Goal: Task Accomplishment & Management: Complete application form

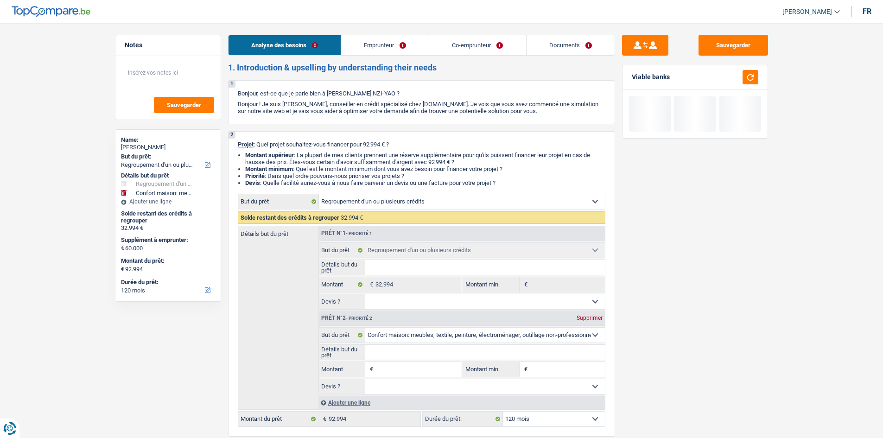
select select "refinancing"
select select "household"
select select "120"
select select "refinancing"
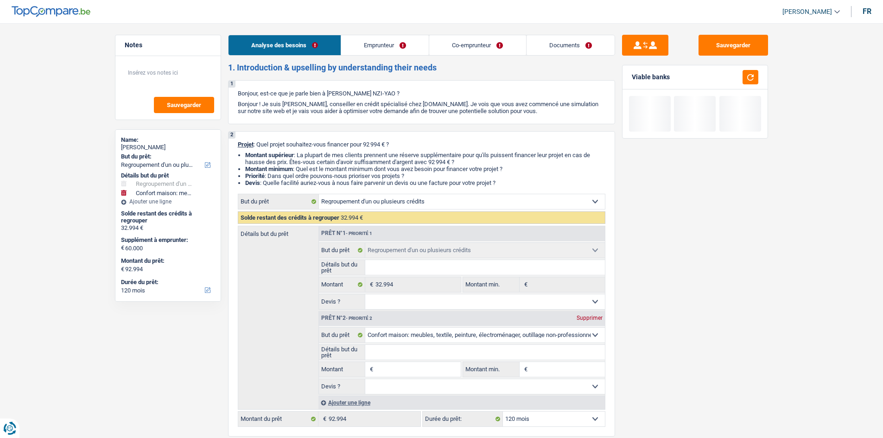
select select "refinancing"
select select "household"
select select "120"
select select "privateEmployee"
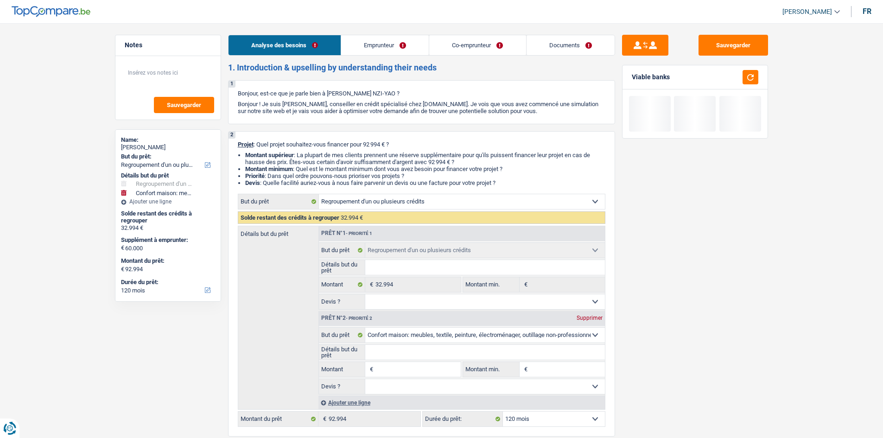
select select "familyAllowances"
select select "netSalary"
select select "mealVouchers"
select select "netSalary"
select select "mealVouchers"
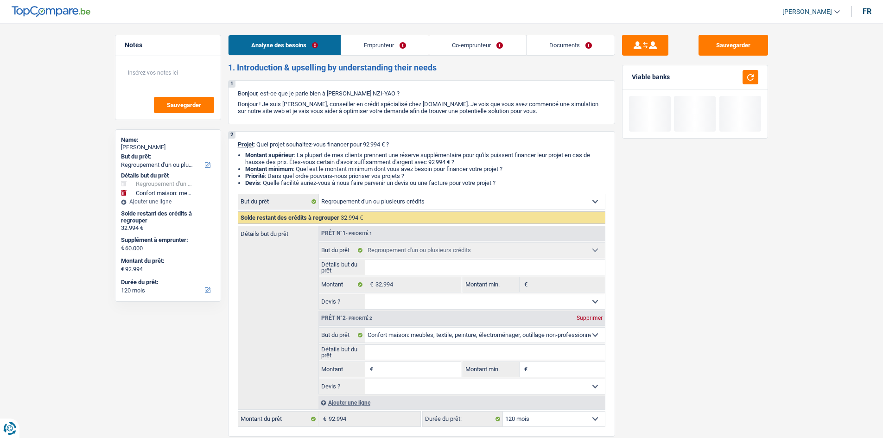
select select "ownerWithMortgage"
select select "mortgage"
select select "360"
select select "personalLoan"
select select "homeFurnishingOrRelocation"
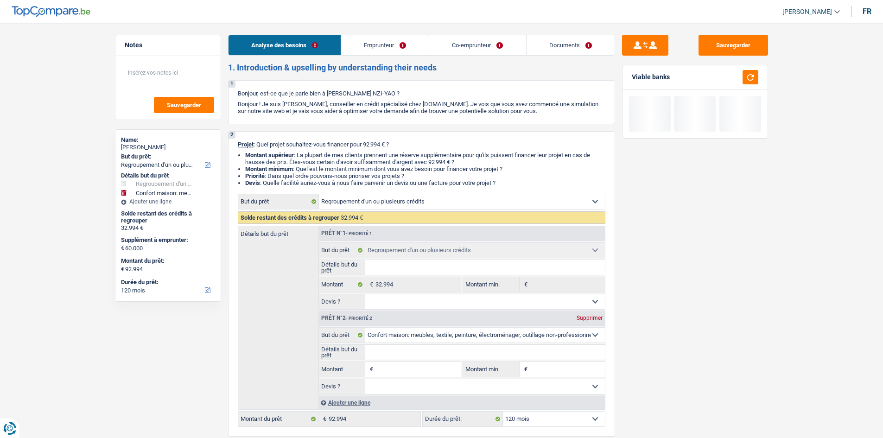
select select "84"
select select "refinancing"
select select "household"
select select "120"
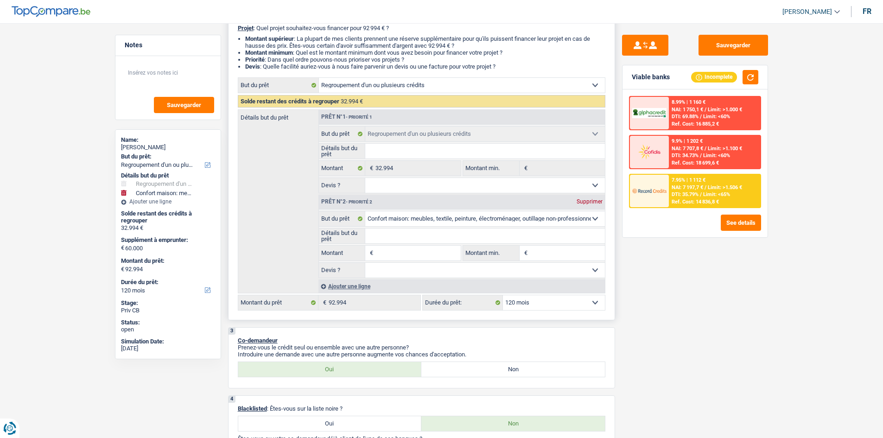
scroll to position [139, 0]
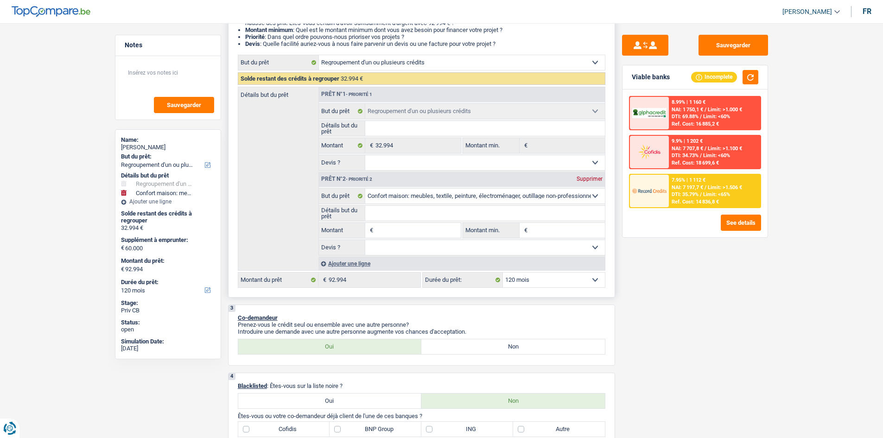
click at [584, 178] on div "Supprimer" at bounding box center [590, 179] width 31 height 6
type input "0"
type input "32.994"
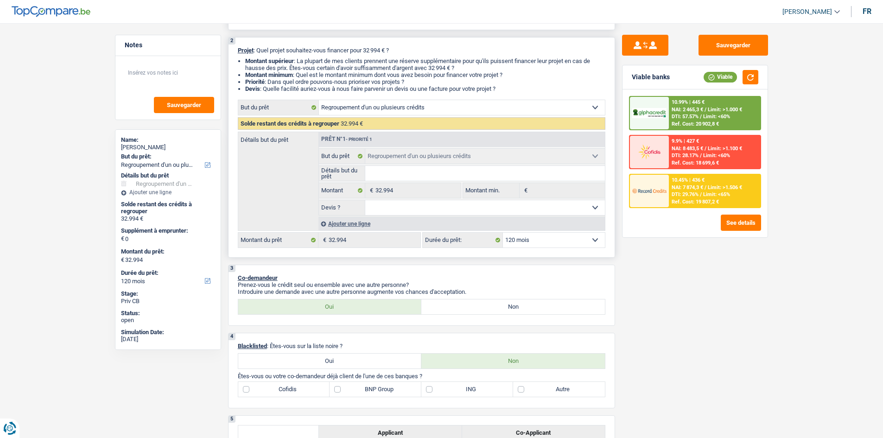
scroll to position [0, 0]
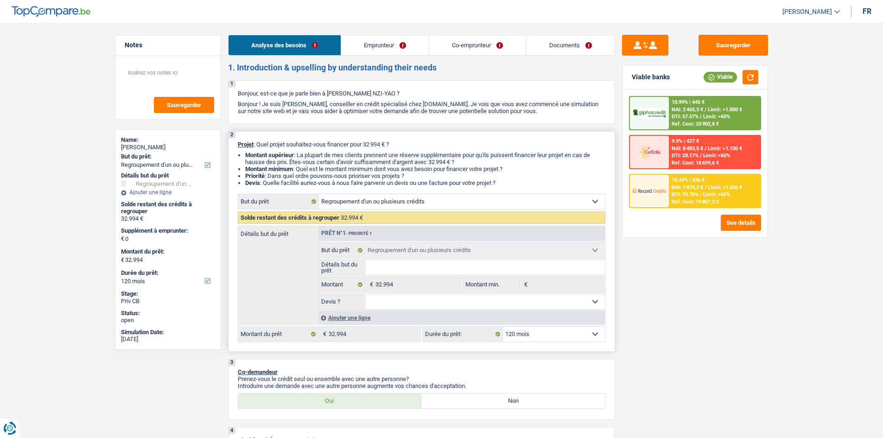
click at [378, 43] on link "Emprunteur" at bounding box center [385, 45] width 88 height 20
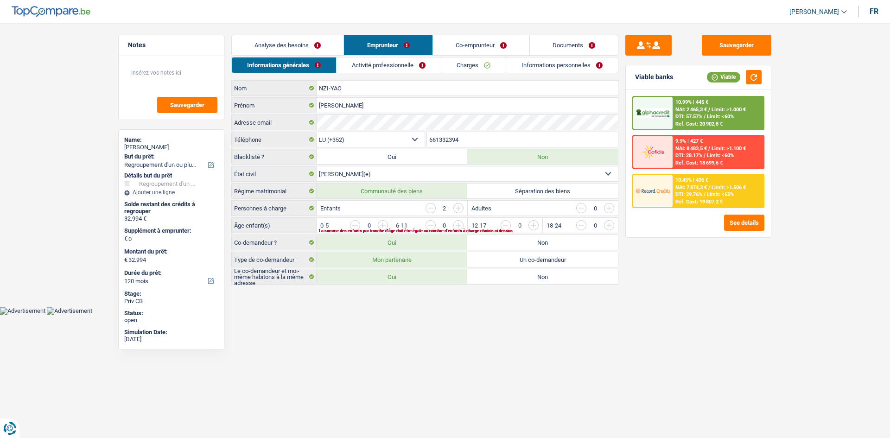
click at [294, 38] on link "Analyse des besoins" at bounding box center [288, 45] width 112 height 20
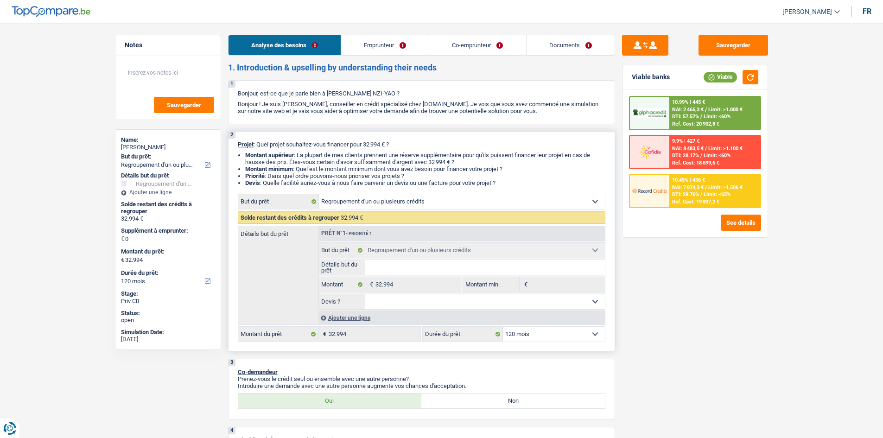
drag, startPoint x: 294, startPoint y: 39, endPoint x: 299, endPoint y: 45, distance: 7.6
click at [294, 39] on link "Analyse des besoins" at bounding box center [285, 45] width 112 height 20
click at [398, 43] on link "Emprunteur" at bounding box center [385, 45] width 88 height 20
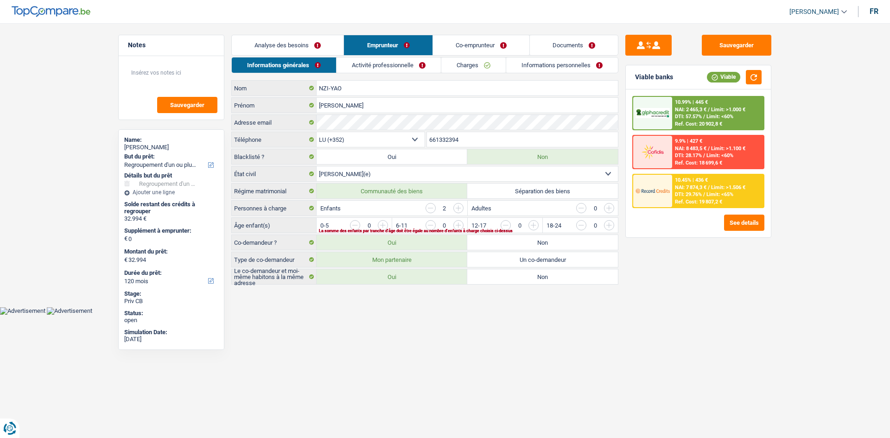
click at [455, 43] on link "Co-emprunteur" at bounding box center [481, 45] width 96 height 20
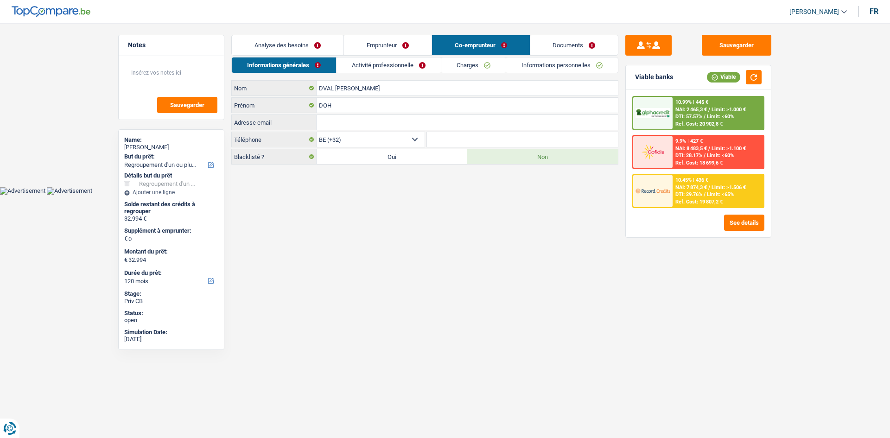
click at [289, 40] on link "Analyse des besoins" at bounding box center [288, 45] width 112 height 20
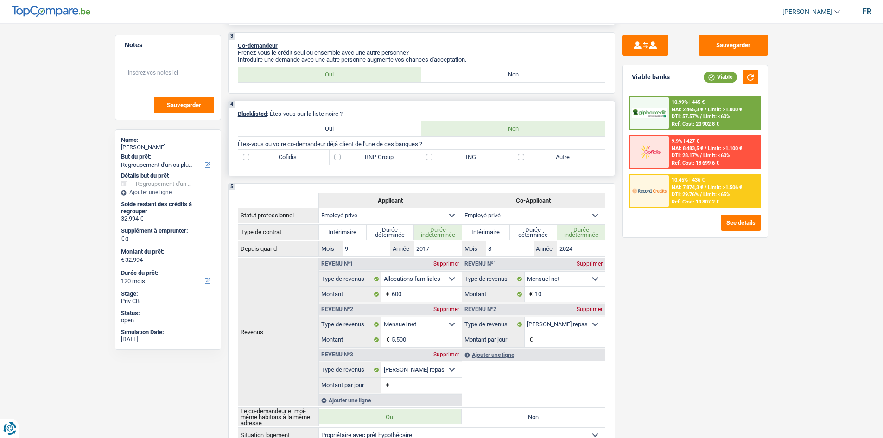
scroll to position [232, 0]
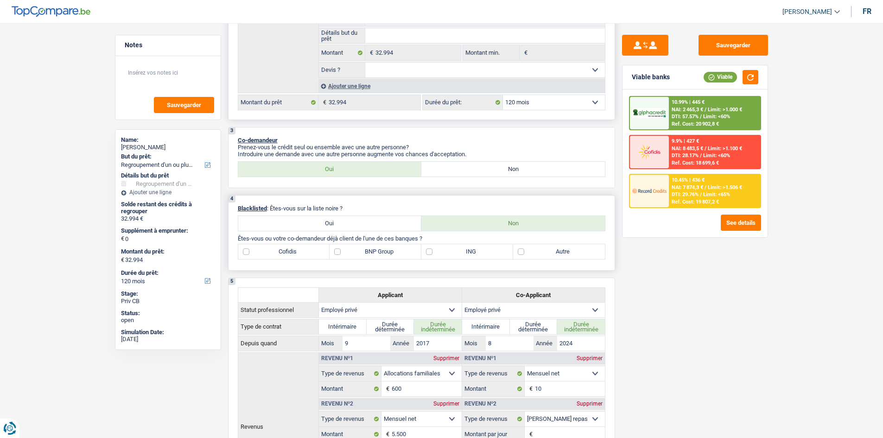
drag, startPoint x: 557, startPoint y: 244, endPoint x: 547, endPoint y: 244, distance: 10.7
click at [557, 245] on label "Autre" at bounding box center [559, 251] width 92 height 15
click at [557, 245] on input "Autre" at bounding box center [559, 251] width 92 height 15
checkbox input "true"
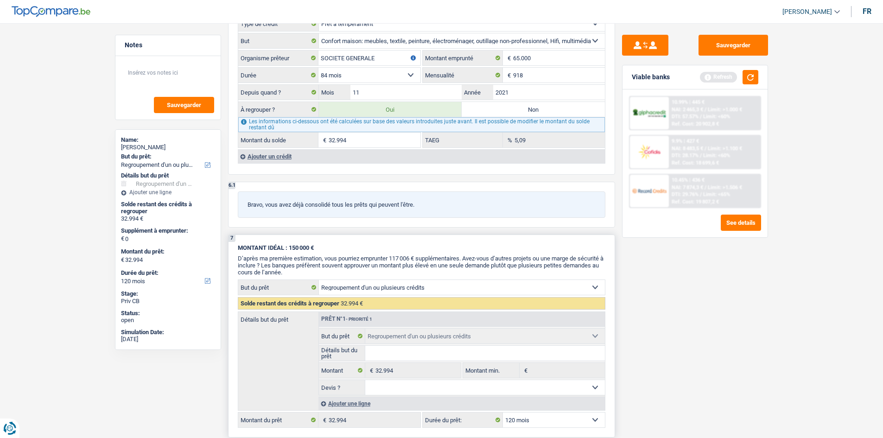
scroll to position [1206, 0]
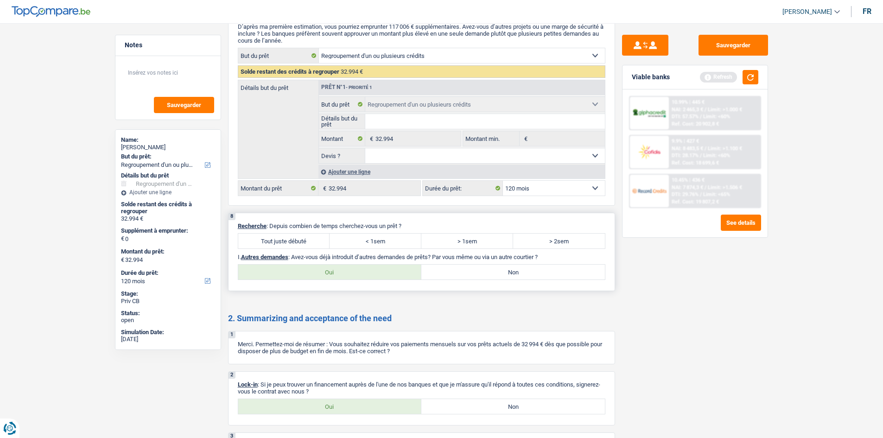
click at [402, 239] on label "< 1sem" at bounding box center [376, 241] width 92 height 15
click at [402, 239] on input "< 1sem" at bounding box center [376, 241] width 92 height 15
radio input "true"
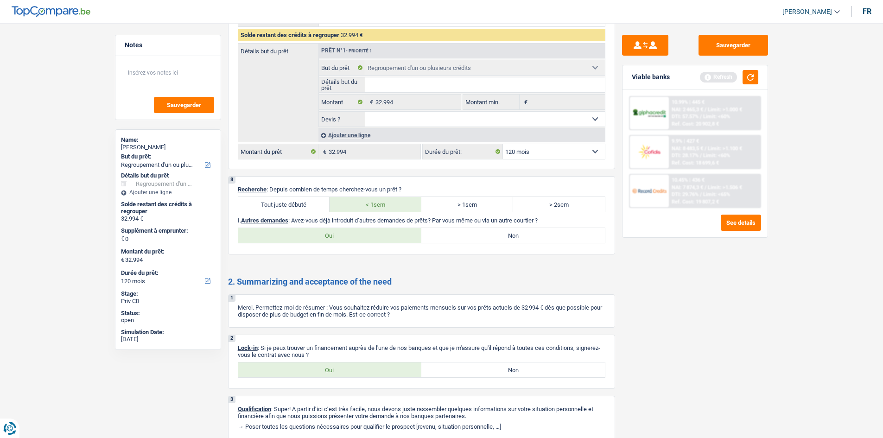
scroll to position [1279, 0]
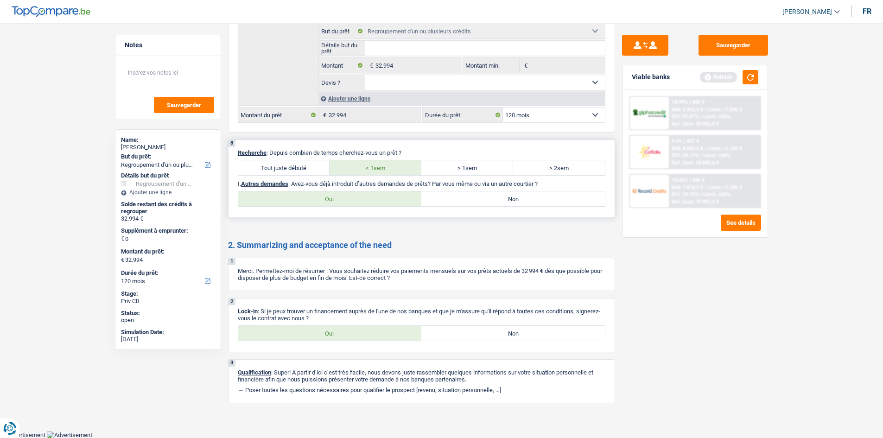
click at [382, 203] on label "Oui" at bounding box center [330, 199] width 184 height 15
click at [382, 203] on input "Oui" at bounding box center [330, 199] width 184 height 15
radio input "true"
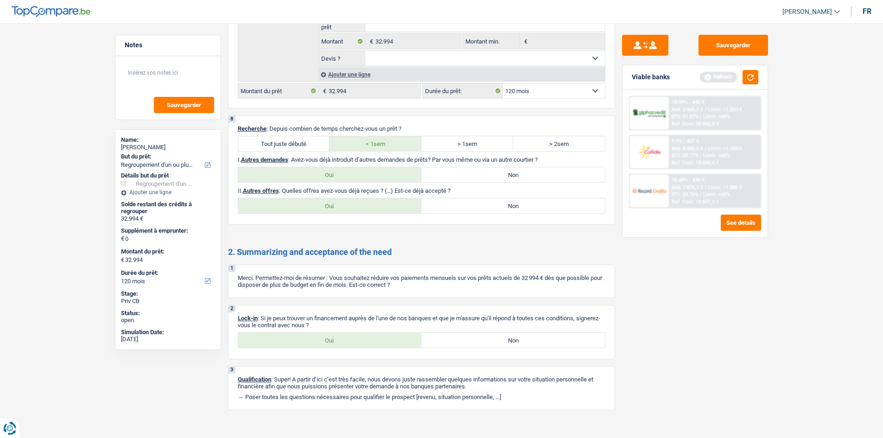
scroll to position [1310, 0]
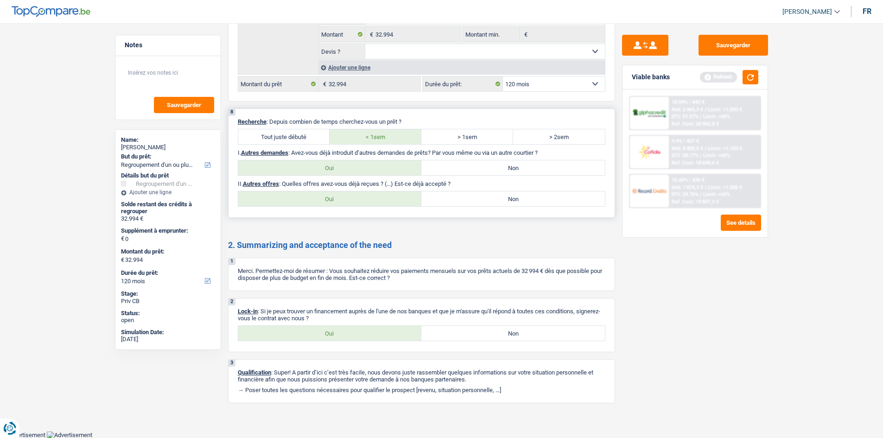
click at [449, 201] on label "Non" at bounding box center [514, 199] width 184 height 15
click at [449, 201] on input "Non" at bounding box center [514, 199] width 184 height 15
radio input "true"
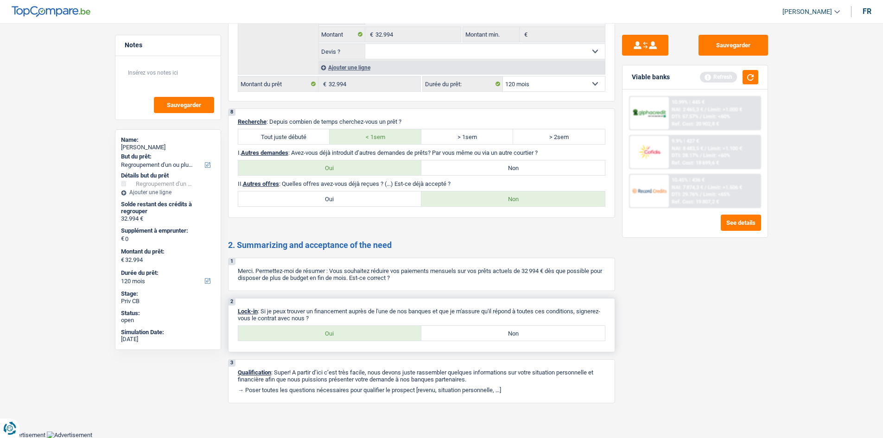
click at [326, 335] on label "Oui" at bounding box center [330, 333] width 184 height 15
click at [326, 335] on input "Oui" at bounding box center [330, 333] width 184 height 15
radio input "true"
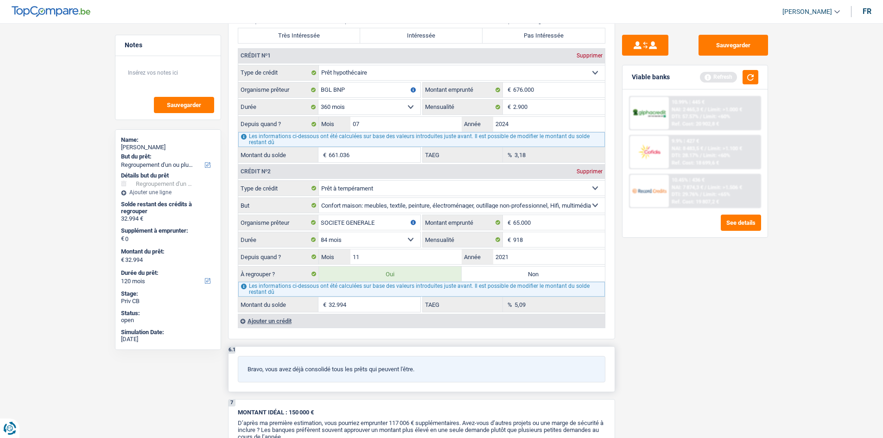
scroll to position [881, 0]
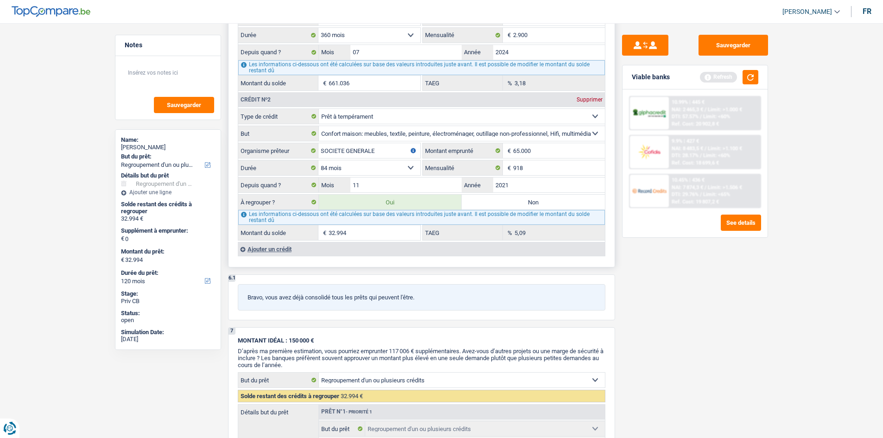
click at [266, 251] on div "Ajouter un crédit" at bounding box center [421, 249] width 367 height 14
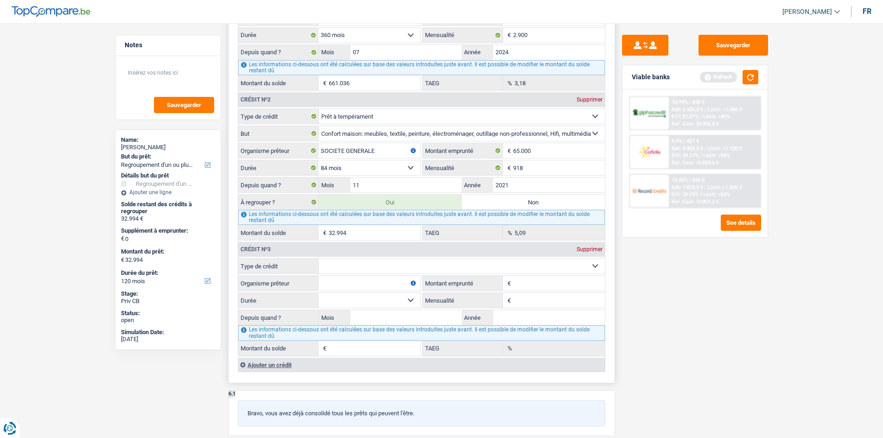
click at [355, 261] on select "Carte ou ouverture de crédit Prêt hypothécaire Vente à tempérament Prêt à tempé…" at bounding box center [462, 266] width 286 height 15
select select "carLoan"
type input "0"
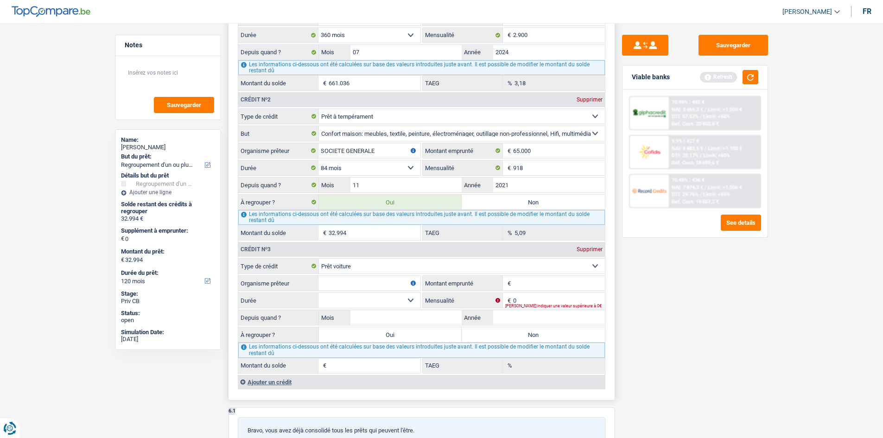
drag, startPoint x: 554, startPoint y: 286, endPoint x: 545, endPoint y: 282, distance: 9.8
click at [552, 286] on input "Montant emprunté" at bounding box center [559, 283] width 92 height 15
type input "38.000"
drag, startPoint x: 327, startPoint y: 286, endPoint x: 321, endPoint y: 282, distance: 6.7
click at [326, 285] on input "Organisme prêteur" at bounding box center [370, 283] width 102 height 15
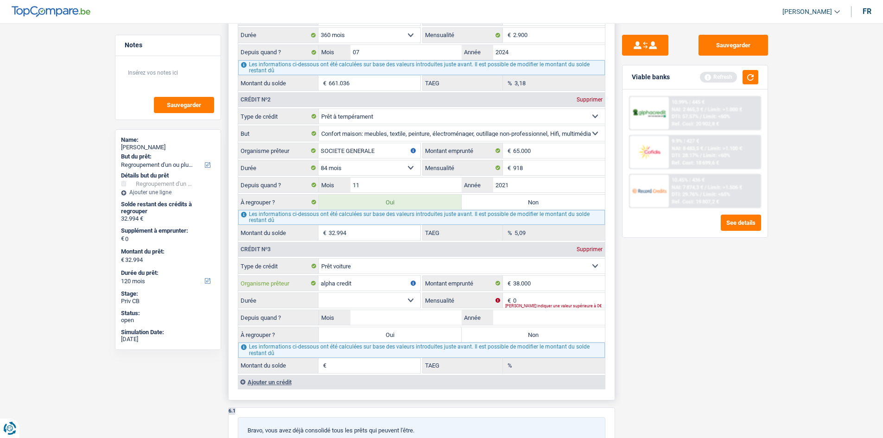
type input "alpha credit"
click at [390, 297] on select "12 mois 18 mois 24 mois 30 mois 36 mois 42 mois 48 mois 60 mois 72 mois 84 mois…" at bounding box center [370, 300] width 102 height 15
click at [525, 303] on input "0" at bounding box center [559, 300] width 92 height 15
type input "397"
click at [408, 294] on select "12 mois 18 mois 24 mois 30 mois 36 mois 42 mois 48 mois 60 mois 72 mois 84 mois…" at bounding box center [370, 300] width 102 height 15
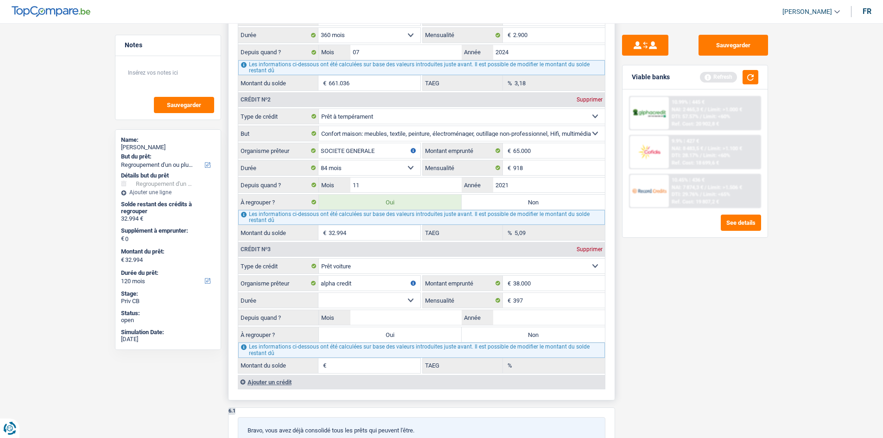
click at [403, 301] on select "12 mois 18 mois 24 mois 30 mois 36 mois 42 mois 48 mois 60 mois 72 mois 84 mois…" at bounding box center [370, 300] width 102 height 15
select select "60"
click at [319, 293] on select "12 mois 18 mois 24 mois 30 mois 36 mois 42 mois 48 mois 60 mois 72 mois 84 mois…" at bounding box center [370, 300] width 102 height 15
click at [501, 316] on input "Année" at bounding box center [549, 317] width 112 height 15
type input "2022"
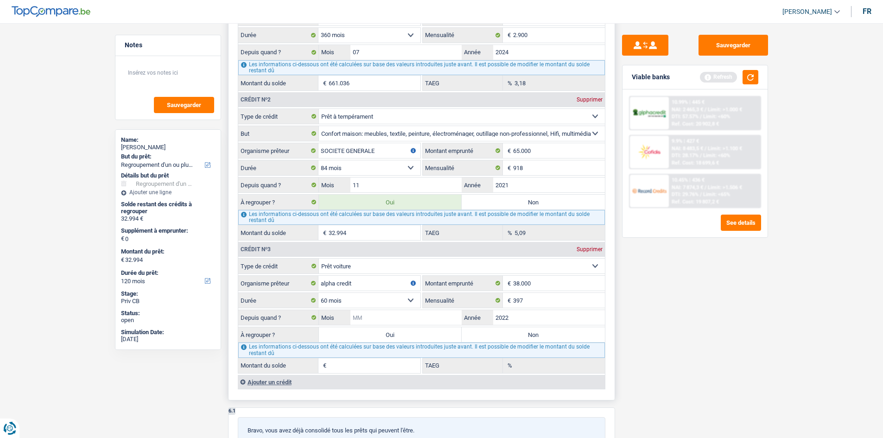
click at [413, 317] on input "Mois" at bounding box center [407, 317] width 112 height 15
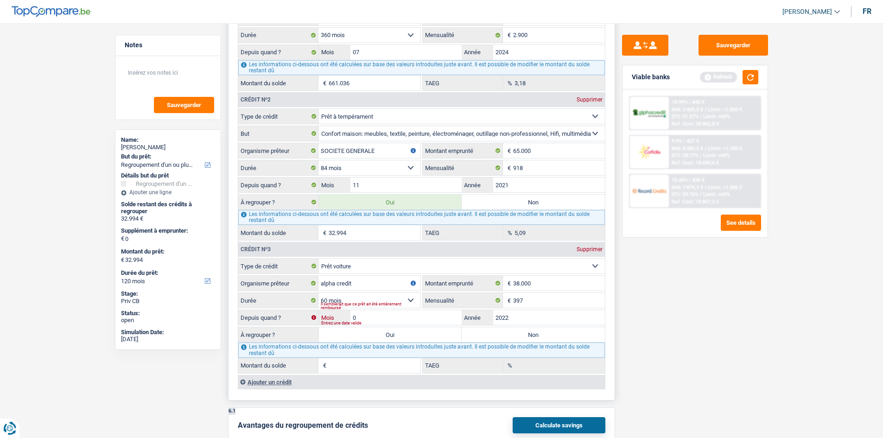
type input "01"
type input "7.696"
type input "0,00"
click at [650, 353] on div "Sauvegarder Viable banks Refresh 10.99% | 445 € NAI: 2 465,3 € / Limit: >1.000 …" at bounding box center [695, 228] width 160 height 386
click at [415, 335] on label "Oui" at bounding box center [390, 334] width 143 height 15
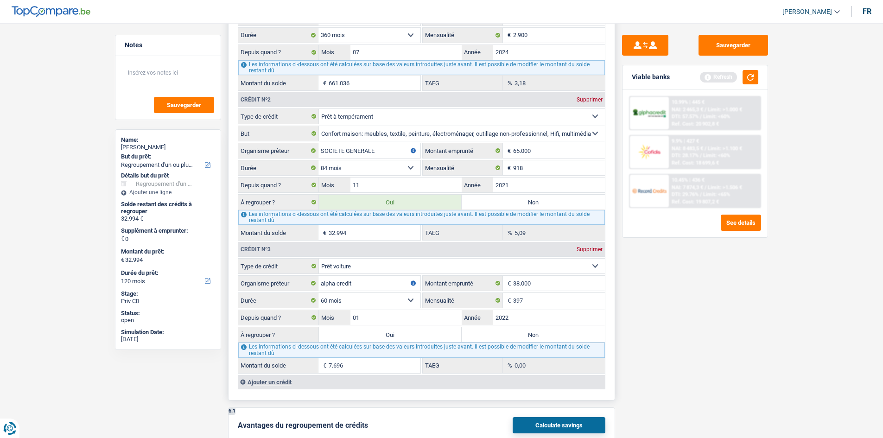
click at [415, 335] on input "Oui" at bounding box center [390, 334] width 143 height 15
radio input "true"
type input "40.690"
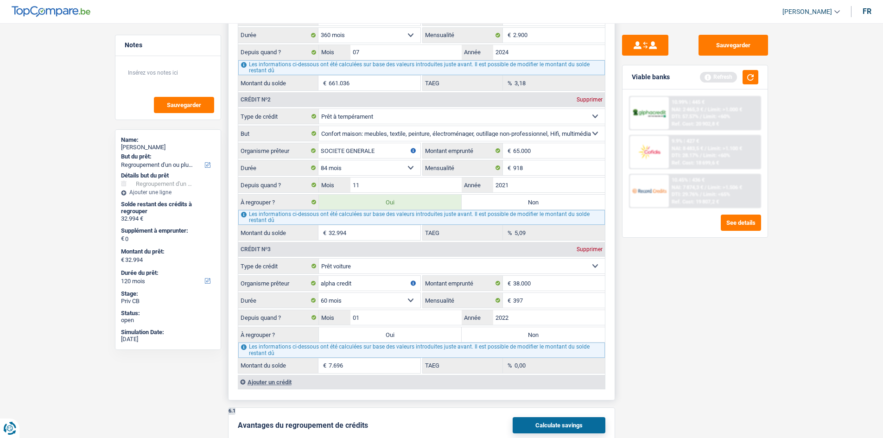
type input "40.690"
select select "144"
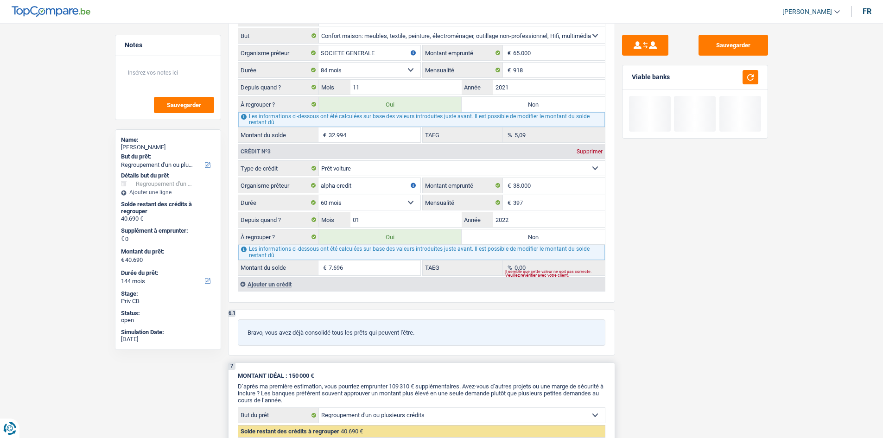
scroll to position [1067, 0]
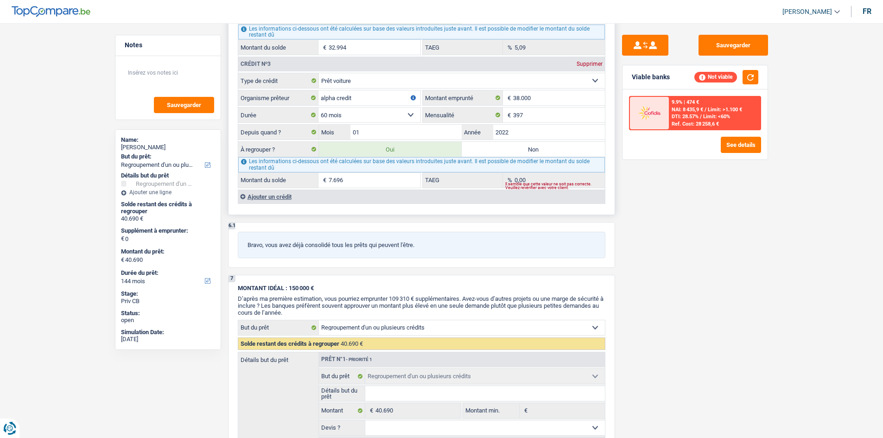
click at [263, 197] on div "Ajouter un crédit" at bounding box center [421, 197] width 367 height 14
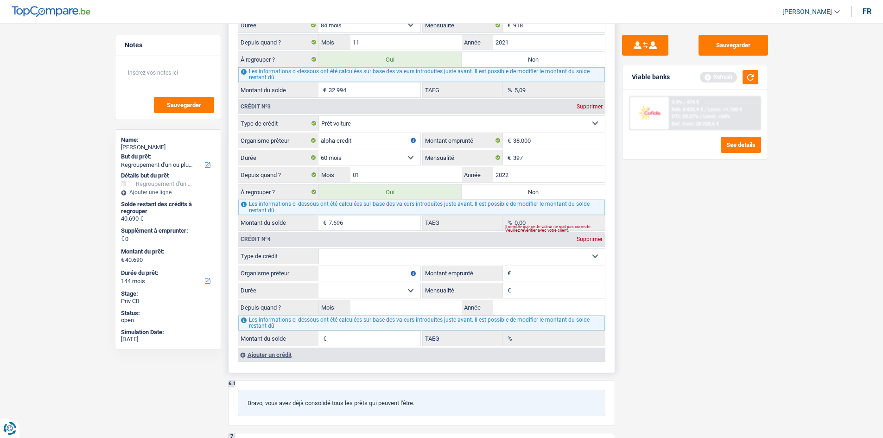
scroll to position [1113, 0]
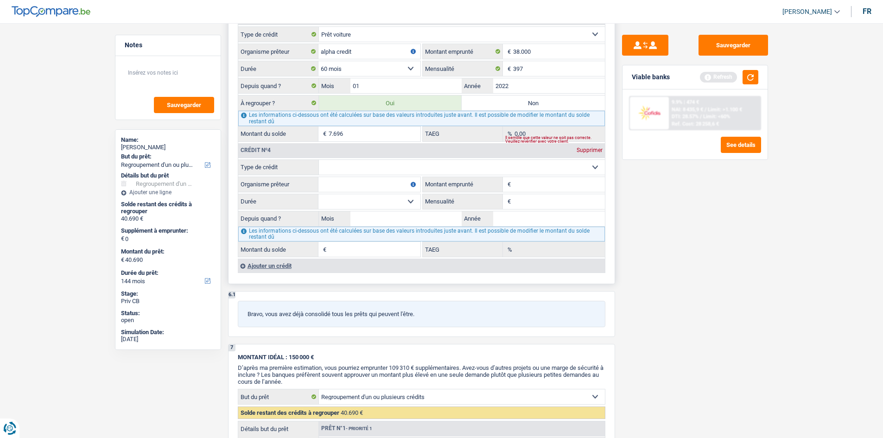
click at [376, 172] on select "Carte ou ouverture de crédit Prêt hypothécaire Vente à tempérament Prêt à tempé…" at bounding box center [462, 167] width 286 height 15
click at [370, 169] on select "Carte ou ouverture de crédit Prêt hypothécaire Vente à tempérament Prêt à tempé…" at bounding box center [462, 167] width 286 height 15
select select "carLoan"
type input "0"
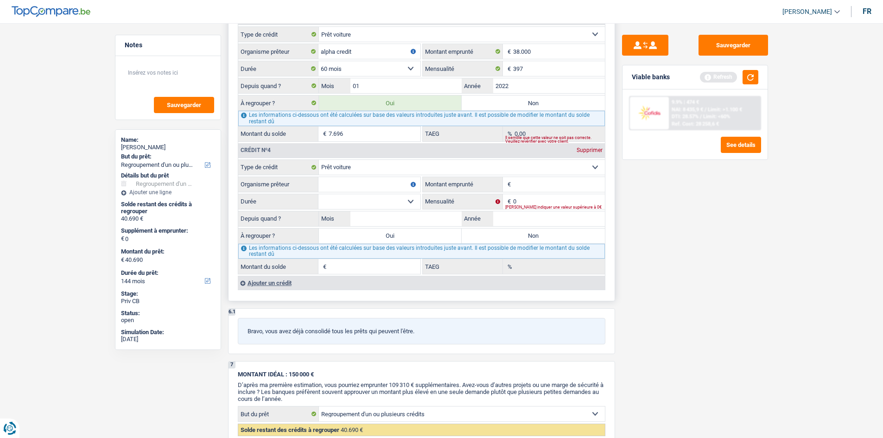
click at [525, 179] on input "Montant emprunté" at bounding box center [559, 184] width 92 height 15
type input "3"
click at [365, 270] on input "Montant du solde" at bounding box center [375, 266] width 92 height 15
type input "25.000"
click at [536, 184] on input "3" at bounding box center [559, 184] width 92 height 15
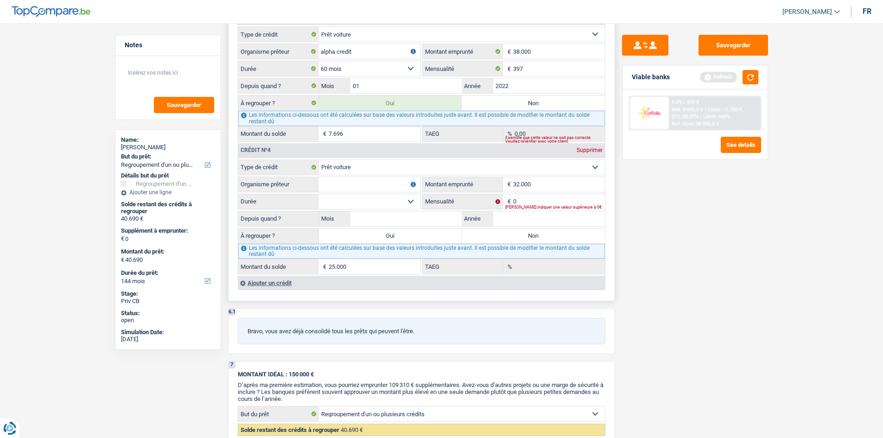
type input "32.000"
click at [394, 177] on input "Organisme prêteur" at bounding box center [370, 184] width 102 height 15
type input "a"
type input "?"
click at [528, 202] on input "0" at bounding box center [559, 201] width 92 height 15
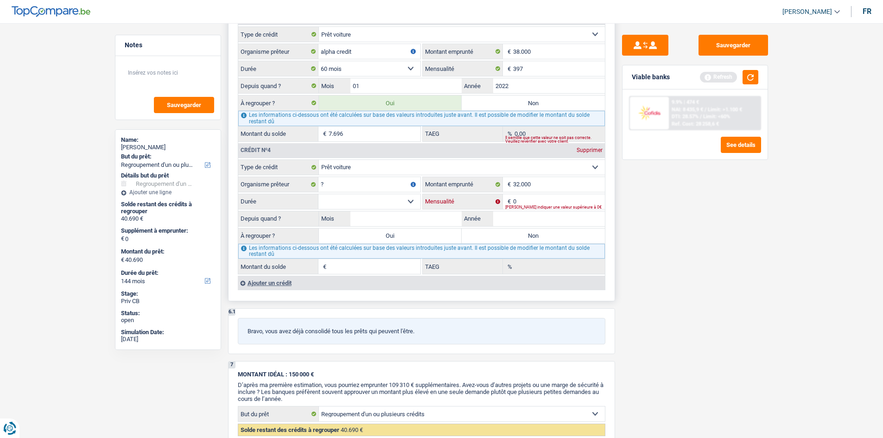
click at [523, 204] on input "0" at bounding box center [559, 201] width 92 height 15
type input "355"
click at [386, 199] on select "12 mois 18 mois 24 mois 30 mois 36 mois 42 mois 48 mois 60 mois 72 mois 84 mois…" at bounding box center [370, 201] width 102 height 15
click at [319, 194] on select "12 mois 18 mois 24 mois 30 mois 36 mois 42 mois 48 mois 60 mois 72 mois 84 mois…" at bounding box center [370, 201] width 102 height 15
click at [391, 219] on input "Mois" at bounding box center [407, 218] width 112 height 15
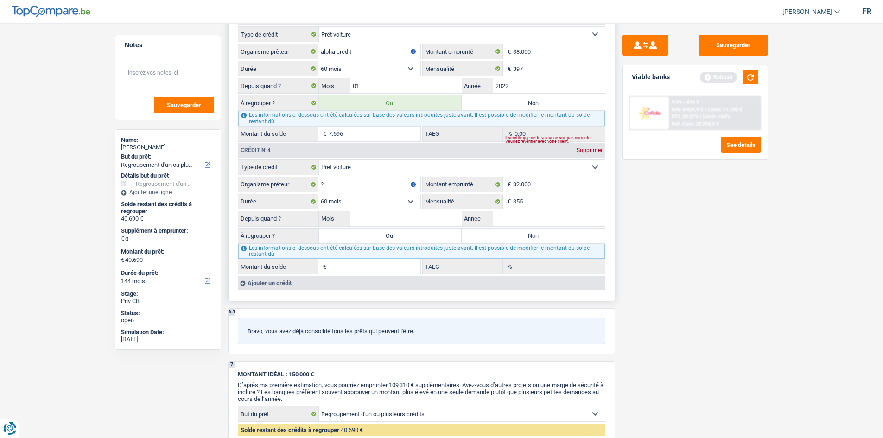
click at [382, 201] on select "12 mois 18 mois 24 mois 30 mois 36 mois 42 mois 48 mois 60 mois 72 mois 84 mois…" at bounding box center [370, 201] width 102 height 15
select select "84"
click at [319, 194] on select "12 mois 18 mois 24 mois 30 mois 36 mois 42 mois 48 mois 60 mois 72 mois 84 mois…" at bounding box center [370, 201] width 102 height 15
click at [507, 219] on input "Année" at bounding box center [549, 218] width 112 height 15
type input "2024"
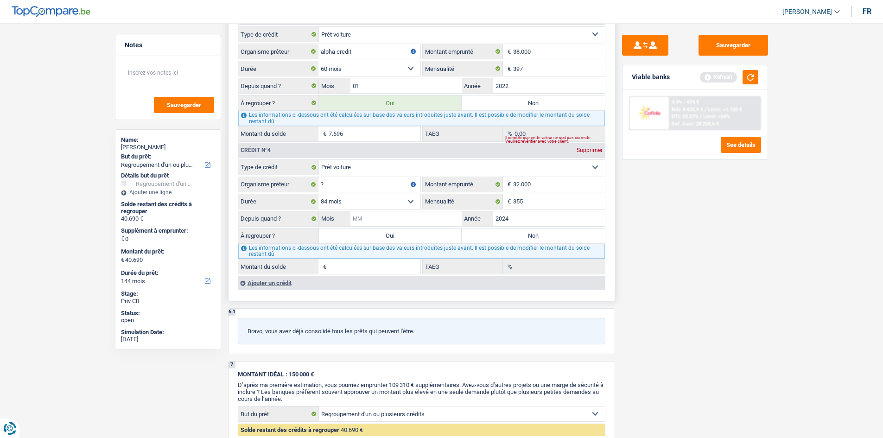
click at [406, 218] on input "Mois" at bounding box center [407, 218] width 112 height 15
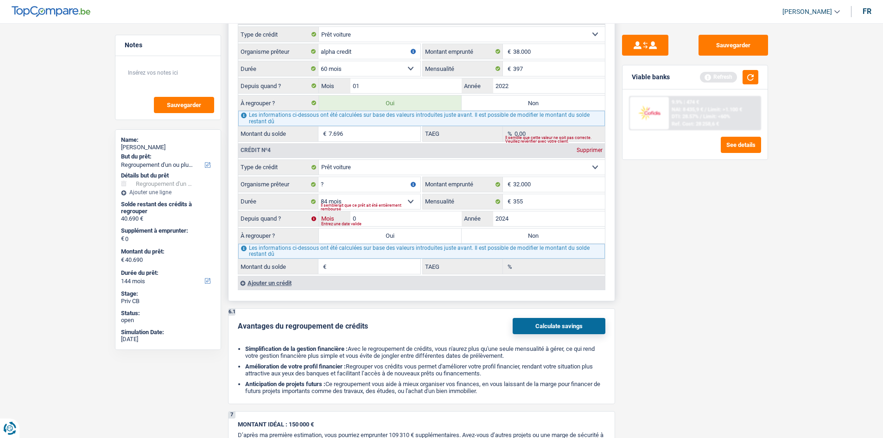
type input "05"
type input "25.958"
type input "0,00"
drag, startPoint x: 772, startPoint y: 294, endPoint x: 761, endPoint y: 289, distance: 12.0
click at [763, 291] on div "Sauvegarder Viable banks Refresh 9.9% | 474 € NAI: 8 435,9 € / Limit: >1.100 € …" at bounding box center [695, 228] width 160 height 386
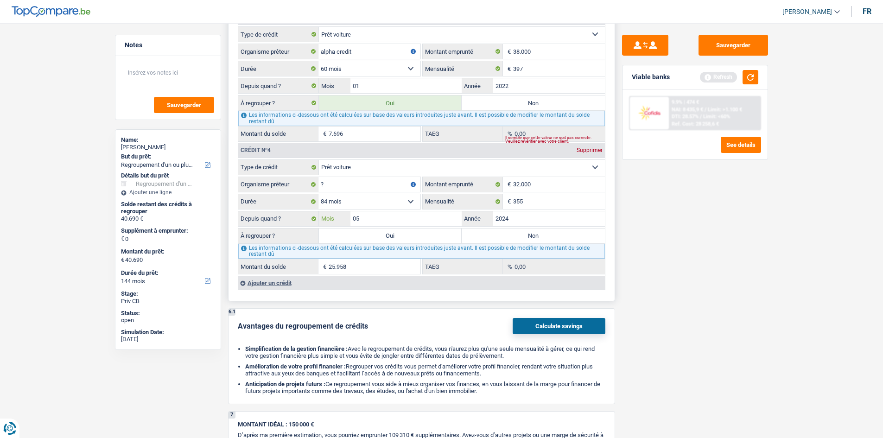
click at [377, 221] on input "05" at bounding box center [407, 218] width 112 height 15
type input "00"
type input "23.977"
click at [625, 232] on div "Sauvegarder Viable banks Refresh 9.9% | 474 € NAI: 8 435,9 € / Limit: >1.100 € …" at bounding box center [695, 228] width 160 height 386
click at [364, 218] on input "00" at bounding box center [407, 218] width 112 height 15
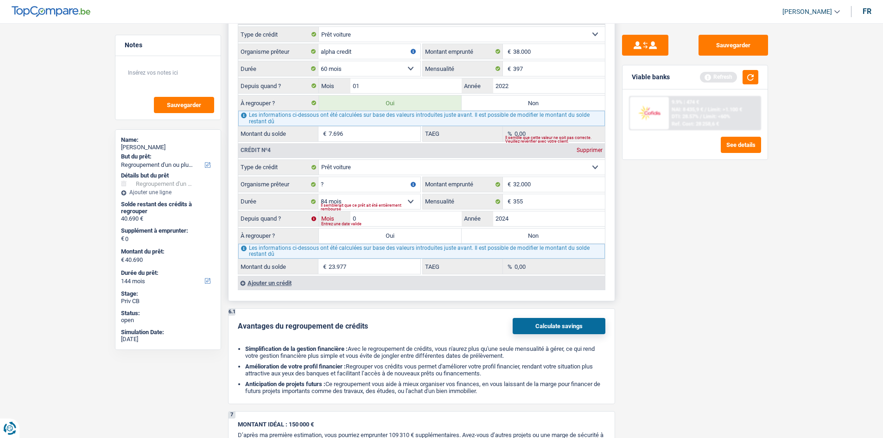
type input "06"
type input "26.356"
click at [661, 232] on div "Sauvegarder Viable banks Refresh 9.9% | 474 € NAI: 8 435,9 € / Limit: >1.100 € …" at bounding box center [695, 228] width 160 height 386
click at [406, 224] on input "06" at bounding box center [407, 218] width 112 height 15
type input "0"
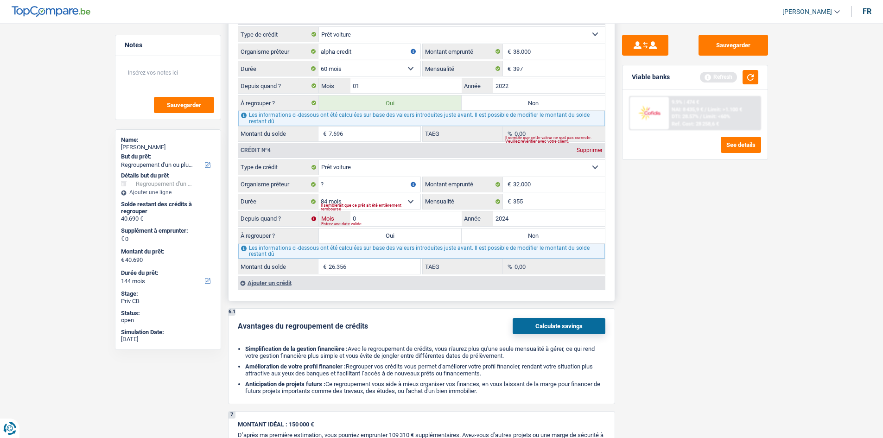
type input "04"
type input "25.560"
click at [626, 221] on div "Sauvegarder Viable banks Refresh 9.9% | 474 € NAI: 8 435,9 € / Limit: >1.100 € …" at bounding box center [695, 228] width 160 height 386
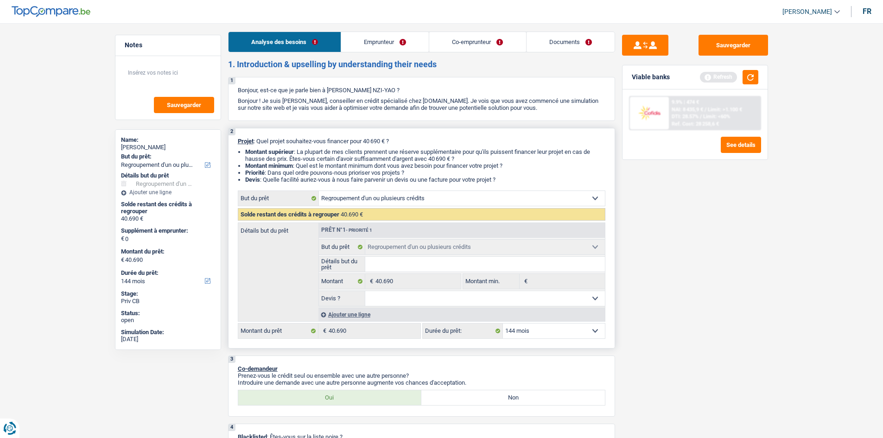
scroll to position [0, 0]
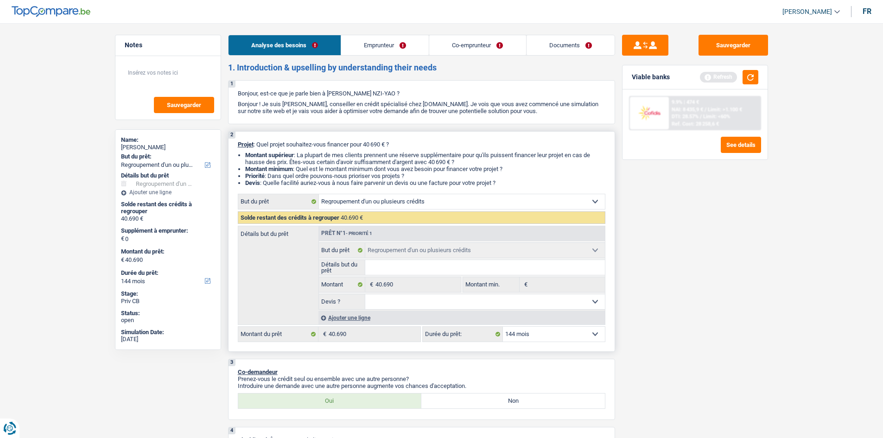
click at [393, 40] on link "Emprunteur" at bounding box center [385, 45] width 88 height 20
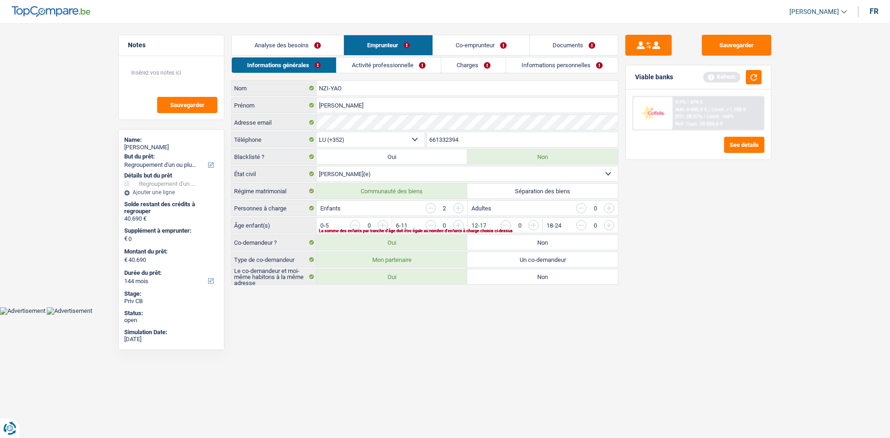
click at [381, 226] on input "button" at bounding box center [571, 227] width 386 height 15
click at [382, 226] on input "button" at bounding box center [571, 227] width 386 height 15
click at [390, 61] on link "Activité professionnelle" at bounding box center [389, 65] width 104 height 15
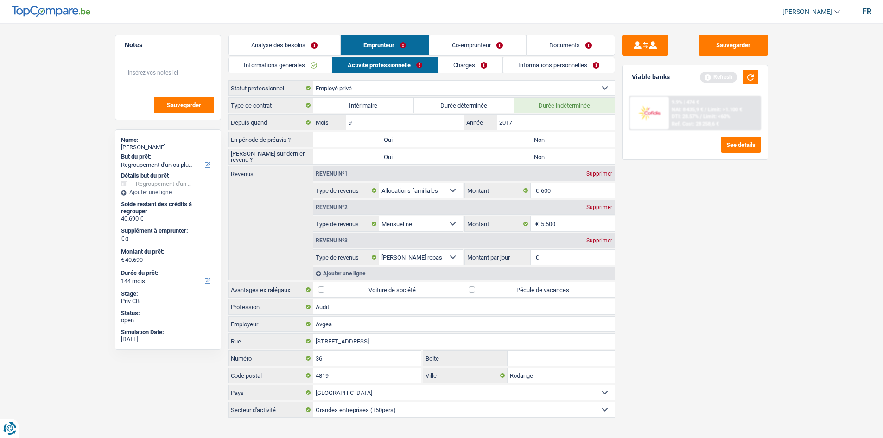
click at [547, 255] on input "Montant par jour" at bounding box center [578, 257] width 74 height 15
type input "8"
click at [682, 292] on div "Sauvegarder Viable banks Refresh 9.9% | 474 € NAI: 8 435,9 € / Limit: >1.100 € …" at bounding box center [695, 228] width 160 height 386
click at [568, 259] on input "8,0" at bounding box center [578, 257] width 74 height 15
type input "8"
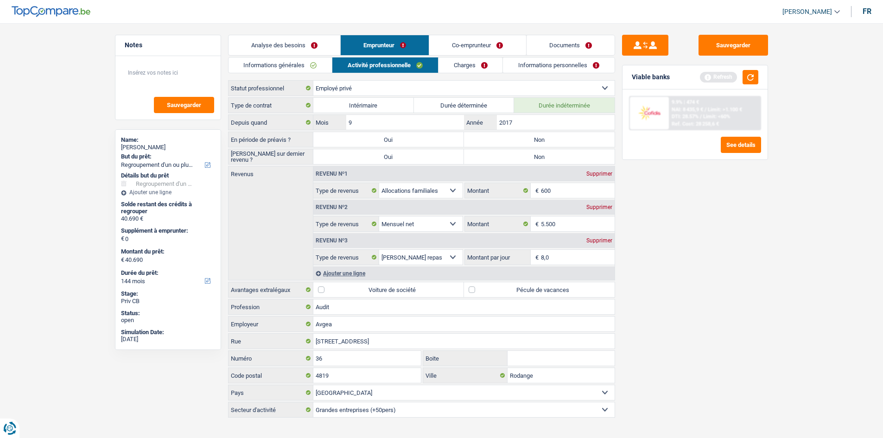
click at [638, 273] on div "Sauvegarder Viable banks Refresh 9.9% | 474 € NAI: 8 435,9 € / Limit: >1.100 € …" at bounding box center [695, 228] width 160 height 386
click at [564, 257] on input "8,0" at bounding box center [578, 257] width 74 height 15
type input "8"
type input "8,0"
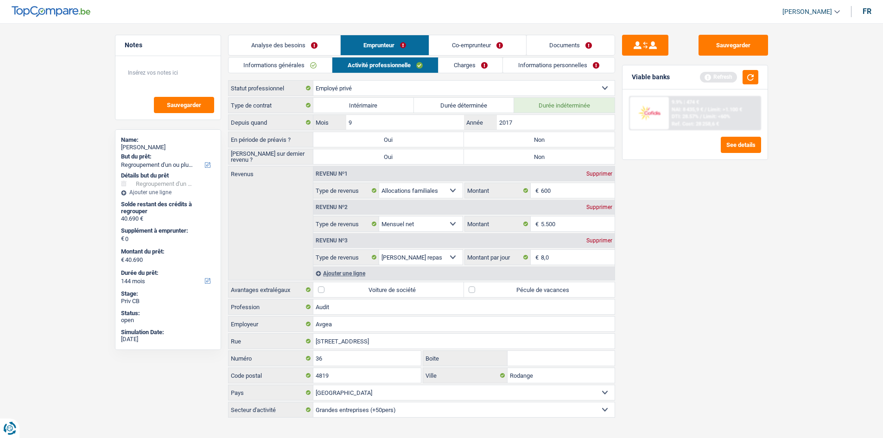
click at [668, 277] on div "Sauvegarder Viable banks Refresh 9.9% | 474 € NAI: 8 435,9 € / Limit: >1.100 € …" at bounding box center [695, 228] width 160 height 386
click at [367, 276] on div "Ajouter une ligne" at bounding box center [463, 273] width 301 height 13
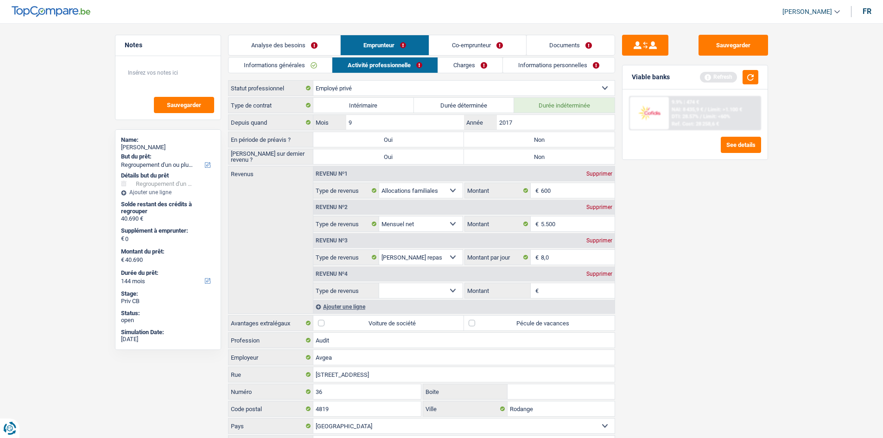
click at [358, 271] on div "Revenu nº4 Supprimer" at bounding box center [463, 274] width 301 height 15
click at [461, 64] on link "Charges" at bounding box center [470, 65] width 64 height 15
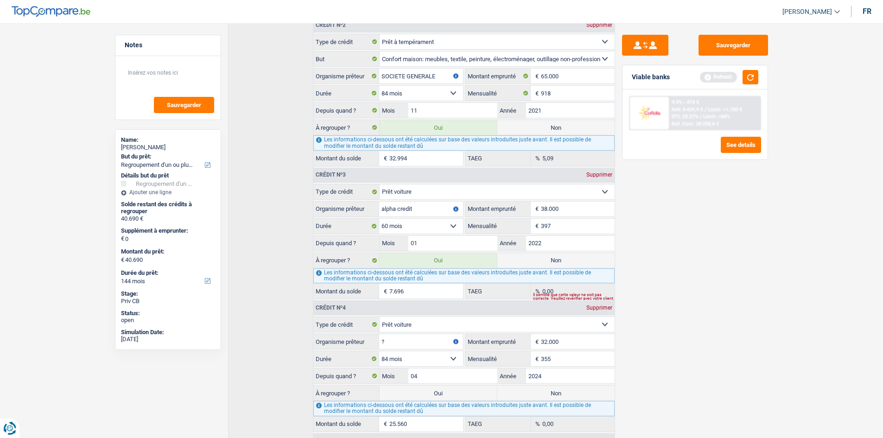
scroll to position [355, 0]
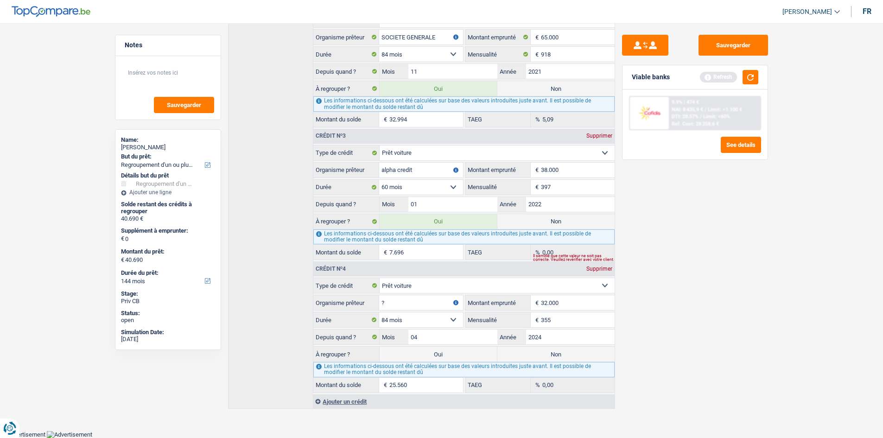
click at [337, 403] on div "Ajouter un crédit" at bounding box center [463, 402] width 301 height 14
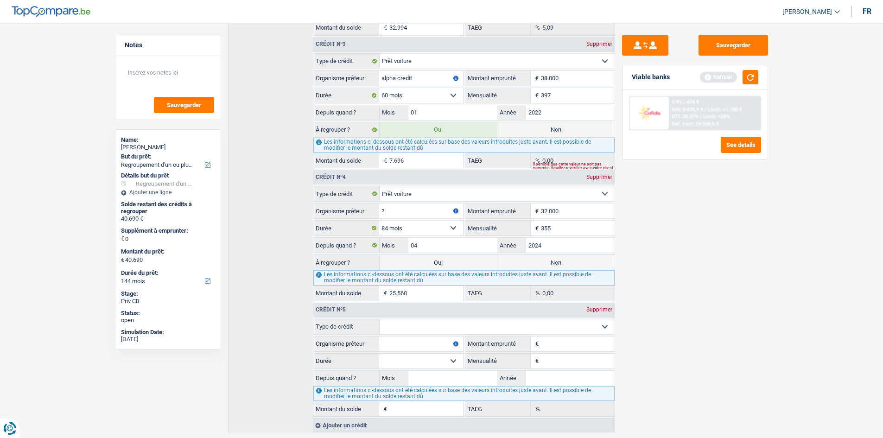
scroll to position [470, 0]
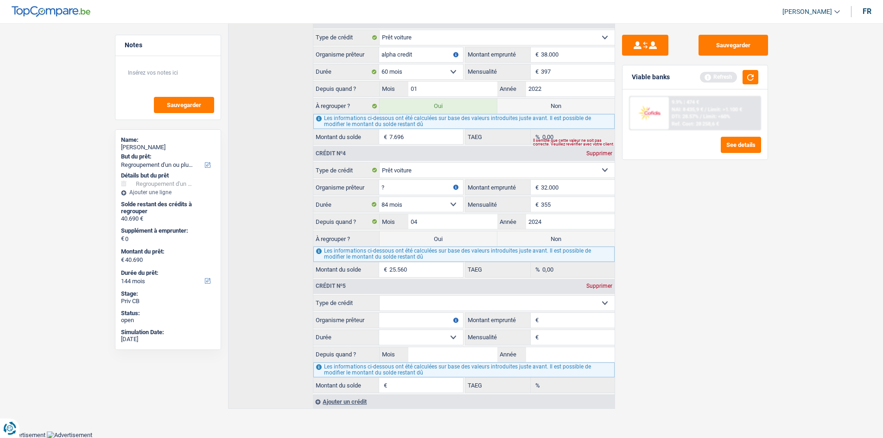
click at [339, 402] on div "Ajouter un crédit" at bounding box center [463, 402] width 301 height 14
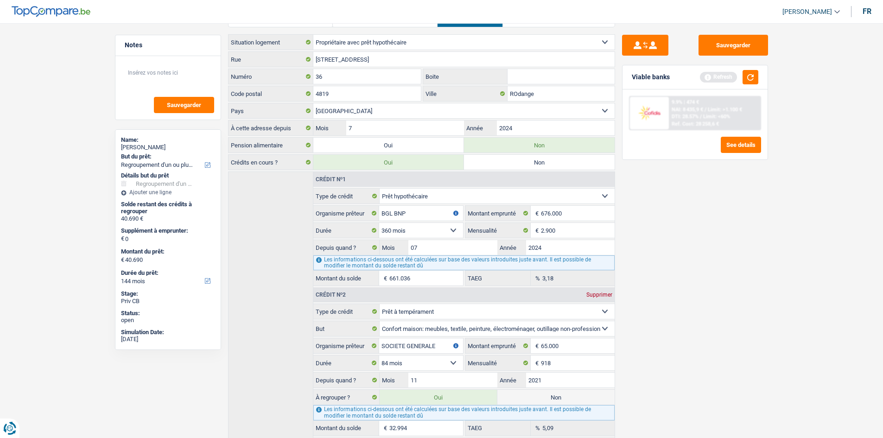
scroll to position [0, 0]
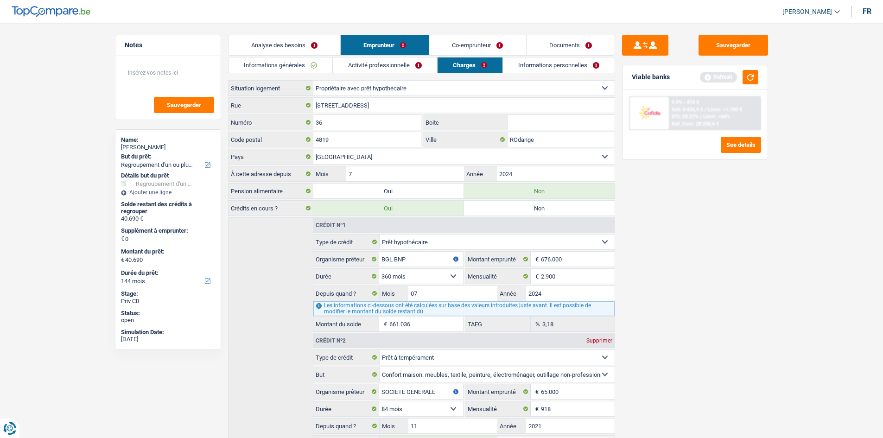
click at [472, 45] on link "Co-emprunteur" at bounding box center [477, 45] width 96 height 20
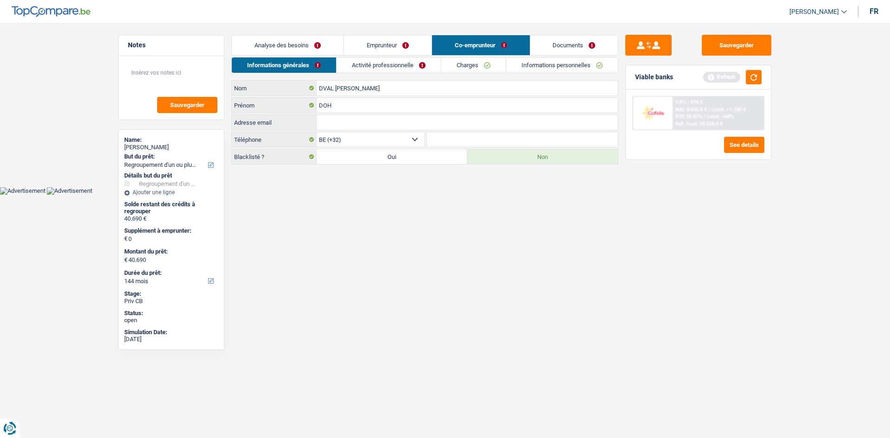
click at [416, 40] on link "Emprunteur" at bounding box center [388, 45] width 88 height 20
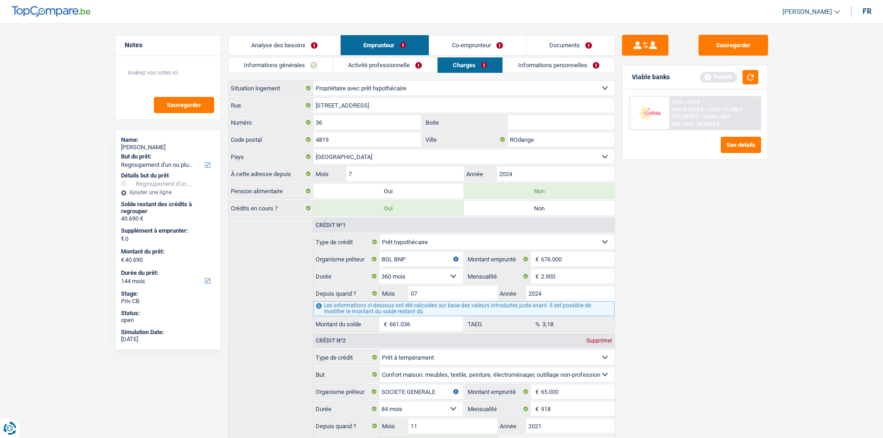
click at [462, 42] on link "Co-emprunteur" at bounding box center [477, 45] width 96 height 20
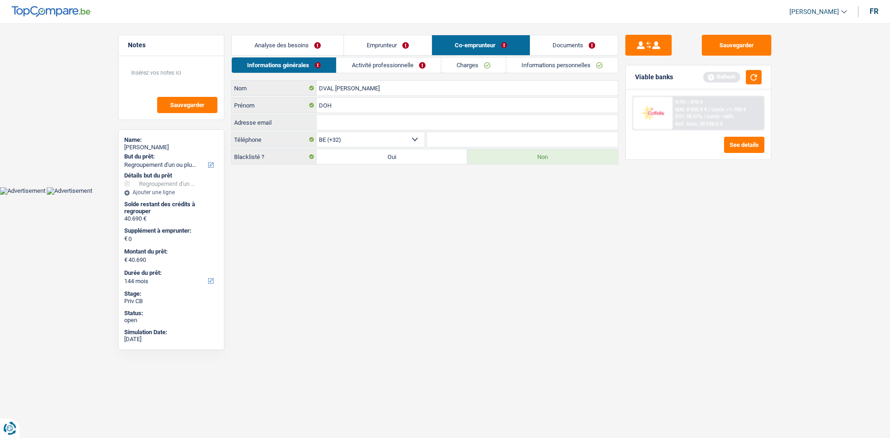
click at [413, 44] on link "Emprunteur" at bounding box center [388, 45] width 88 height 20
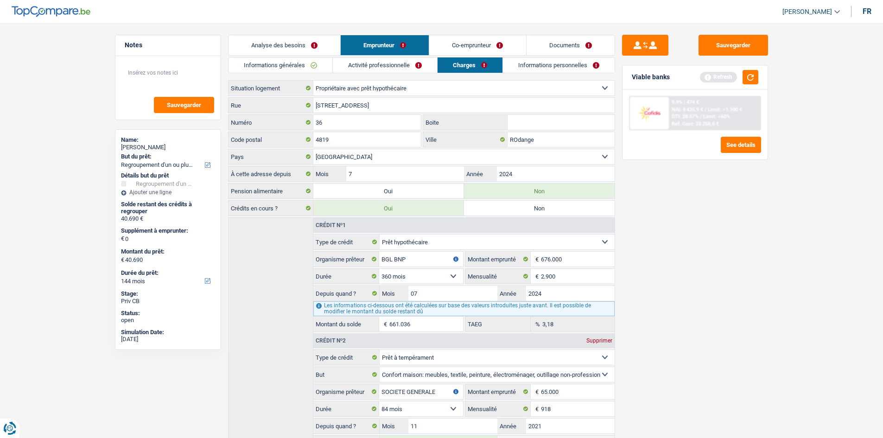
click at [417, 65] on link "Activité professionnelle" at bounding box center [385, 65] width 104 height 15
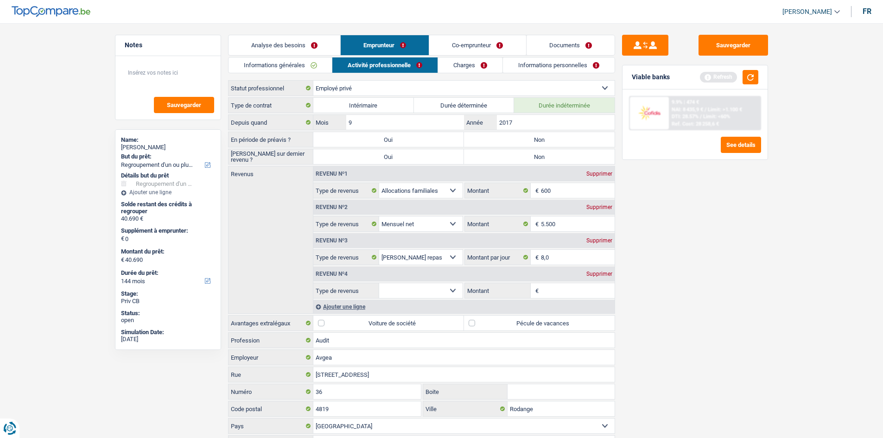
click at [470, 64] on link "Charges" at bounding box center [470, 65] width 64 height 15
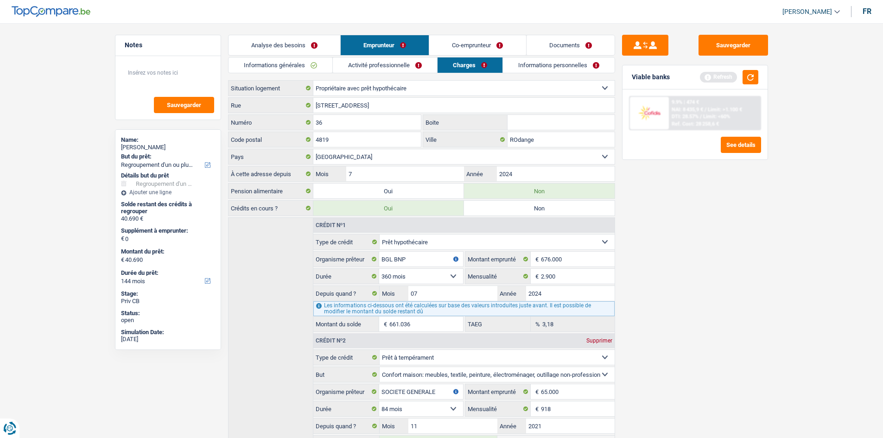
drag, startPoint x: 460, startPoint y: 48, endPoint x: 445, endPoint y: 45, distance: 15.1
click at [460, 47] on link "Co-emprunteur" at bounding box center [477, 45] width 96 height 20
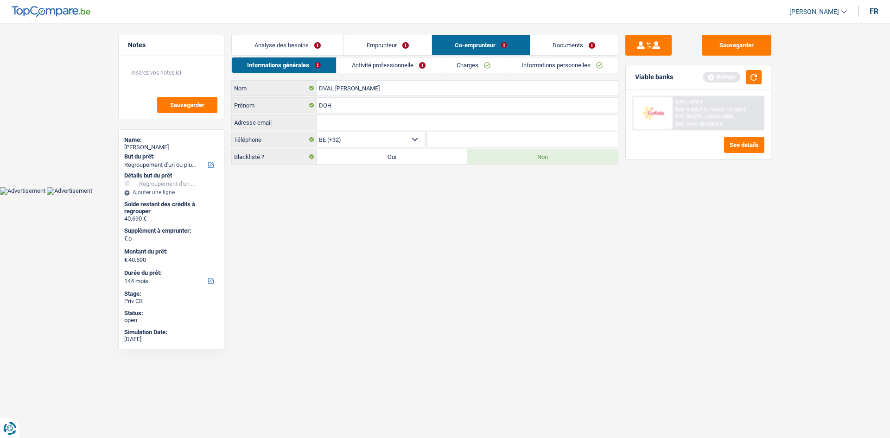
click at [548, 65] on link "Informations personnelles" at bounding box center [562, 65] width 112 height 15
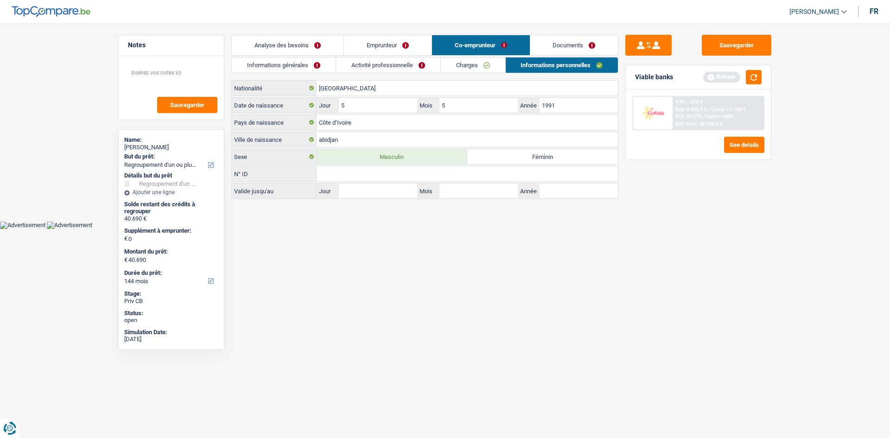
click at [577, 40] on link "Documents" at bounding box center [575, 45] width 88 height 20
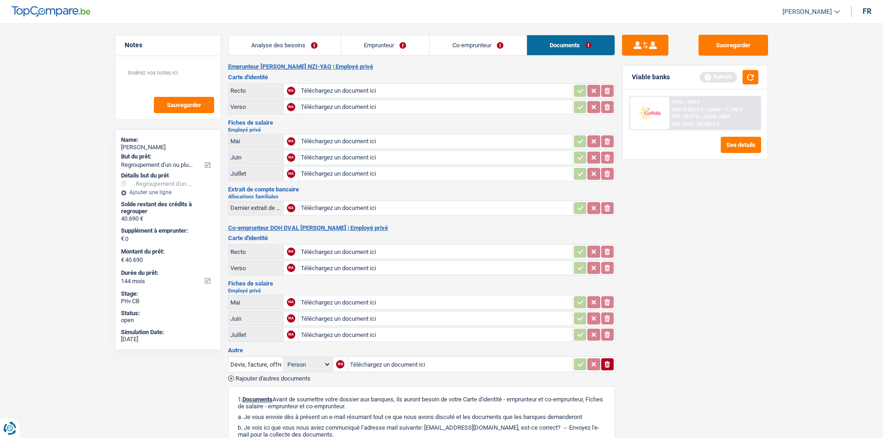
drag, startPoint x: 490, startPoint y: 41, endPoint x: 441, endPoint y: 46, distance: 48.5
click at [490, 42] on link "Co-emprunteur" at bounding box center [478, 45] width 97 height 20
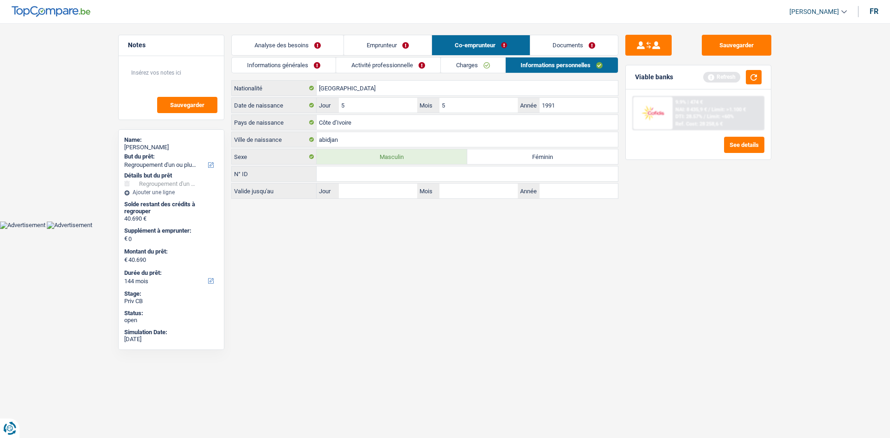
click at [411, 35] on li "Emprunteur" at bounding box center [388, 45] width 88 height 21
click at [411, 44] on link "Emprunteur" at bounding box center [388, 45] width 88 height 20
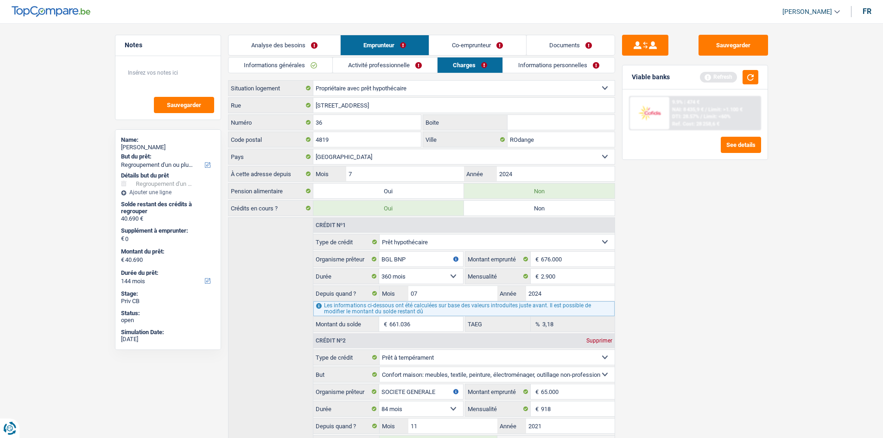
click at [560, 64] on link "Informations personnelles" at bounding box center [559, 65] width 112 height 15
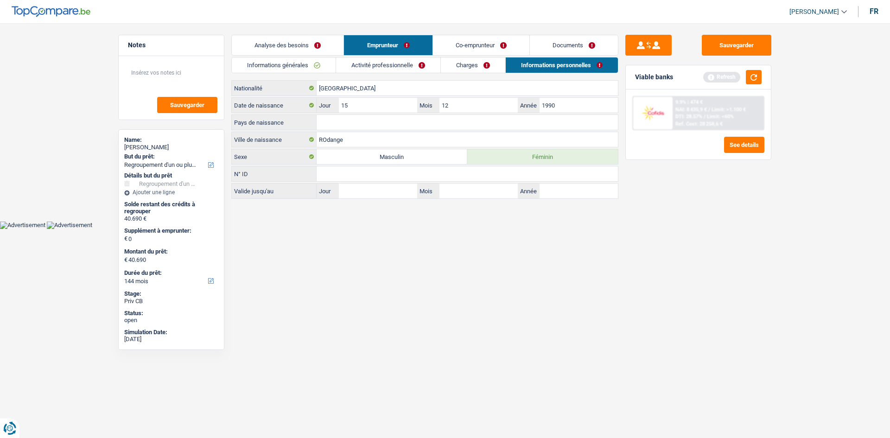
click at [363, 132] on div "ROdange Ville de naissance" at bounding box center [424, 140] width 387 height 16
click at [361, 125] on input "Pays de naissance" at bounding box center [467, 122] width 301 height 15
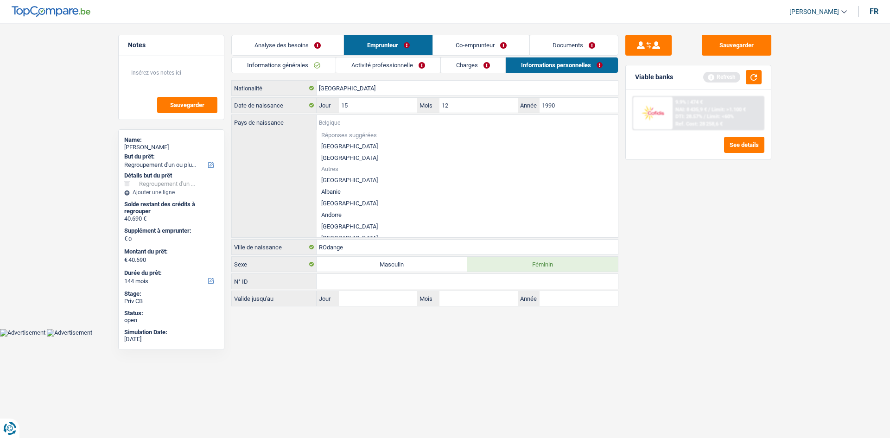
type input "b"
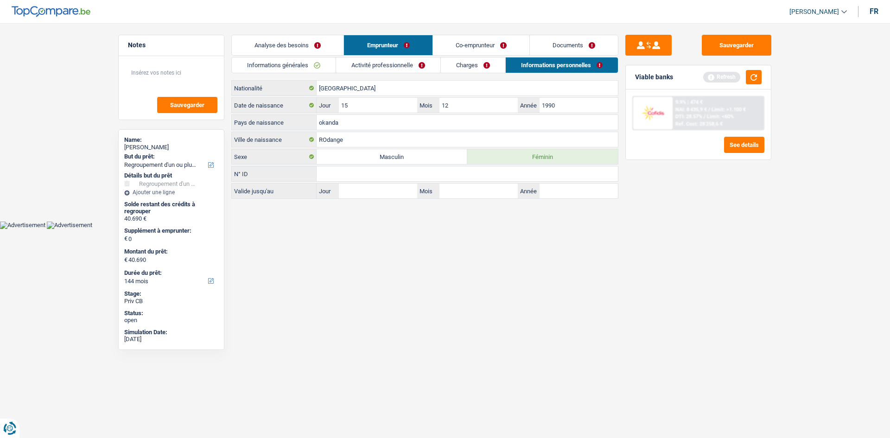
click at [319, 125] on input "okanda" at bounding box center [467, 122] width 301 height 15
click at [328, 125] on input "Bokanda" at bounding box center [467, 122] width 301 height 15
type input "Bocanda"
drag, startPoint x: 362, startPoint y: 123, endPoint x: 308, endPoint y: 134, distance: 55.2
click at [308, 134] on div "[DEMOGRAPHIC_DATA] Nationalité Date de naissance 15 Jour / 12 Mois / 1990 [PERS…" at bounding box center [424, 139] width 387 height 119
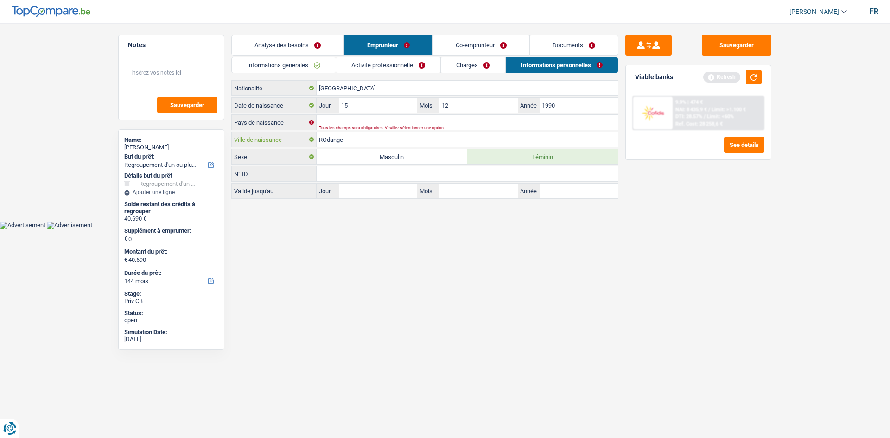
drag, startPoint x: 362, startPoint y: 139, endPoint x: 234, endPoint y: 138, distance: 128.0
click at [234, 138] on div "ROdange Ville de naissance" at bounding box center [425, 139] width 386 height 15
paste input "Bocanda"
type input "Bocanda"
click at [325, 120] on input "Pays de naissance" at bounding box center [467, 122] width 301 height 15
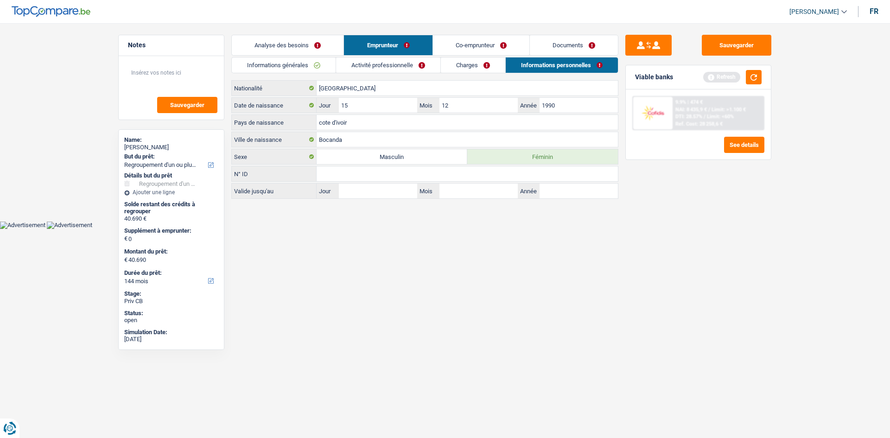
type input "cote d'ivoir"
click at [449, 229] on html "Vous avez le contrôle de vos données Nous utilisons des cookies, tout comme nos…" at bounding box center [445, 114] width 890 height 229
click at [569, 43] on link "Documents" at bounding box center [574, 45] width 88 height 20
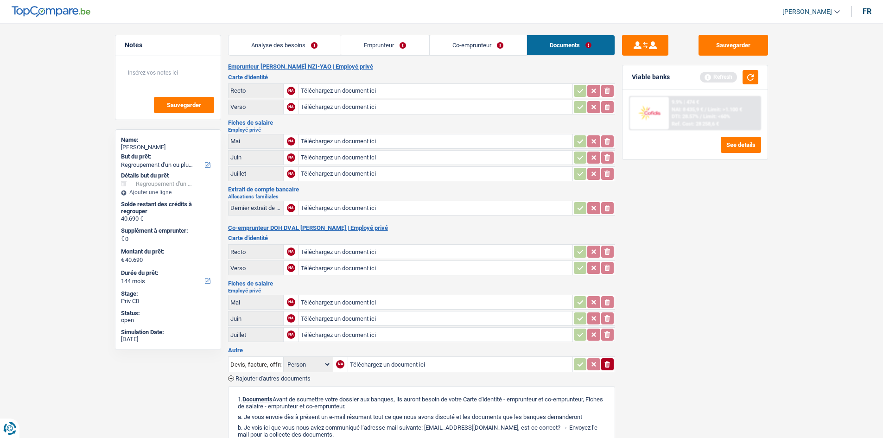
click at [474, 51] on link "Co-emprunteur" at bounding box center [478, 45] width 97 height 20
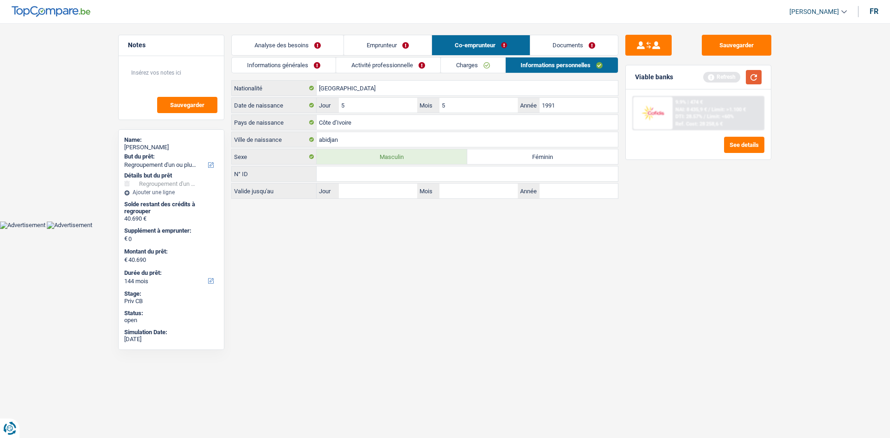
click at [756, 71] on button "button" at bounding box center [754, 77] width 16 height 14
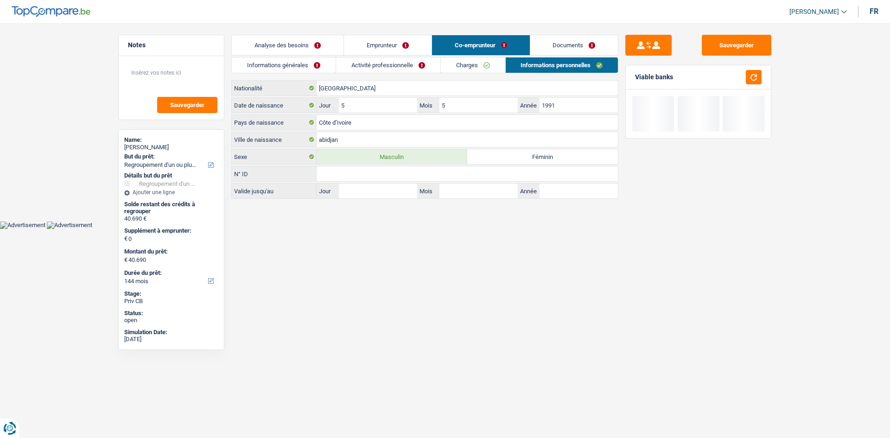
click at [298, 45] on link "Analyse des besoins" at bounding box center [288, 45] width 112 height 20
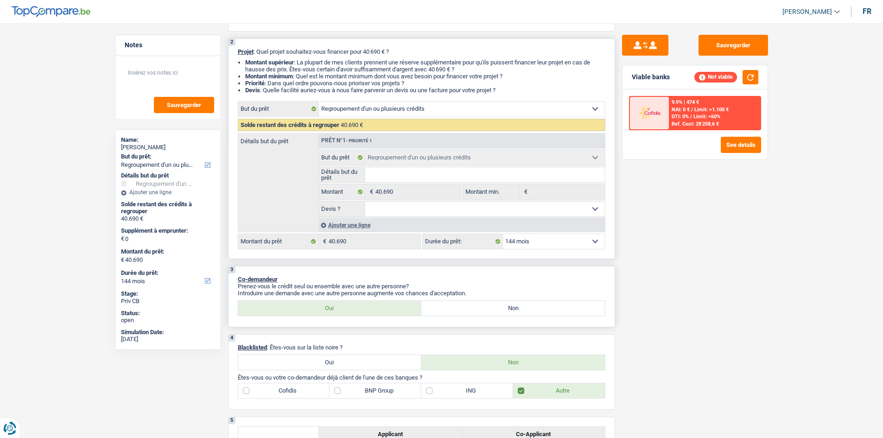
scroll to position [93, 0]
click at [535, 234] on select "12 mois 18 mois 24 mois 30 mois 36 mois 42 mois 48 mois 60 mois 72 mois 84 mois…" at bounding box center [554, 241] width 102 height 15
select select "120"
click at [503, 234] on select "12 mois 18 mois 24 mois 30 mois 36 mois 42 mois 48 mois 60 mois 72 mois 84 mois…" at bounding box center [554, 241] width 102 height 15
select select "120"
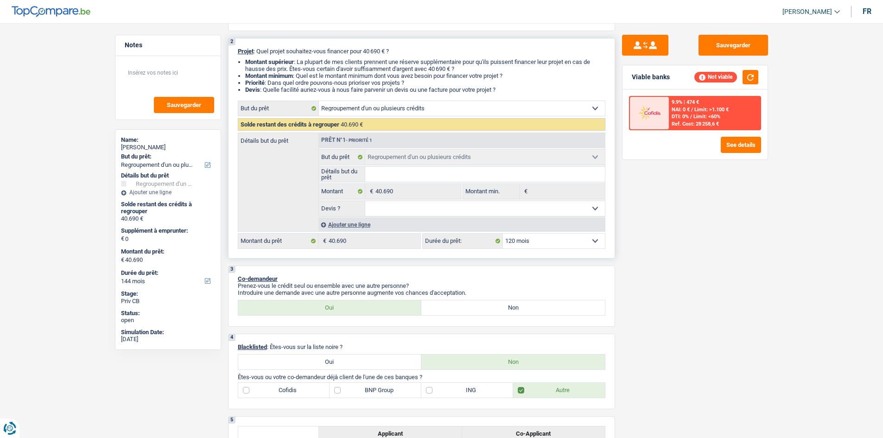
select select "120"
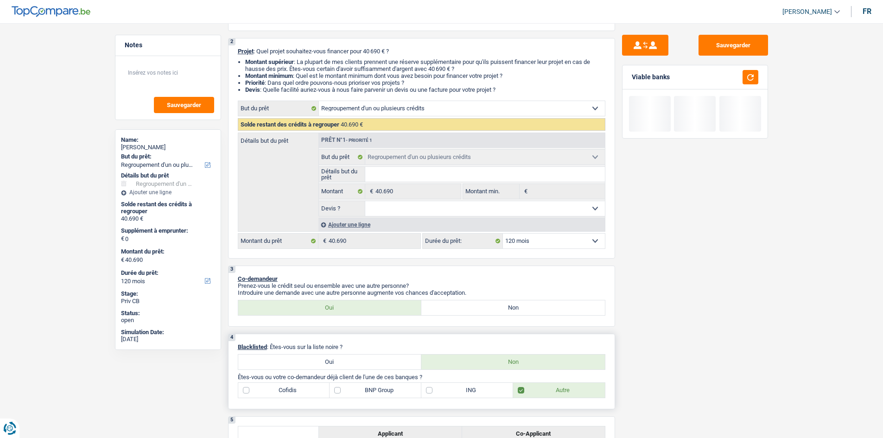
click at [410, 393] on label "BNP Group" at bounding box center [376, 390] width 92 height 15
click at [410, 393] on input "BNP Group" at bounding box center [376, 390] width 92 height 15
checkbox input "true"
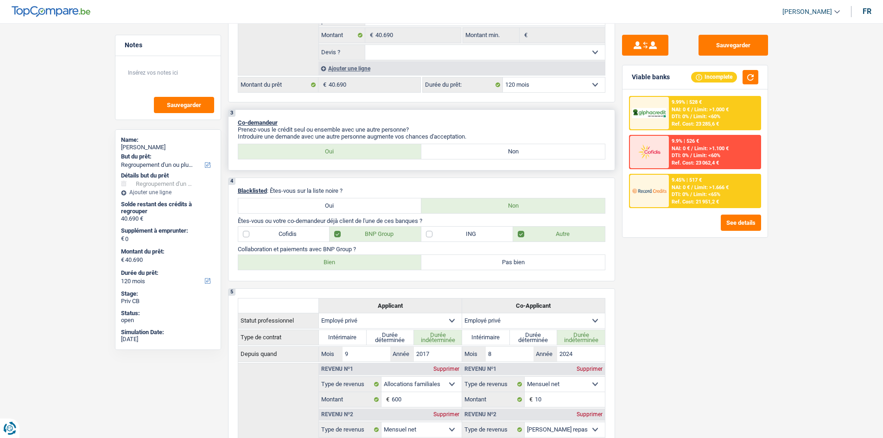
scroll to position [250, 0]
click at [755, 75] on button "button" at bounding box center [751, 77] width 16 height 14
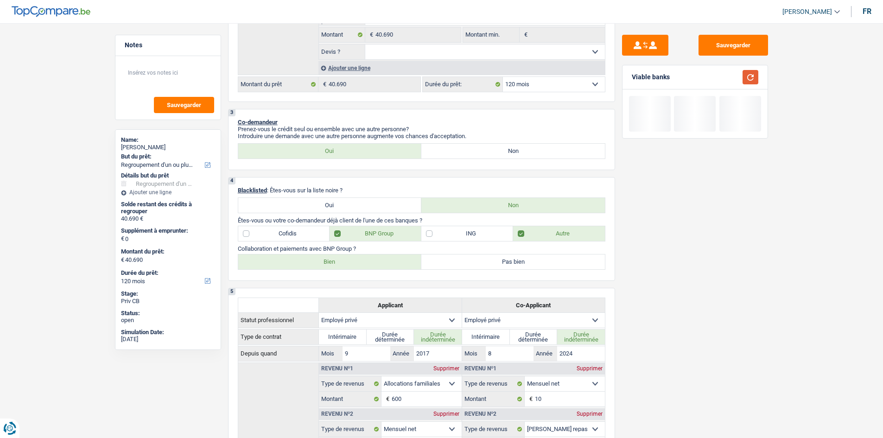
scroll to position [0, 0]
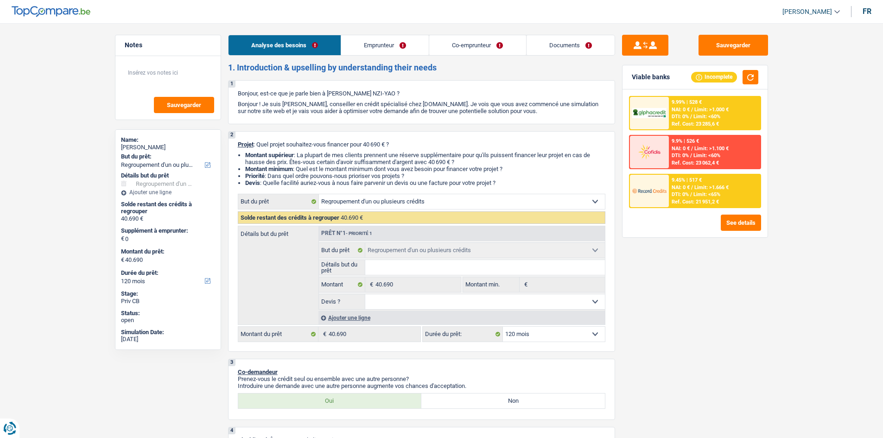
click at [484, 51] on link "Co-emprunteur" at bounding box center [477, 45] width 96 height 20
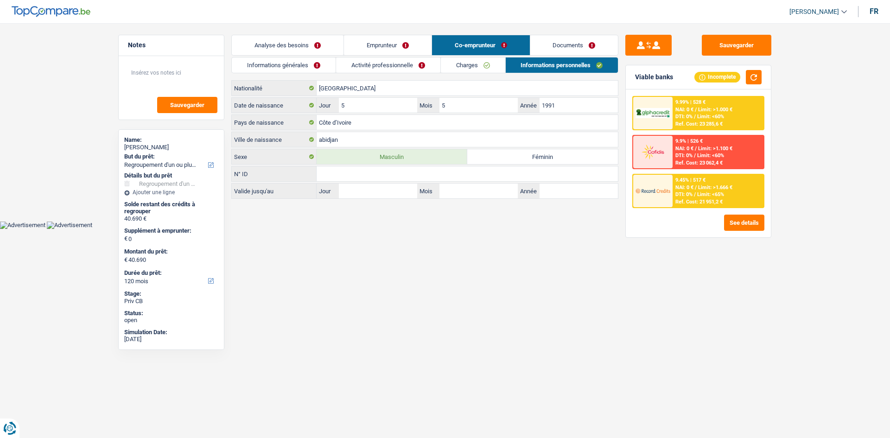
click at [460, 63] on link "Charges" at bounding box center [473, 65] width 64 height 15
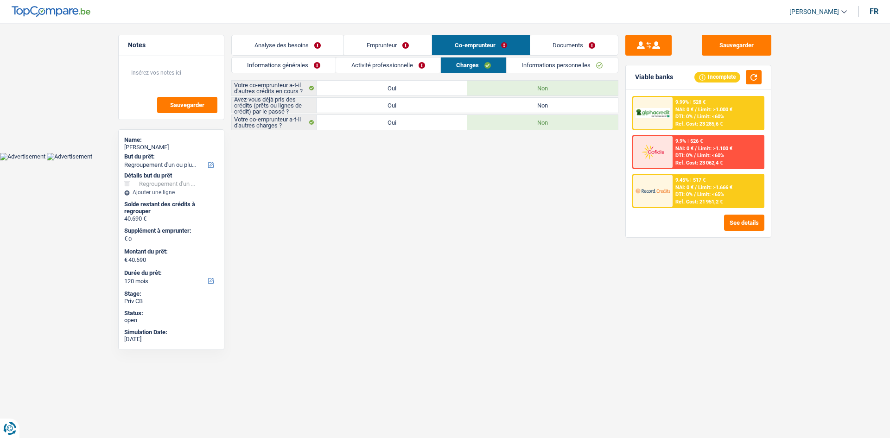
click at [383, 68] on link "Activité professionnelle" at bounding box center [388, 65] width 104 height 15
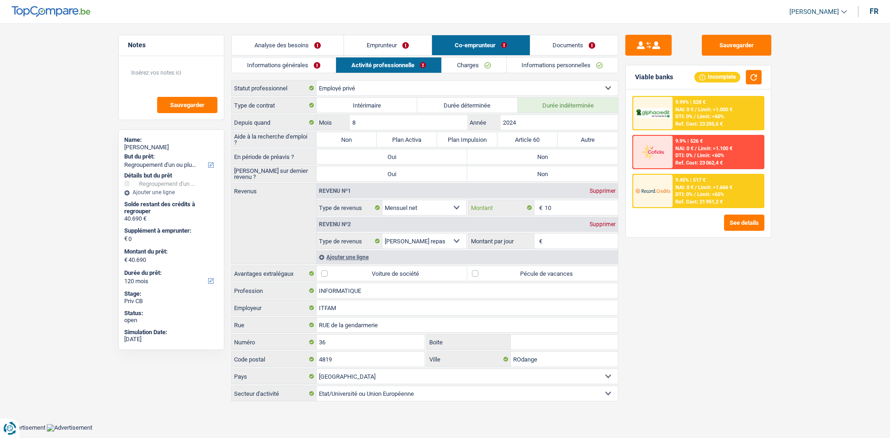
click at [579, 206] on input "10" at bounding box center [582, 207] width 74 height 15
type input "1"
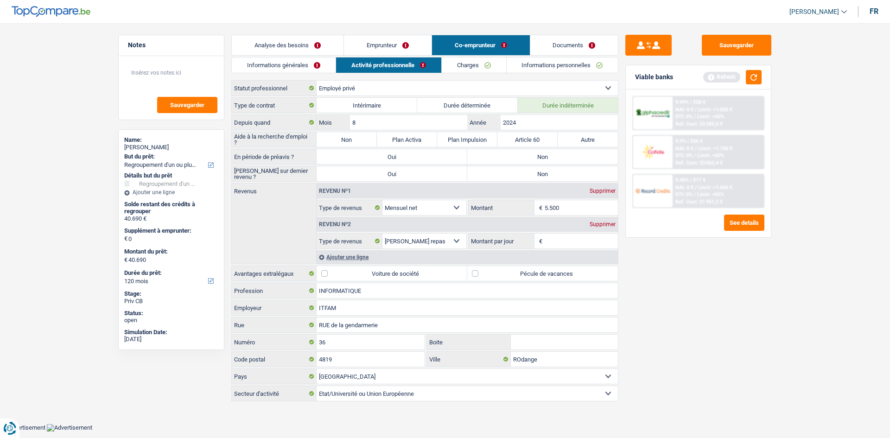
type input "5.500"
click at [717, 303] on div "Sauvegarder Viable banks Refresh 9.99% | 528 € NAI: 0 € / Limit: >1.000 € DTI: …" at bounding box center [699, 228] width 160 height 386
click at [567, 242] on input "Montant par jour" at bounding box center [582, 241] width 74 height 15
type input "8,0"
click at [659, 262] on div "Sauvegarder Viable banks Refresh 9.99% | 528 € NAI: 0 € / Limit: >1.000 € DTI: …" at bounding box center [699, 228] width 160 height 386
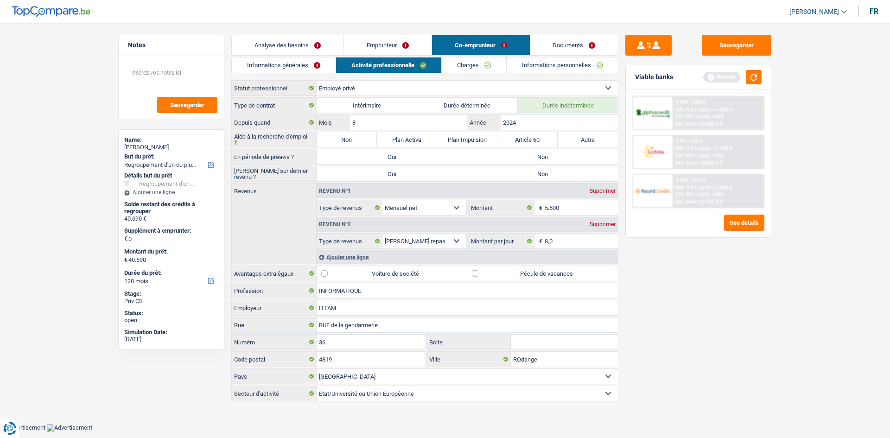
click at [345, 137] on label "Non" at bounding box center [347, 139] width 60 height 15
click at [345, 137] on input "Non" at bounding box center [347, 139] width 60 height 15
radio input "true"
drag, startPoint x: 582, startPoint y: 242, endPoint x: 526, endPoint y: 241, distance: 55.2
click at [528, 242] on div "8,0 € Montant par jour" at bounding box center [543, 241] width 149 height 15
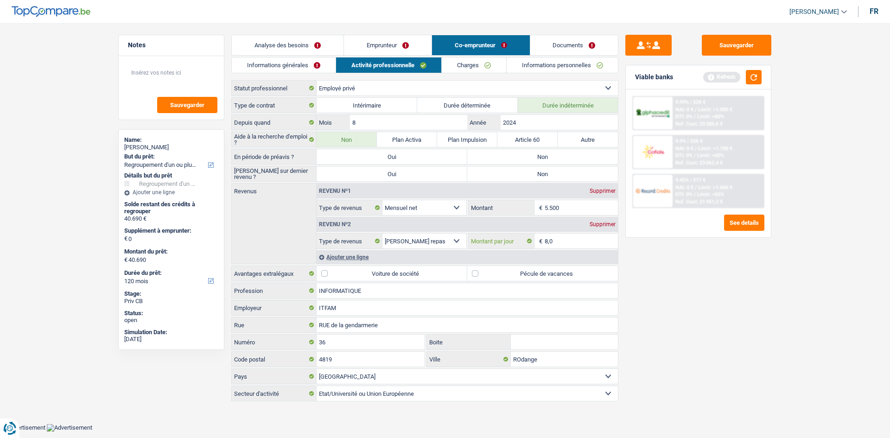
type input "8,0"
click at [516, 168] on label "Non" at bounding box center [542, 173] width 151 height 15
click at [516, 168] on input "Non" at bounding box center [542, 173] width 151 height 15
radio input "true"
click at [510, 160] on label "Non" at bounding box center [542, 156] width 151 height 15
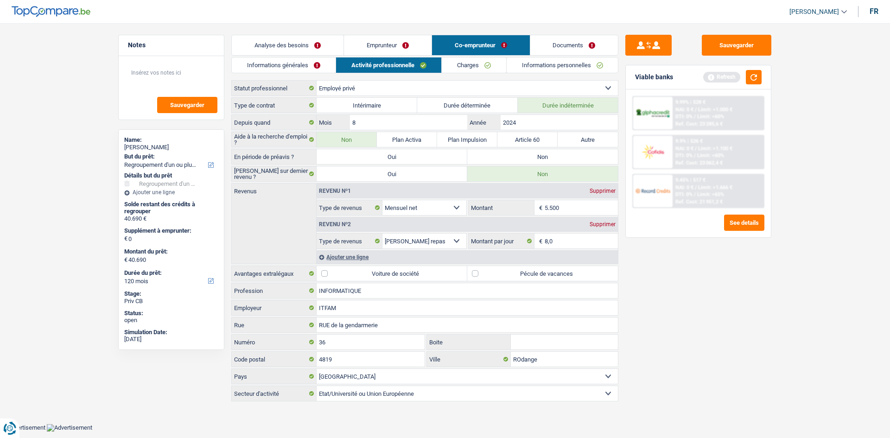
click at [510, 160] on input "Non" at bounding box center [542, 156] width 151 height 15
radio input "true"
click at [756, 77] on button "button" at bounding box center [754, 77] width 16 height 14
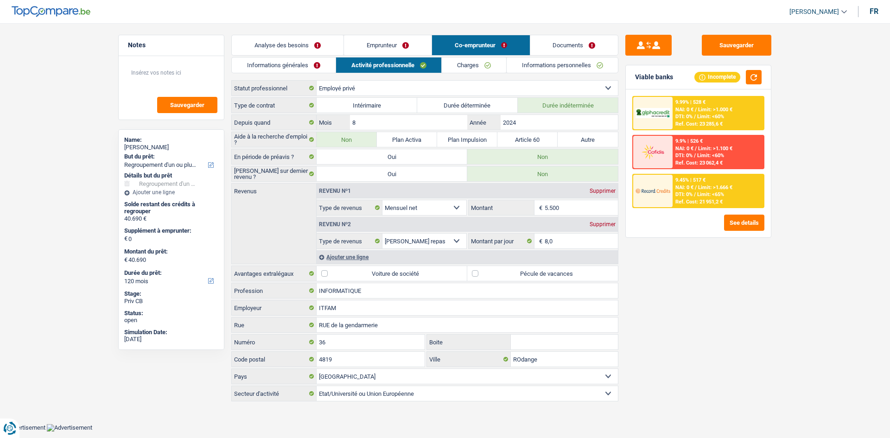
click at [417, 46] on link "Emprunteur" at bounding box center [388, 45] width 88 height 20
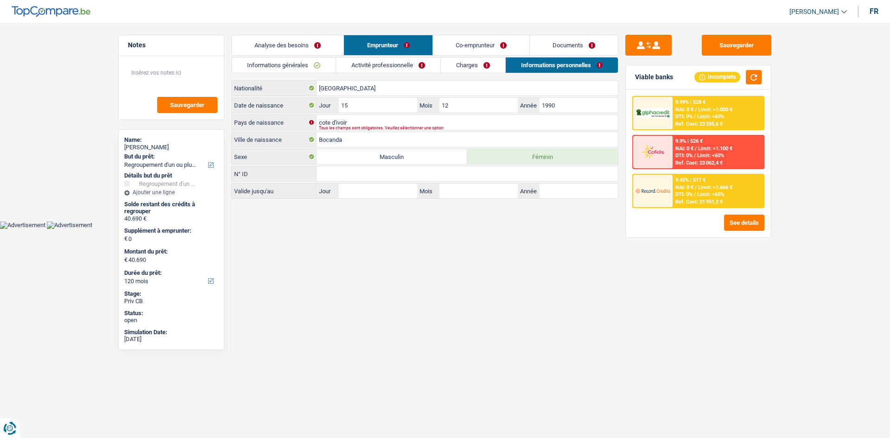
click at [422, 64] on link "Activité professionnelle" at bounding box center [388, 65] width 104 height 15
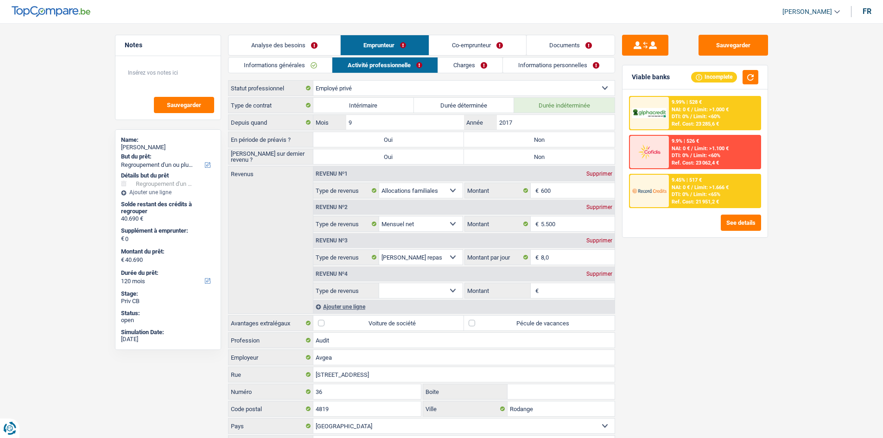
drag, startPoint x: 536, startPoint y: 144, endPoint x: 535, endPoint y: 154, distance: 10.2
click at [536, 145] on label "Non" at bounding box center [539, 139] width 151 height 15
click at [536, 145] on input "Non" at bounding box center [539, 139] width 151 height 15
radio input "true"
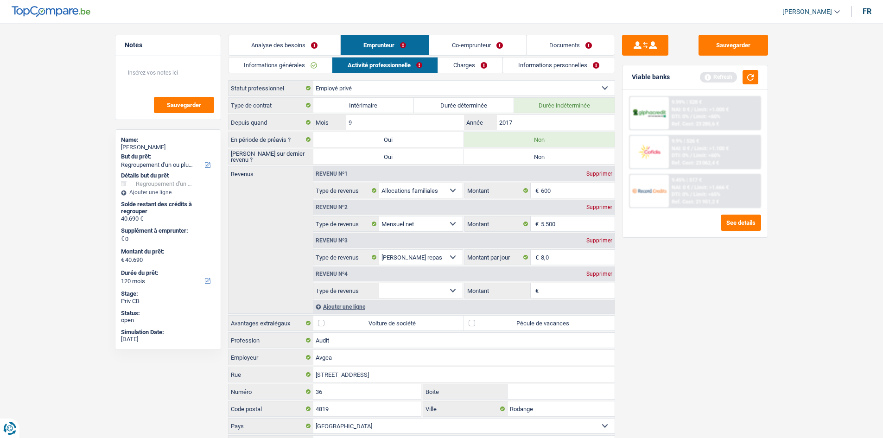
click at [535, 158] on label "Non" at bounding box center [539, 156] width 151 height 15
click at [535, 158] on input "Non" at bounding box center [539, 156] width 151 height 15
radio input "true"
click at [746, 81] on button "button" at bounding box center [751, 77] width 16 height 14
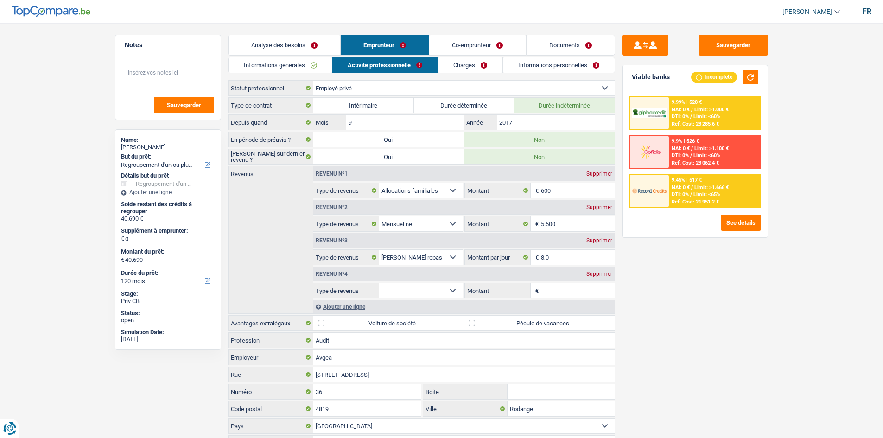
click at [687, 116] on span "DTI: 0%" at bounding box center [680, 117] width 17 height 6
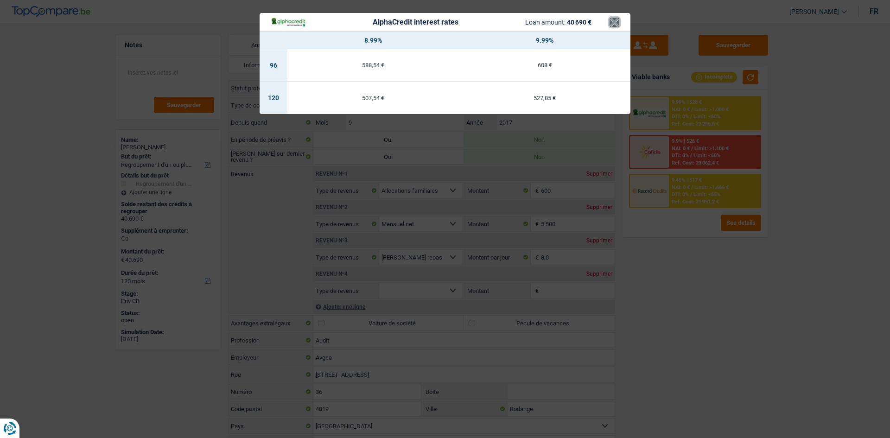
click at [613, 18] on button "×" at bounding box center [615, 22] width 10 height 9
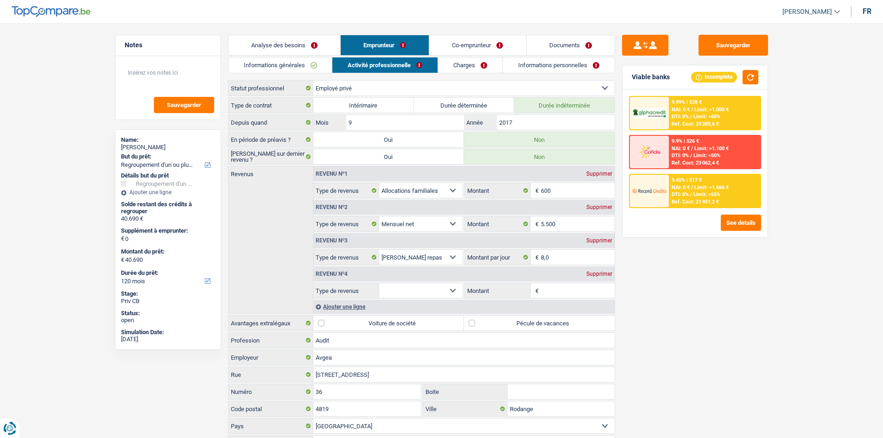
click at [725, 109] on span "Limit: >1.000 €" at bounding box center [712, 110] width 34 height 6
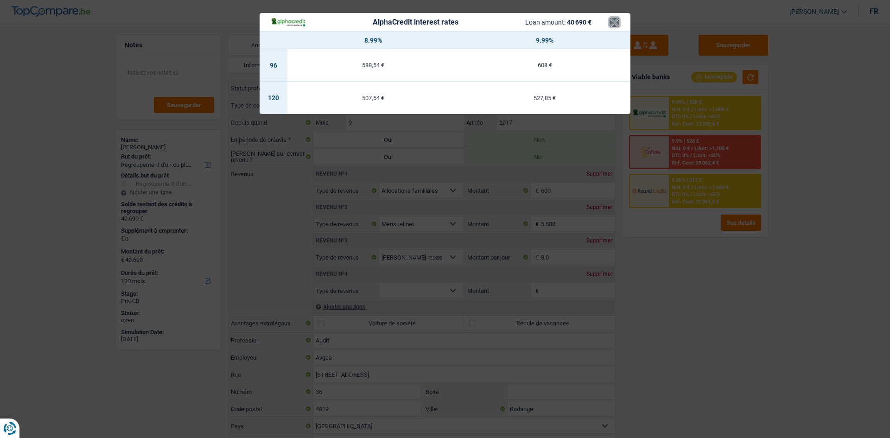
click at [617, 23] on button "×" at bounding box center [615, 22] width 10 height 9
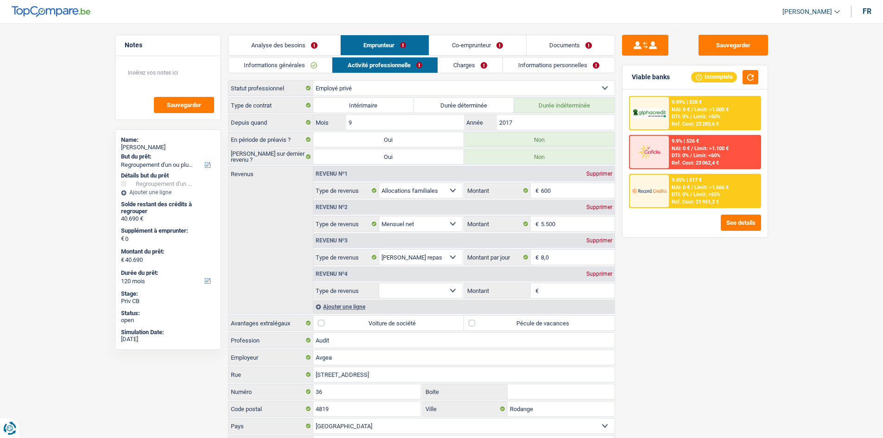
click at [297, 41] on link "Analyse des besoins" at bounding box center [285, 45] width 112 height 20
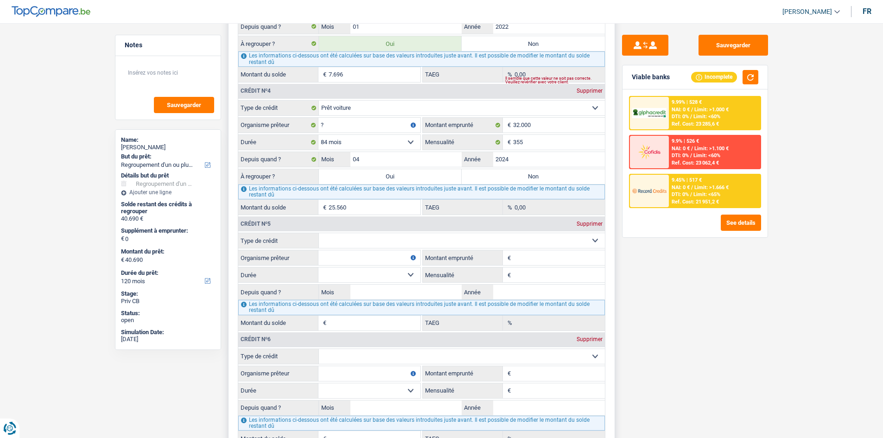
scroll to position [1159, 0]
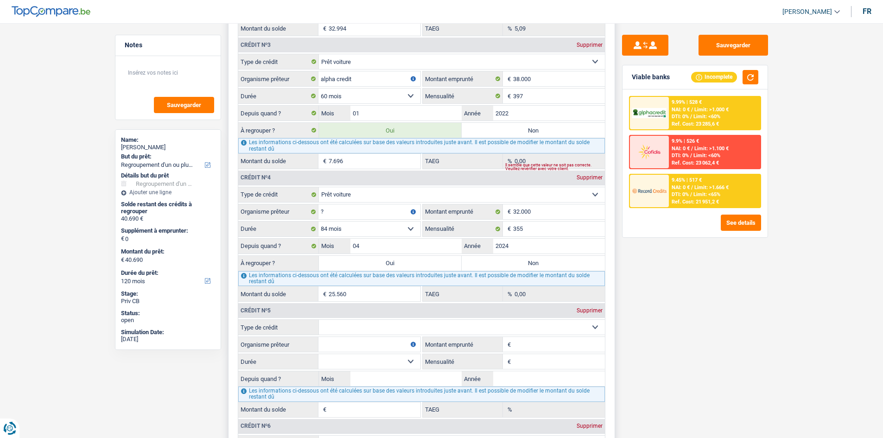
drag, startPoint x: 593, startPoint y: 313, endPoint x: 586, endPoint y: 314, distance: 6.6
click at [592, 313] on div "Supprimer" at bounding box center [590, 311] width 31 height 6
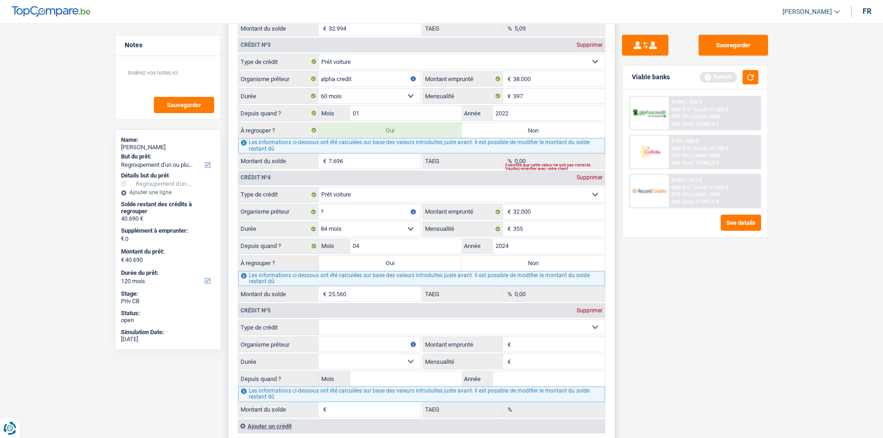
click at [345, 263] on label "Oui" at bounding box center [390, 263] width 143 height 15
click at [345, 263] on input "Oui" at bounding box center [390, 263] width 143 height 15
radio input "true"
type input "66.250"
select select "144"
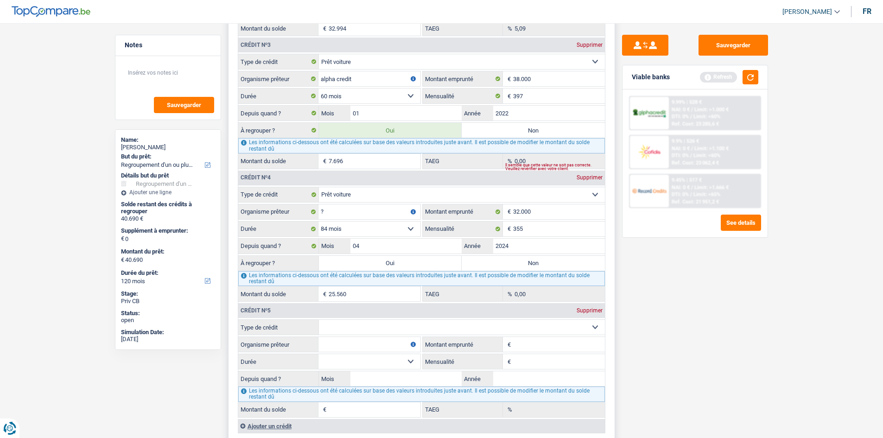
type input "66.250"
select select "144"
type input "66.250"
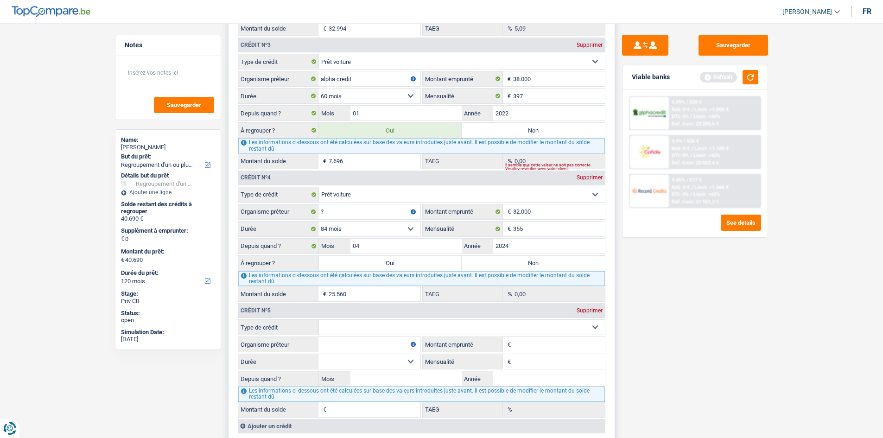
select select "144"
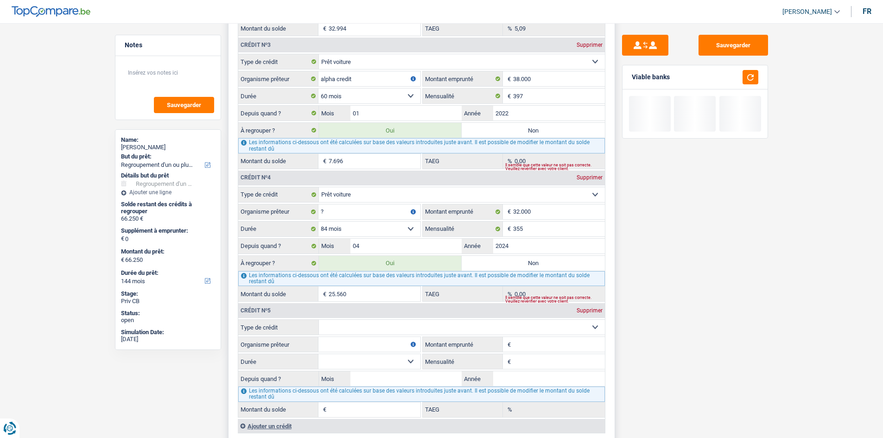
click at [585, 312] on div "Supprimer" at bounding box center [590, 311] width 31 height 6
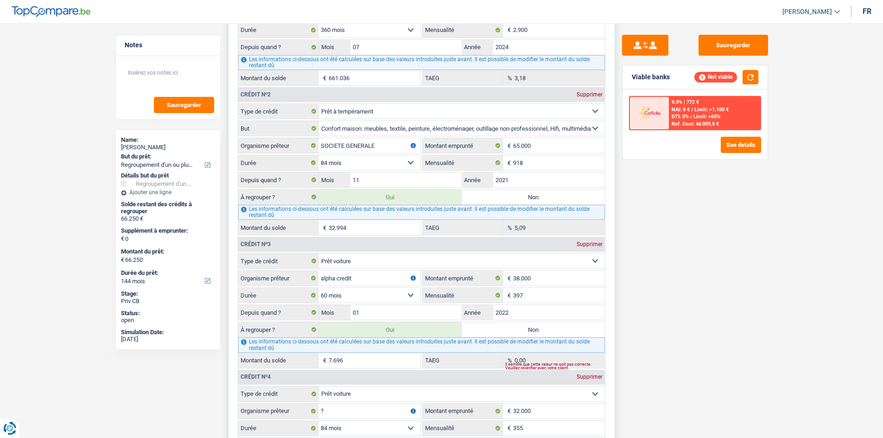
scroll to position [881, 0]
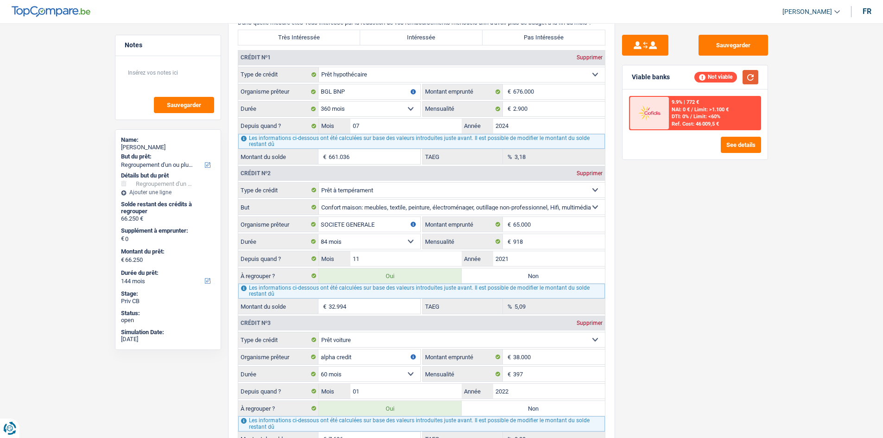
click at [748, 79] on button "button" at bounding box center [751, 77] width 16 height 14
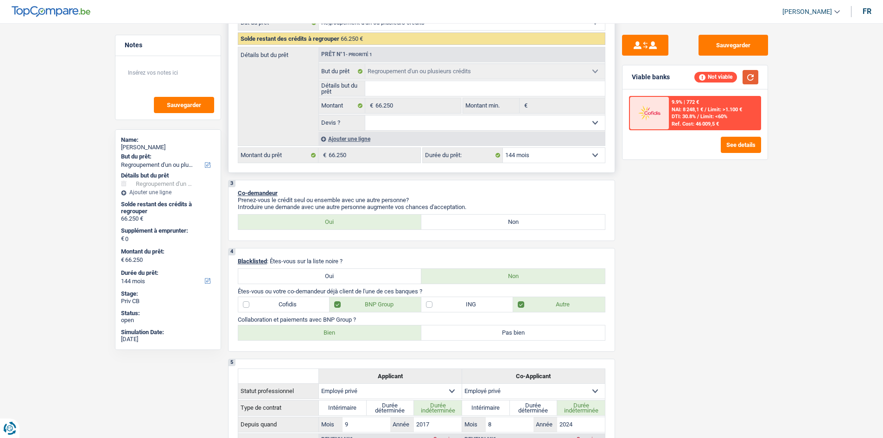
scroll to position [46, 0]
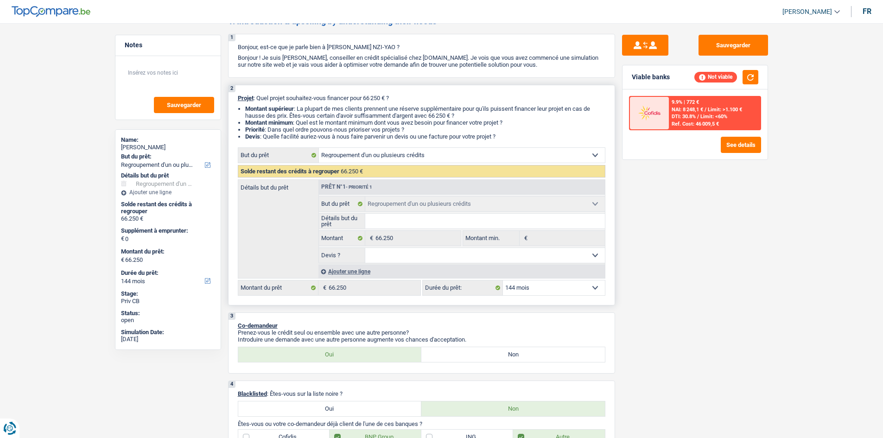
click at [532, 287] on select "12 mois 18 mois 24 mois 30 mois 36 mois 42 mois 48 mois 60 mois 72 mois 84 mois…" at bounding box center [554, 288] width 102 height 15
select select "120"
click at [503, 281] on select "12 mois 18 mois 24 mois 30 mois 36 mois 42 mois 48 mois 60 mois 72 mois 84 mois…" at bounding box center [554, 288] width 102 height 15
select select "120"
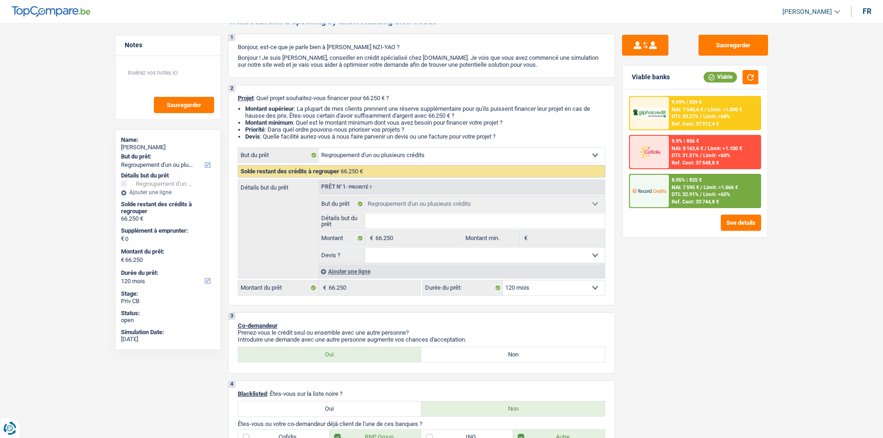
click at [716, 122] on div "Ref. Cost: 37 912,4 €" at bounding box center [695, 124] width 47 height 6
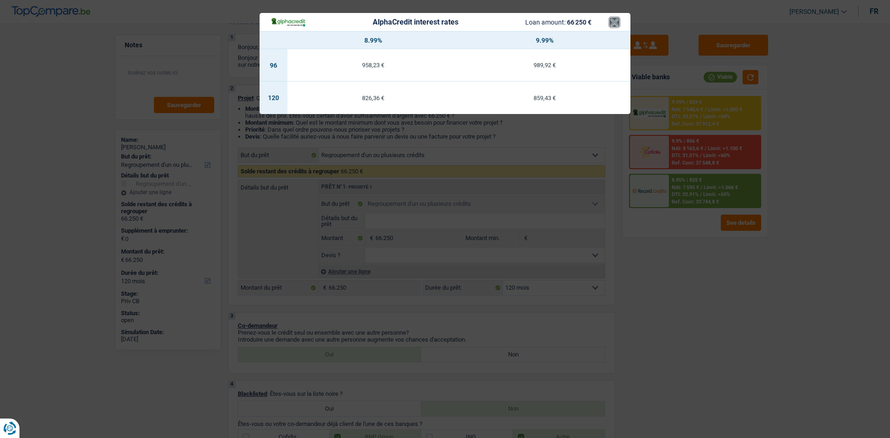
click at [613, 19] on button "×" at bounding box center [615, 22] width 10 height 9
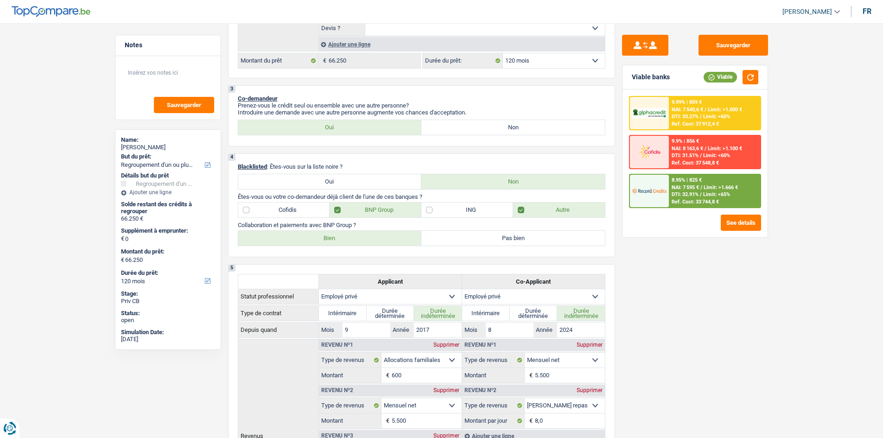
scroll to position [278, 0]
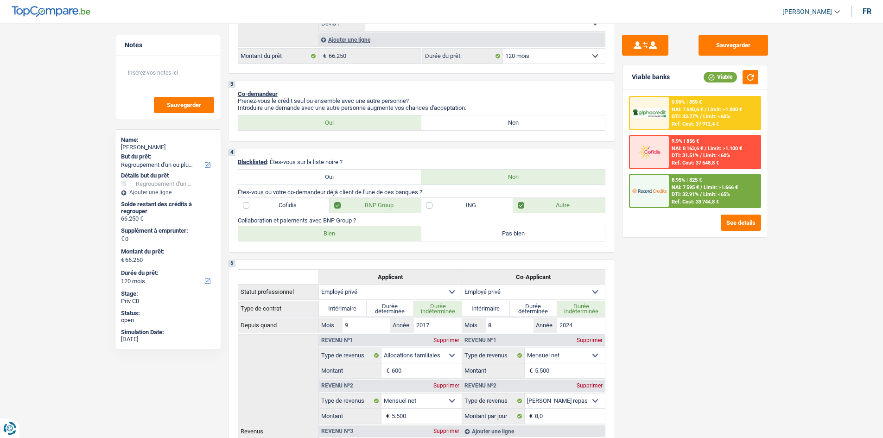
click at [693, 197] on div "8.95% | 825 € NAI: 7 595 € / Limit: >1.666 € DTI: 32.91% / Limit: <65% Ref. Cos…" at bounding box center [714, 191] width 91 height 32
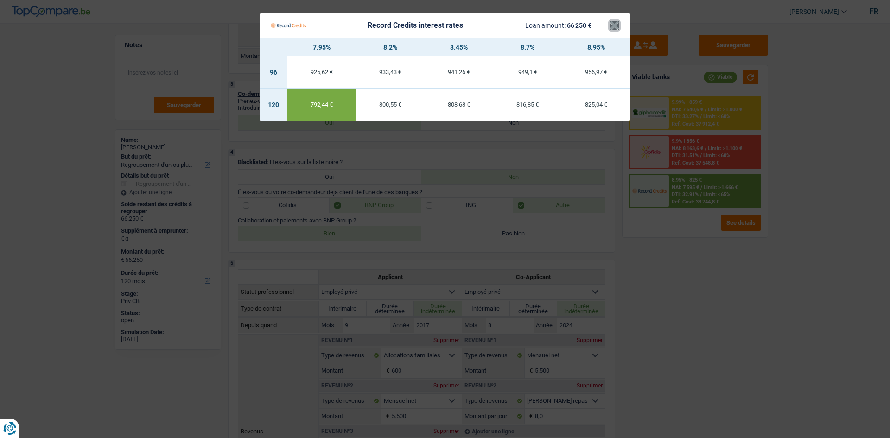
click at [616, 22] on button "×" at bounding box center [615, 25] width 10 height 9
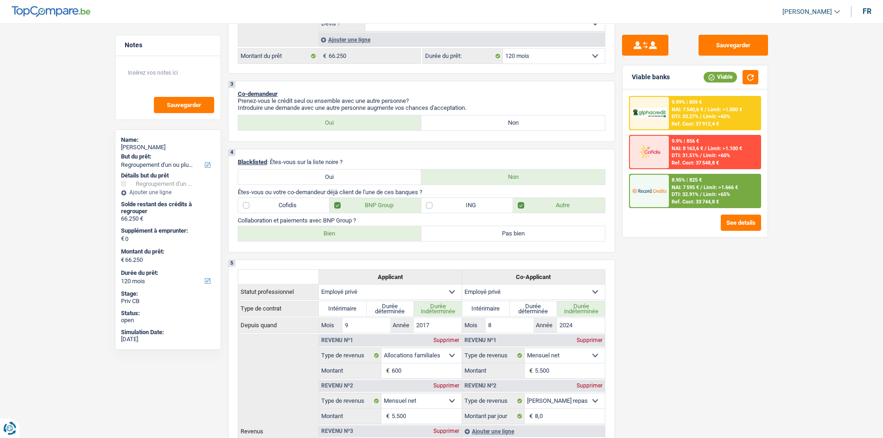
click at [673, 188] on span "NAI: 7 595 €" at bounding box center [685, 188] width 27 height 6
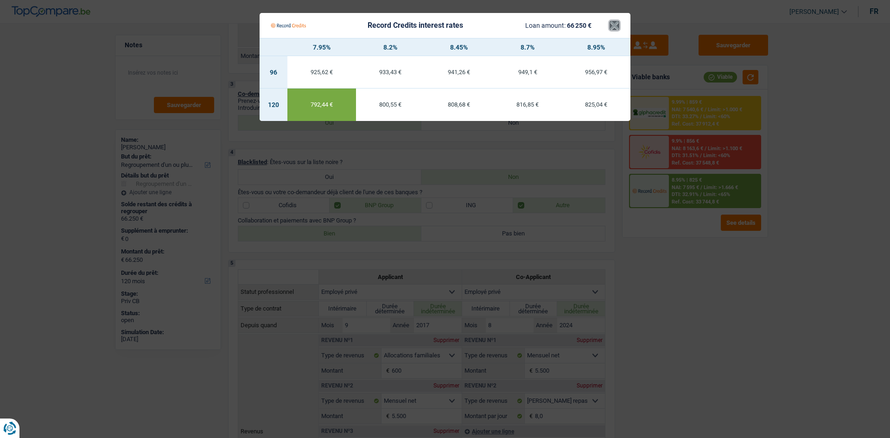
click at [615, 26] on button "×" at bounding box center [615, 25] width 10 height 9
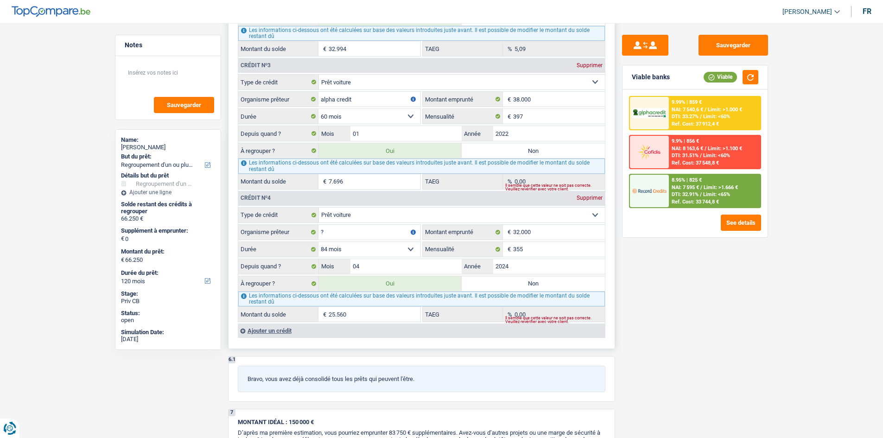
scroll to position [1139, 0]
click at [355, 238] on input "?" at bounding box center [370, 231] width 102 height 15
drag, startPoint x: 382, startPoint y: 185, endPoint x: 317, endPoint y: 187, distance: 65.0
click at [317, 187] on div "7.696 € Montant du solde" at bounding box center [329, 181] width 182 height 15
type input "92.994"
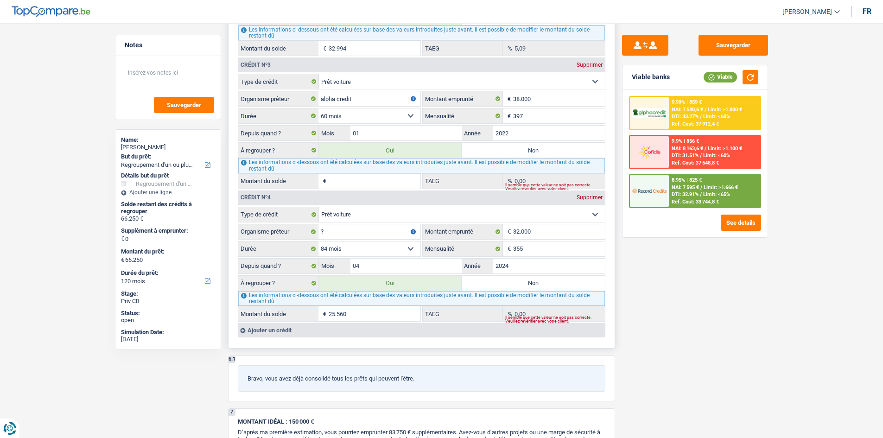
select select "144"
type input "92.994"
select select "144"
type input "92.994"
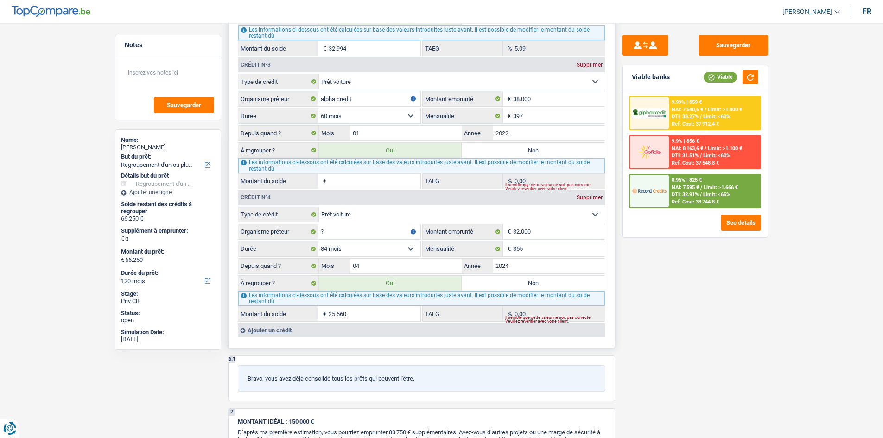
type input "92.994"
select select "144"
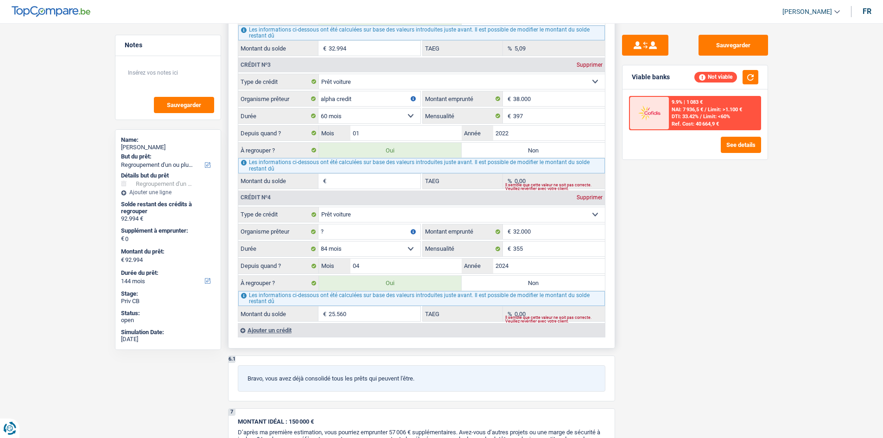
click at [369, 181] on input "Montant du solde" at bounding box center [375, 181] width 92 height 15
click at [520, 128] on input "2022" at bounding box center [549, 133] width 112 height 15
click at [510, 149] on label "Non" at bounding box center [533, 150] width 143 height 15
click at [510, 149] on input "Non" at bounding box center [533, 150] width 143 height 15
radio input "true"
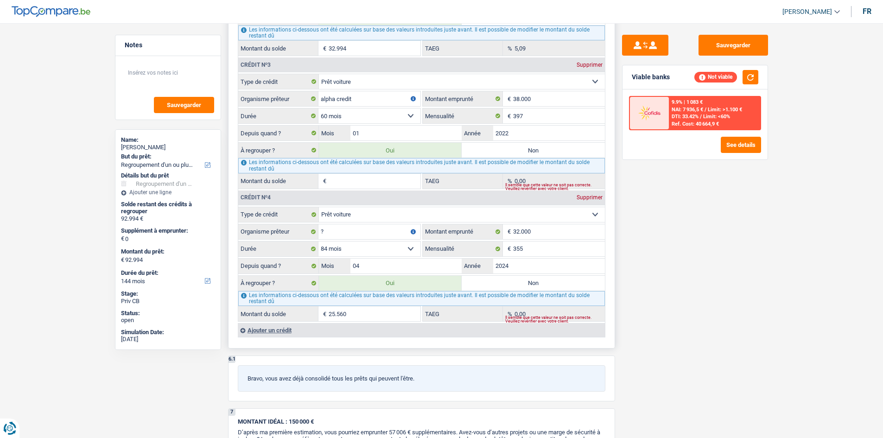
type input "58.554"
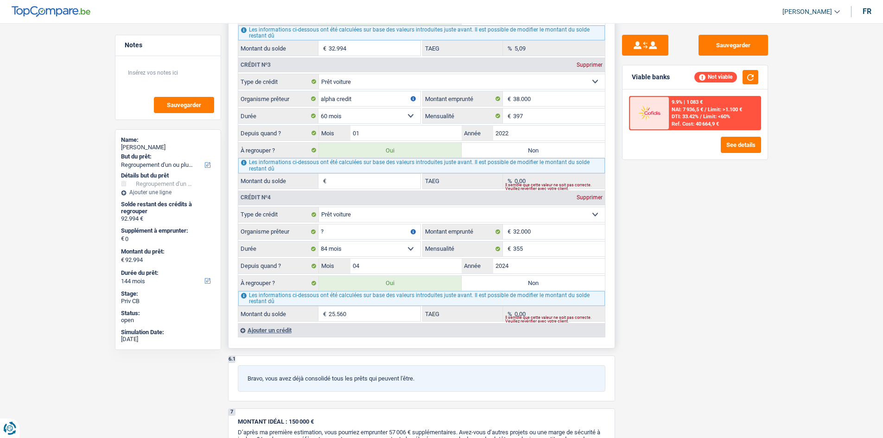
type input "7.696"
radio input "false"
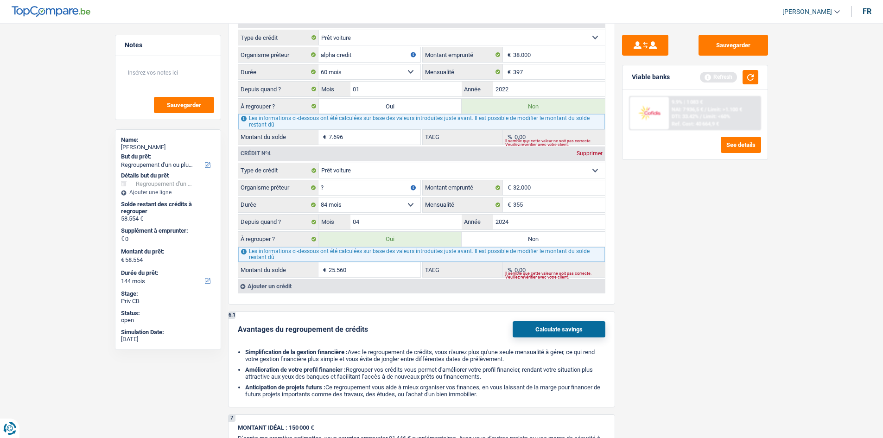
scroll to position [1093, 0]
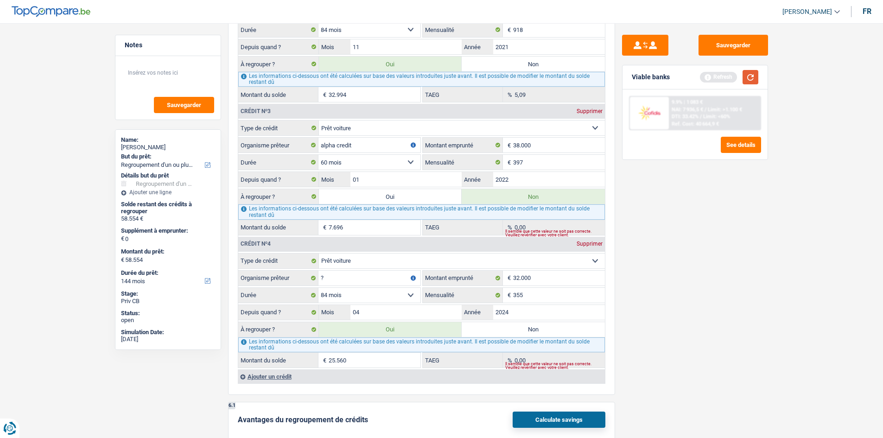
click at [752, 79] on button "button" at bounding box center [751, 77] width 16 height 14
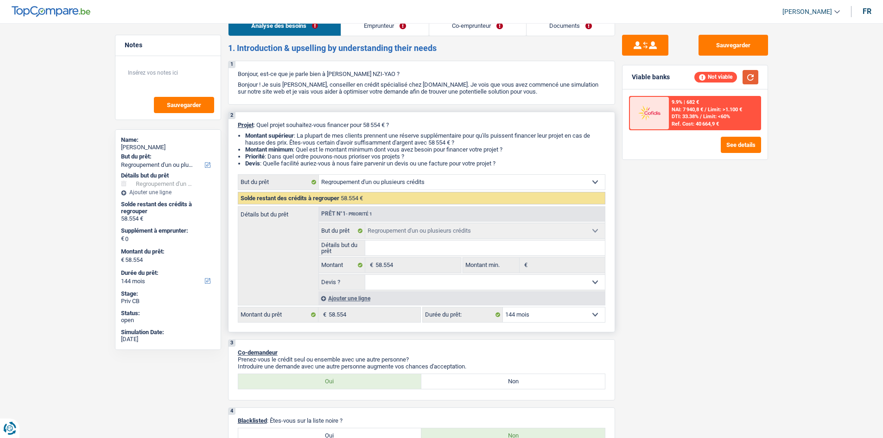
scroll to position [0, 0]
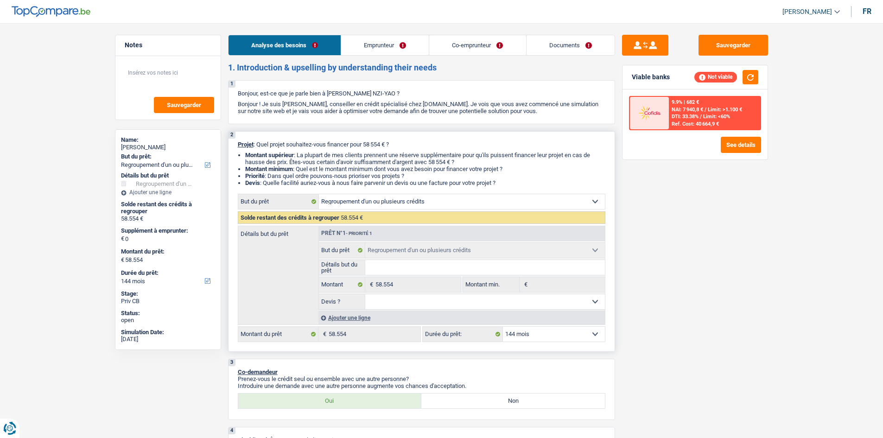
click at [553, 329] on select "12 mois 18 mois 24 mois 30 mois 36 mois 42 mois 48 mois 60 mois 72 mois 84 mois…" at bounding box center [554, 334] width 102 height 15
select select "120"
click at [503, 327] on select "12 mois 18 mois 24 mois 30 mois 36 mois 42 mois 48 mois 60 mois 72 mois 84 mois…" at bounding box center [554, 334] width 102 height 15
select select "120"
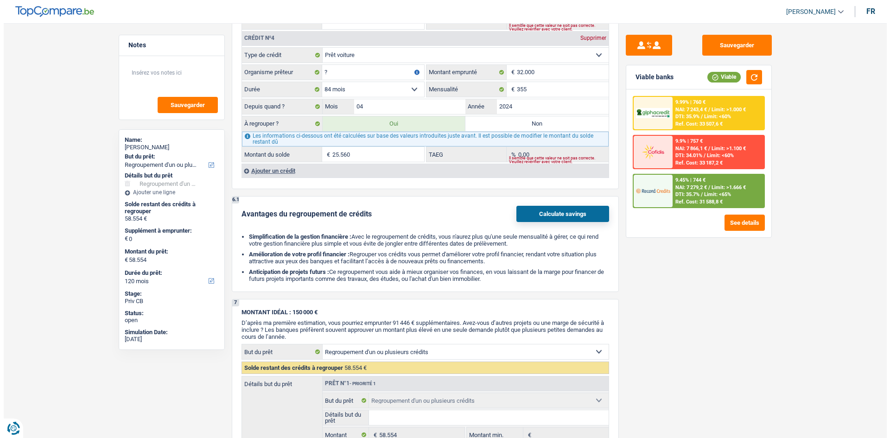
scroll to position [1299, 0]
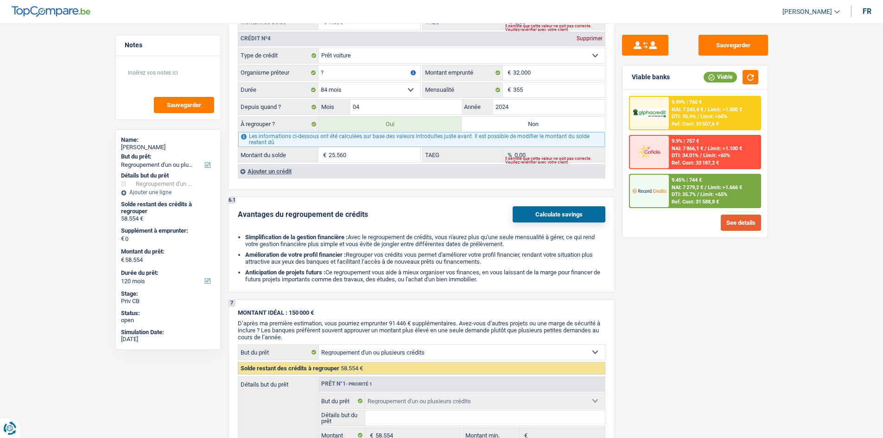
click at [736, 221] on button "See details" at bounding box center [741, 223] width 40 height 16
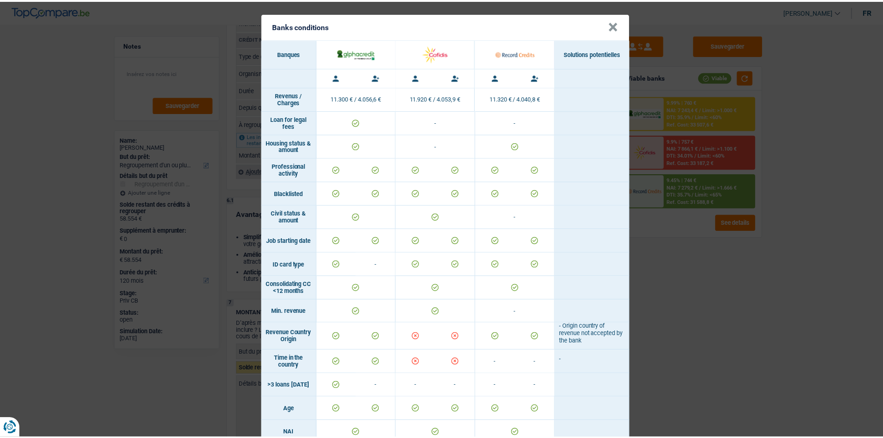
scroll to position [0, 0]
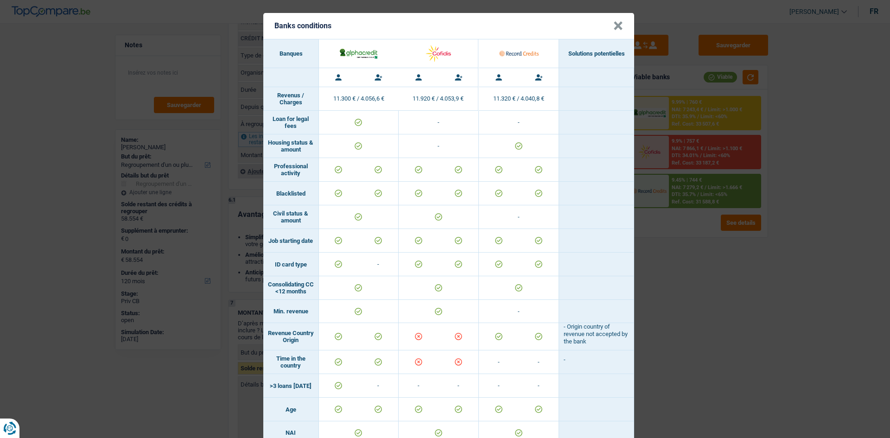
click at [615, 26] on button "×" at bounding box center [619, 25] width 10 height 9
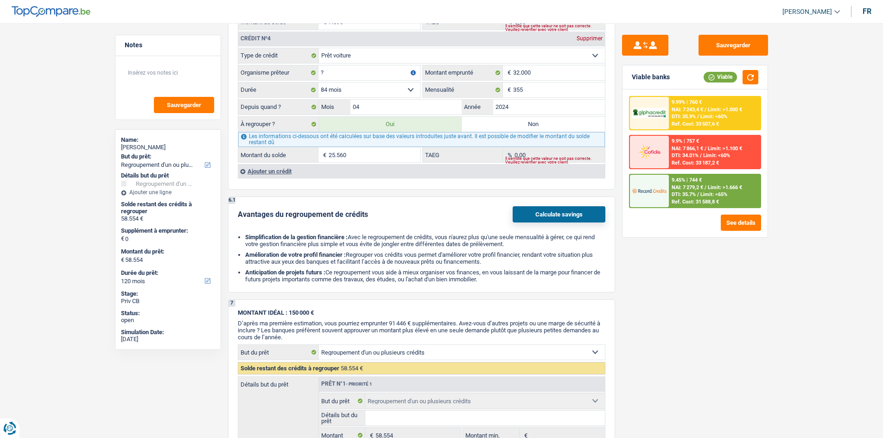
click at [672, 188] on span "NAI: 7 279,2 €" at bounding box center [688, 188] width 32 height 6
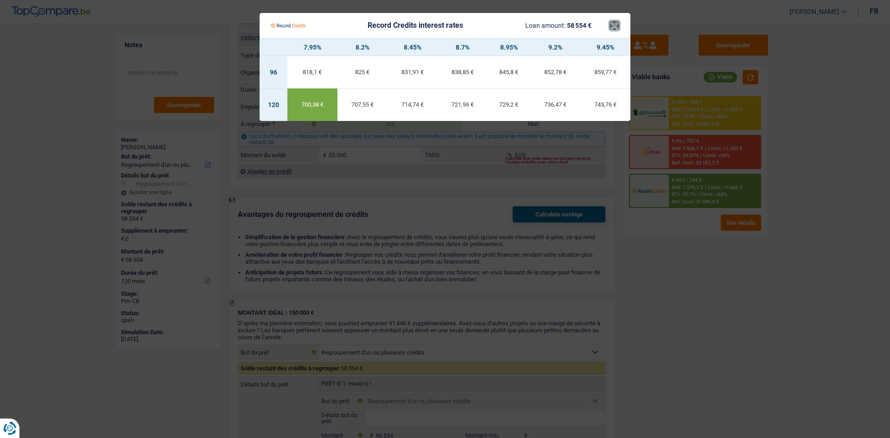
click at [615, 24] on button "×" at bounding box center [615, 25] width 10 height 9
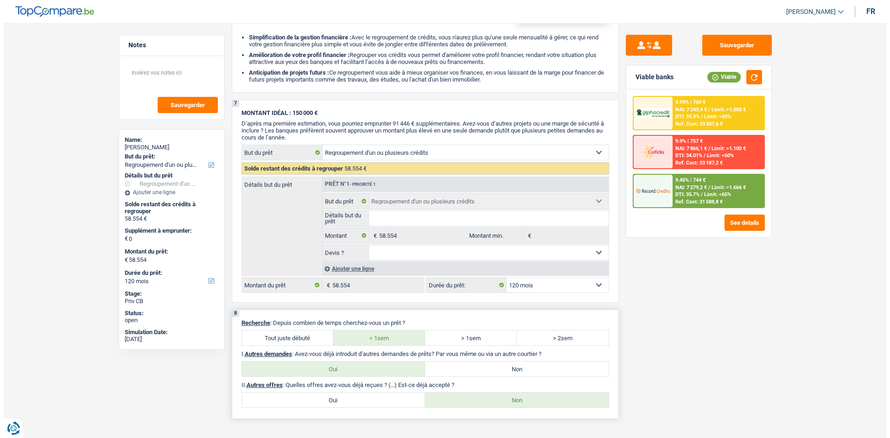
scroll to position [1577, 0]
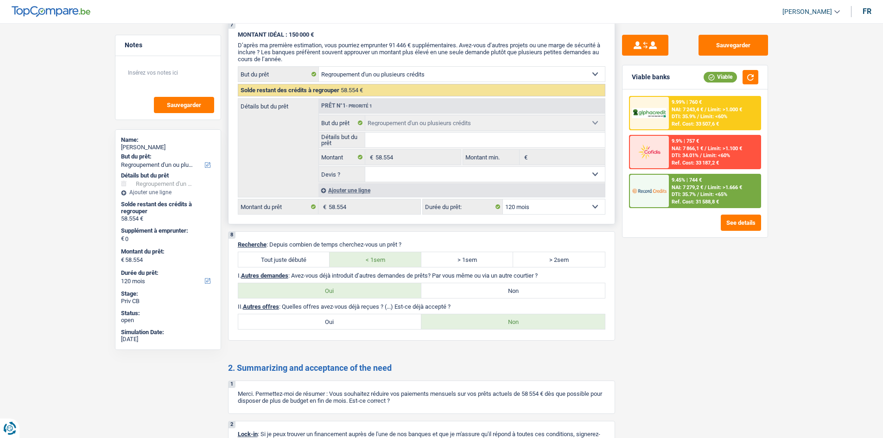
click at [561, 211] on select "12 mois 18 mois 24 mois 30 mois 36 mois 42 mois 48 mois 60 mois 72 mois 84 mois…" at bounding box center [554, 206] width 102 height 15
select select "132"
click at [503, 199] on select "12 mois 18 mois 24 mois 30 mois 36 mois 42 mois 48 mois 60 mois 72 mois 84 mois…" at bounding box center [554, 206] width 102 height 15
select select "132"
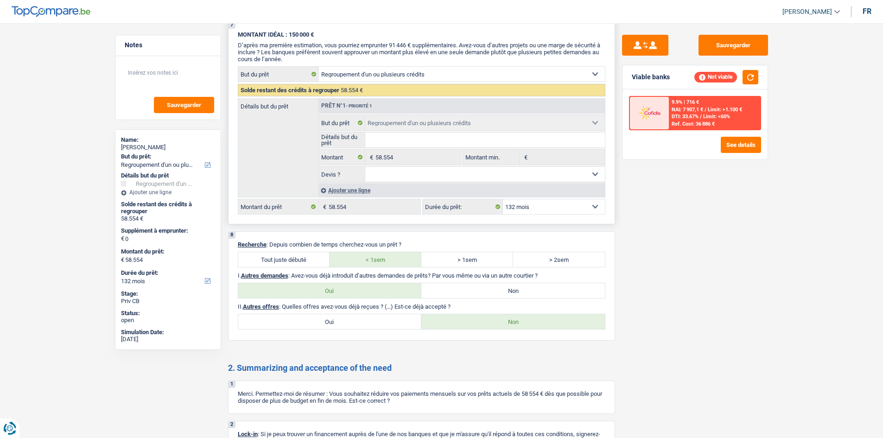
click at [560, 203] on select "12 mois 18 mois 24 mois 30 mois 36 mois 42 mois 48 mois 60 mois 72 mois 84 mois…" at bounding box center [554, 206] width 102 height 15
select select "144"
click at [503, 199] on select "12 mois 18 mois 24 mois 30 mois 36 mois 42 mois 48 mois 60 mois 72 mois 84 mois…" at bounding box center [554, 206] width 102 height 15
select select "144"
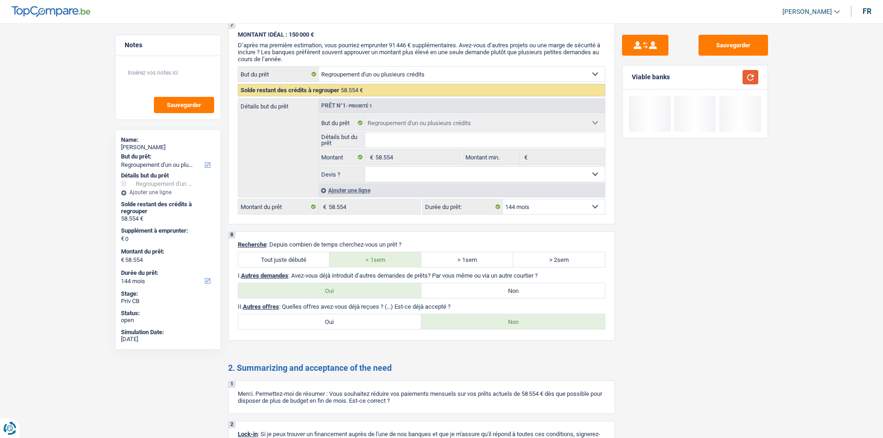
click at [748, 73] on button "button" at bounding box center [751, 77] width 16 height 14
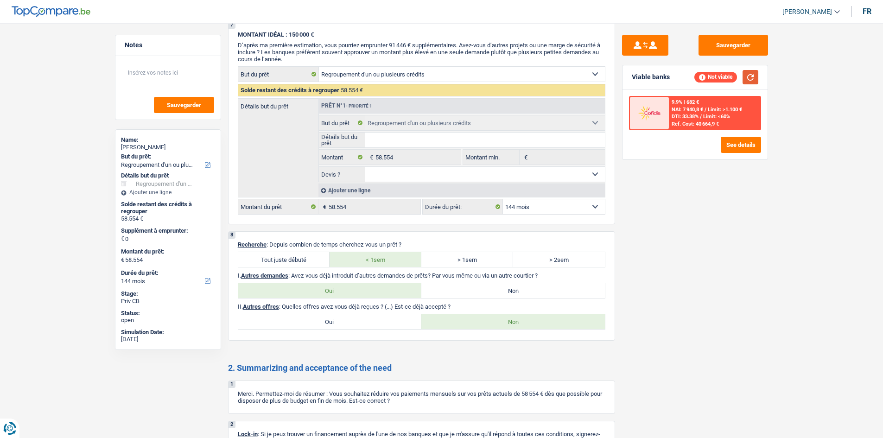
click at [749, 74] on button "button" at bounding box center [751, 77] width 16 height 14
click at [576, 205] on select "12 mois 18 mois 24 mois 30 mois 36 mois 42 mois 48 mois 60 mois 72 mois 84 mois…" at bounding box center [554, 206] width 102 height 15
click at [742, 144] on button "See details" at bounding box center [741, 145] width 40 height 16
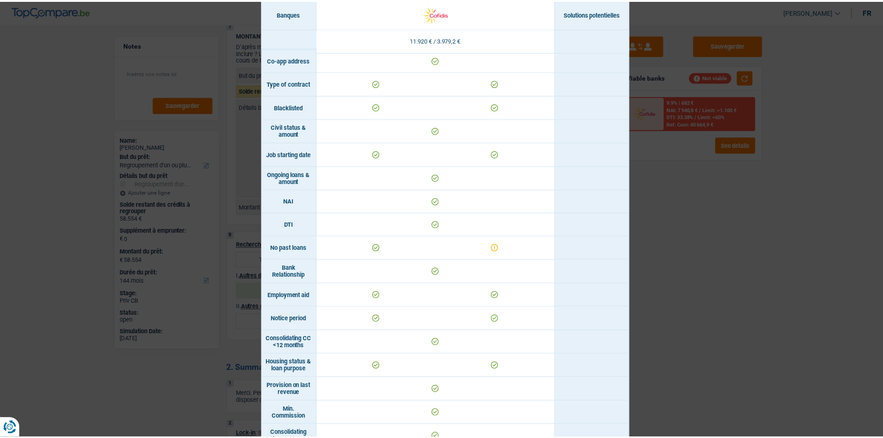
scroll to position [0, 0]
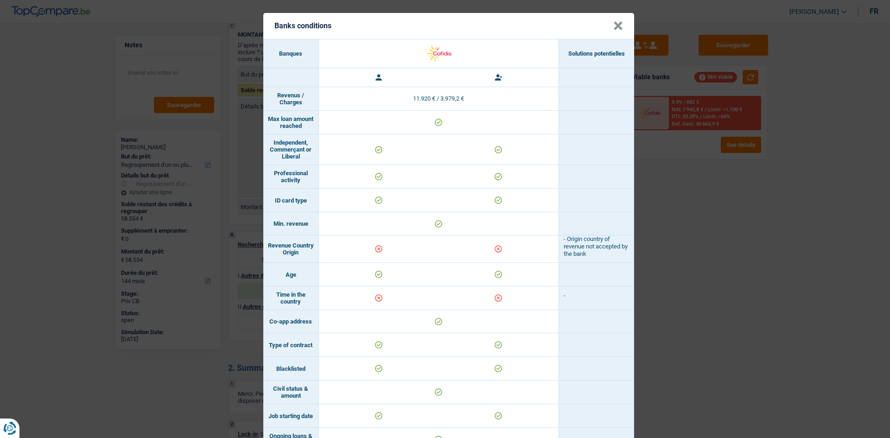
click at [616, 23] on button "×" at bounding box center [619, 25] width 10 height 9
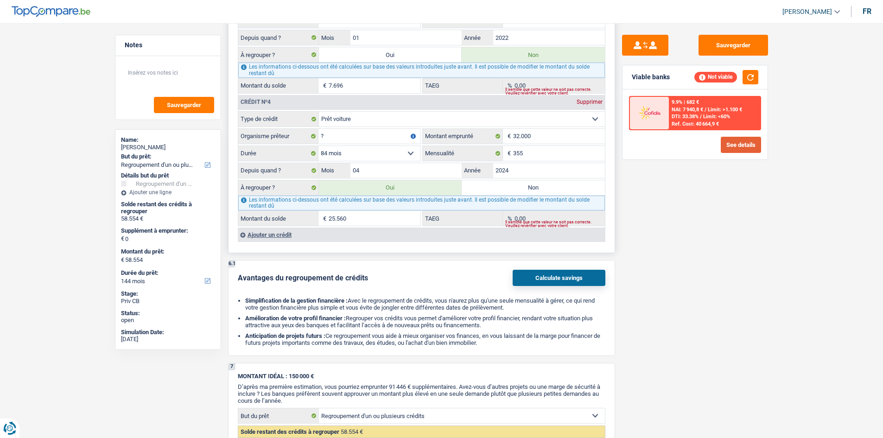
scroll to position [1236, 0]
click at [257, 233] on div "Ajouter un crédit" at bounding box center [421, 234] width 367 height 14
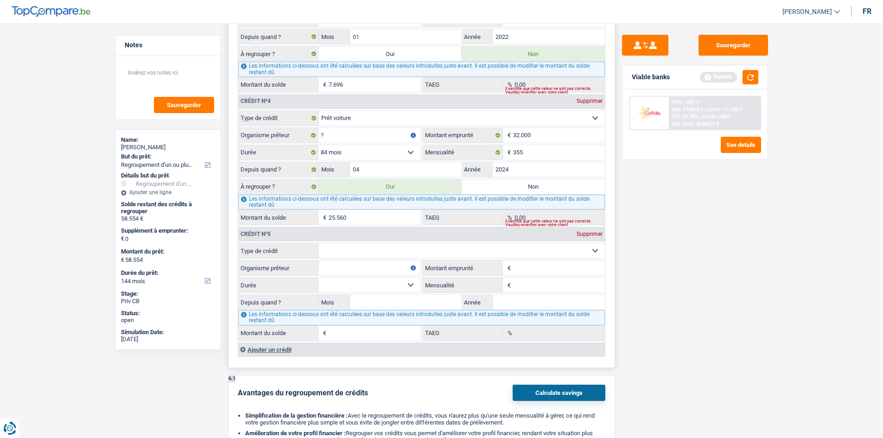
click at [338, 253] on select "Carte ou ouverture de crédit Prêt hypothécaire Vente à tempérament Prêt à tempé…" at bounding box center [462, 250] width 286 height 15
drag, startPoint x: 338, startPoint y: 253, endPoint x: 333, endPoint y: 252, distance: 5.6
click at [338, 253] on select "Carte ou ouverture de crédit Prêt hypothécaire Vente à tempérament Prêt à tempé…" at bounding box center [462, 250] width 286 height 15
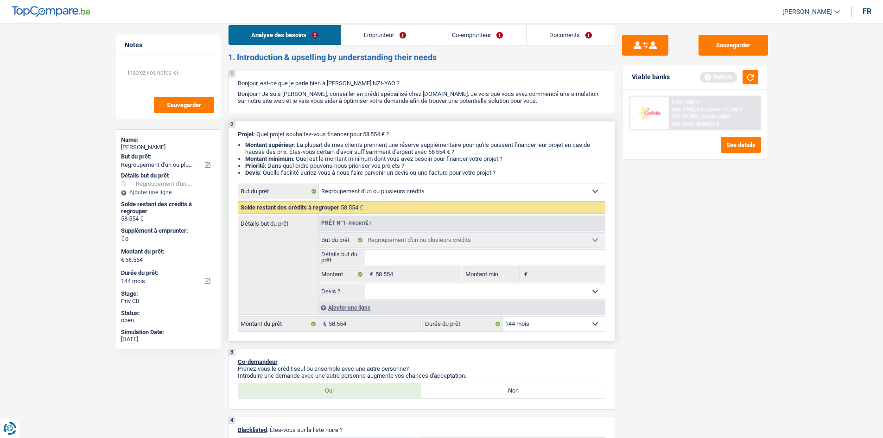
scroll to position [0, 0]
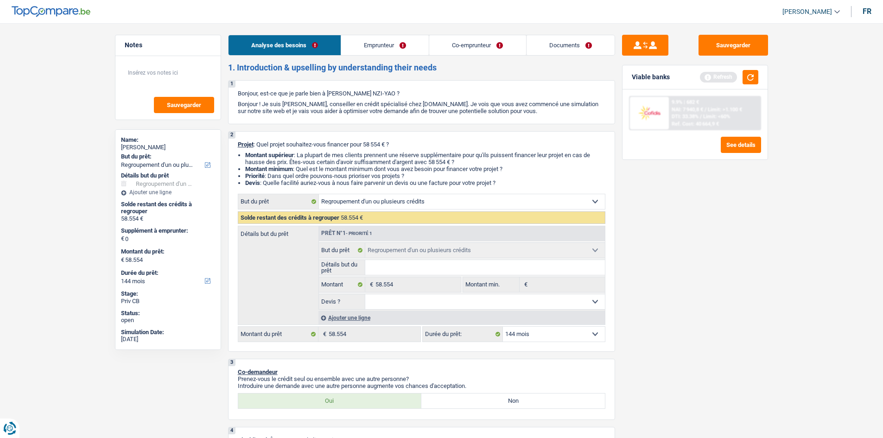
click at [352, 318] on div "Ajouter une ligne" at bounding box center [462, 317] width 287 height 13
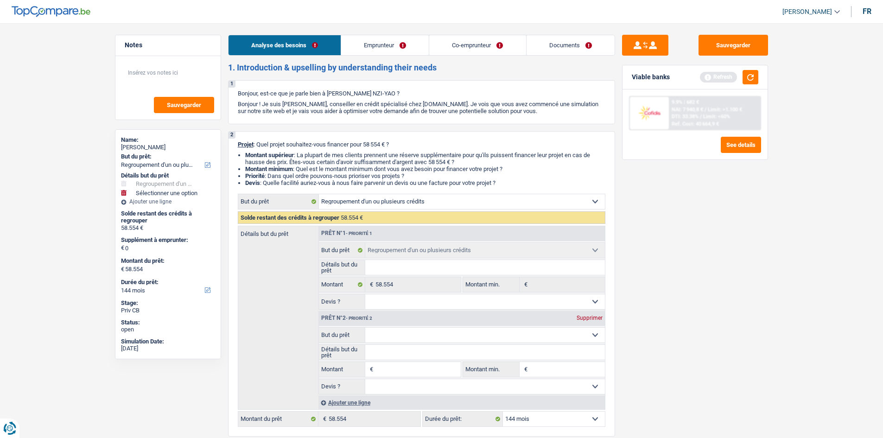
click at [394, 336] on select "Confort maison: meubles, textile, peinture, électroménager, outillage non-profe…" at bounding box center [485, 335] width 240 height 15
drag, startPoint x: 549, startPoint y: 388, endPoint x: 521, endPoint y: 382, distance: 28.9
click at [549, 388] on select "Oui Non Non répondu Sélectionner une option" at bounding box center [485, 386] width 240 height 15
click at [433, 368] on input "Montant" at bounding box center [418, 369] width 85 height 15
type input "3"
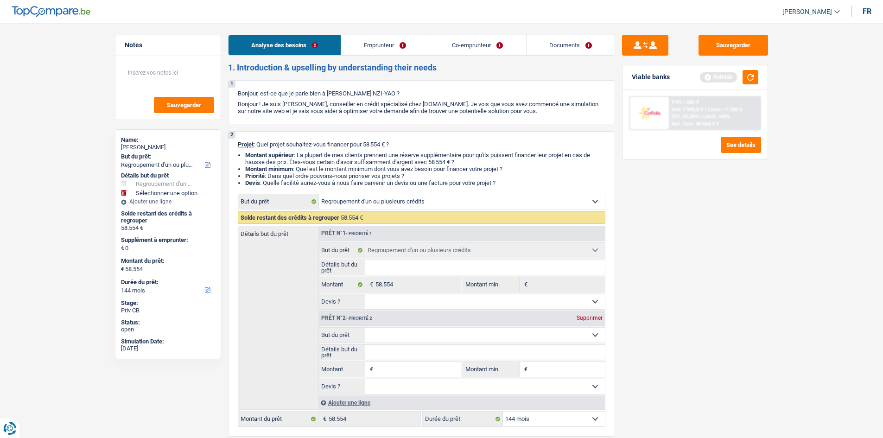
type input "3"
type input "30"
type input "300"
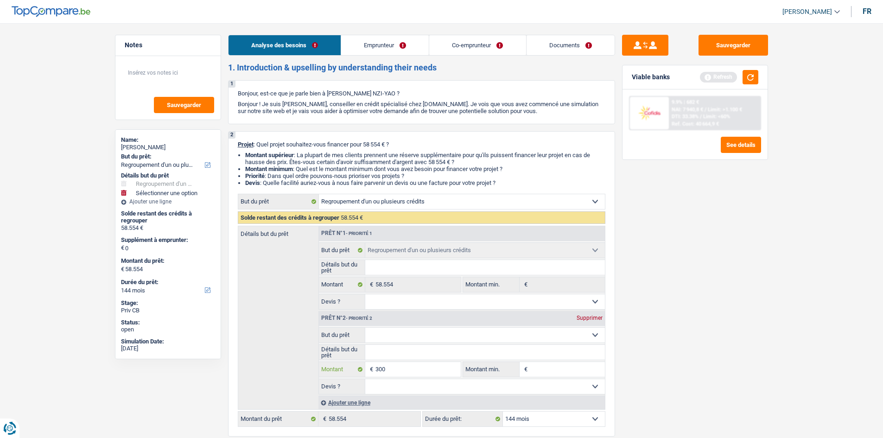
type input "3.000"
type input "30.000"
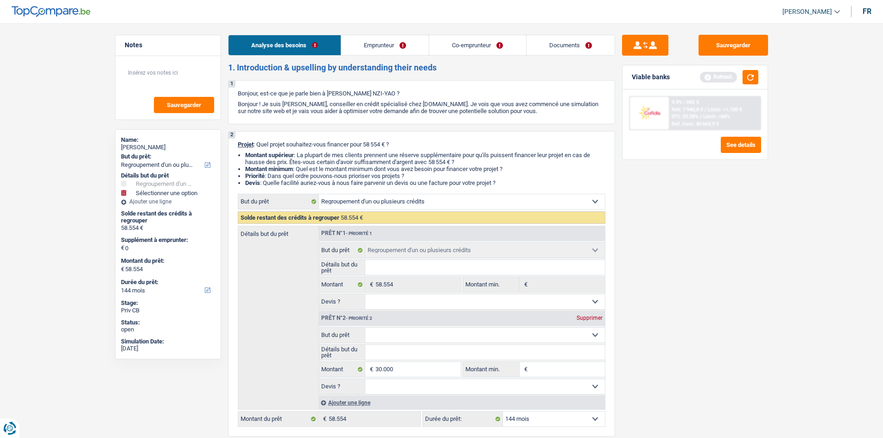
click at [429, 336] on select "Confort maison: meubles, textile, peinture, électroménager, outillage non-profe…" at bounding box center [485, 335] width 240 height 15
type input "30.000"
type input "88.554"
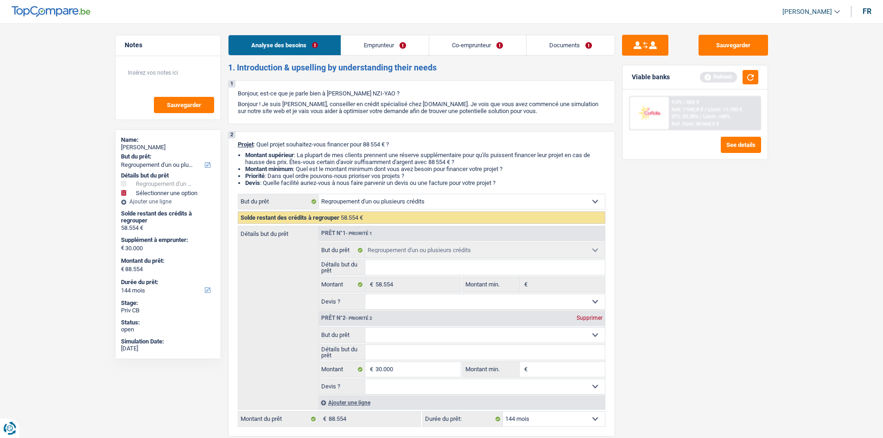
click at [736, 223] on div "Sauvegarder Viable banks Refresh 9.9% | 682 € NAI: 7 940,8 € / Limit: >1.100 € …" at bounding box center [695, 228] width 160 height 386
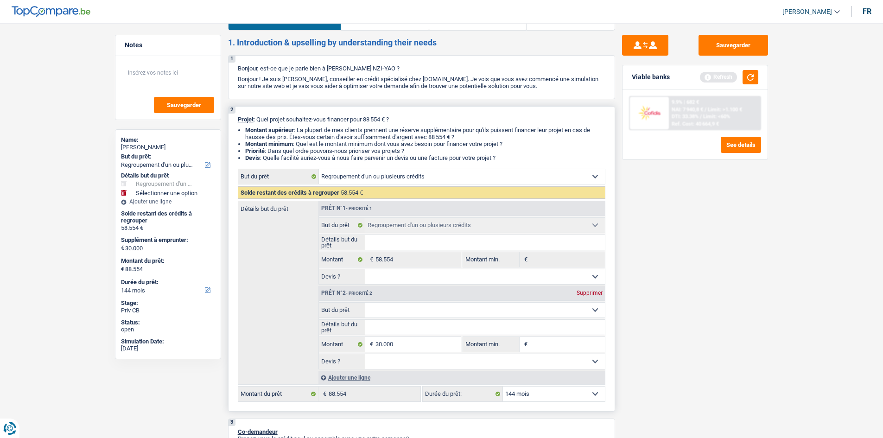
scroll to position [46, 0]
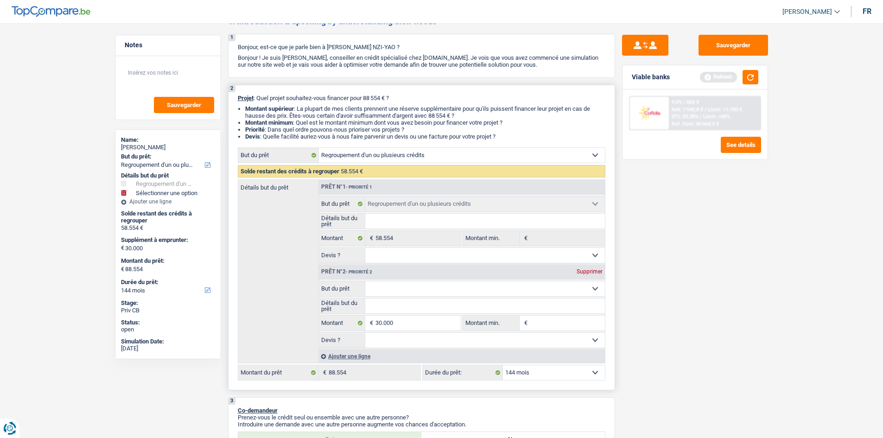
click at [431, 288] on select "Confort maison: meubles, textile, peinture, électroménager, outillage non-profe…" at bounding box center [485, 288] width 240 height 15
click at [710, 232] on div "Sauvegarder Viable banks Refresh 9.9% | 682 € NAI: 7 940,8 € / Limit: >1.100 € …" at bounding box center [695, 228] width 160 height 386
click at [409, 290] on select "Confort maison: meubles, textile, peinture, électroménager, outillage non-profe…" at bounding box center [485, 288] width 240 height 15
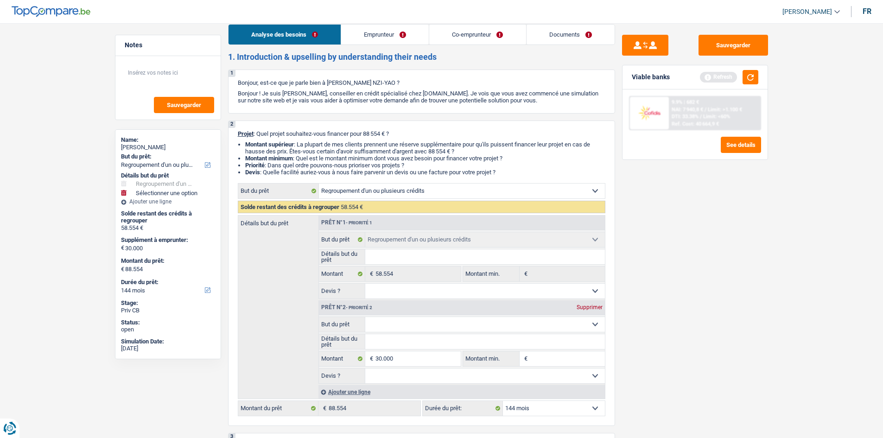
scroll to position [0, 0]
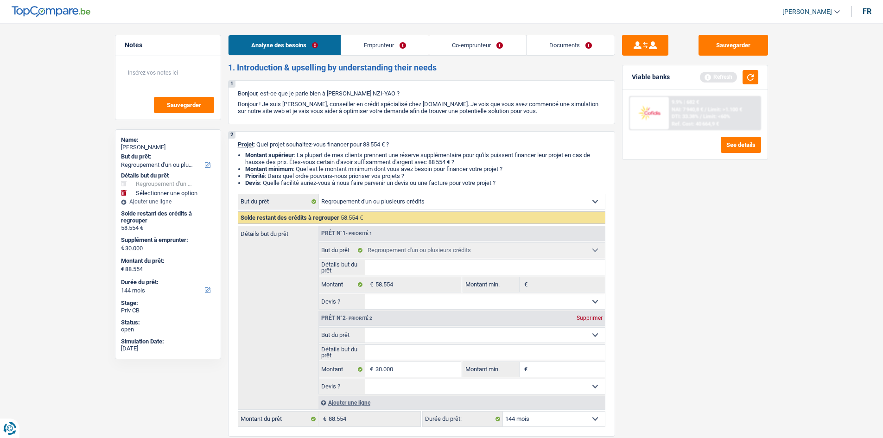
click at [405, 46] on link "Emprunteur" at bounding box center [385, 45] width 88 height 20
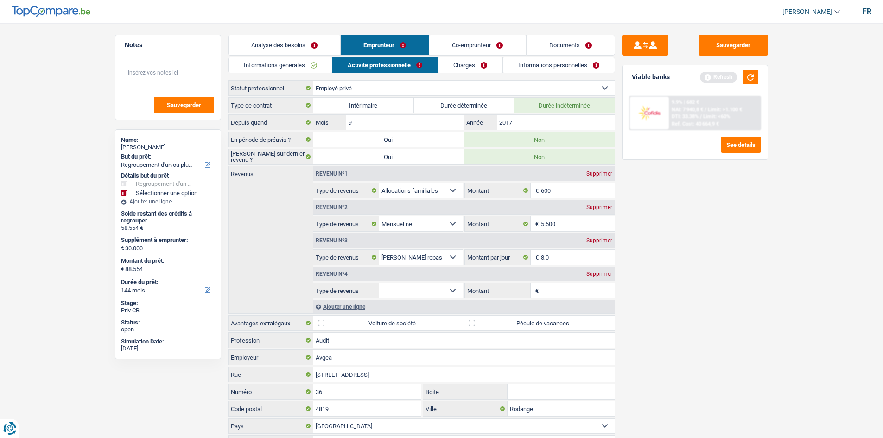
click at [478, 68] on link "Charges" at bounding box center [470, 65] width 64 height 15
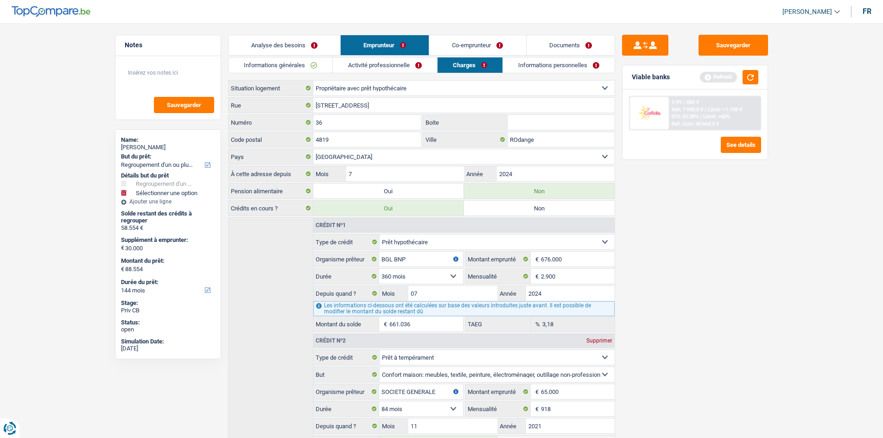
click at [553, 64] on link "Informations personnelles" at bounding box center [559, 65] width 112 height 15
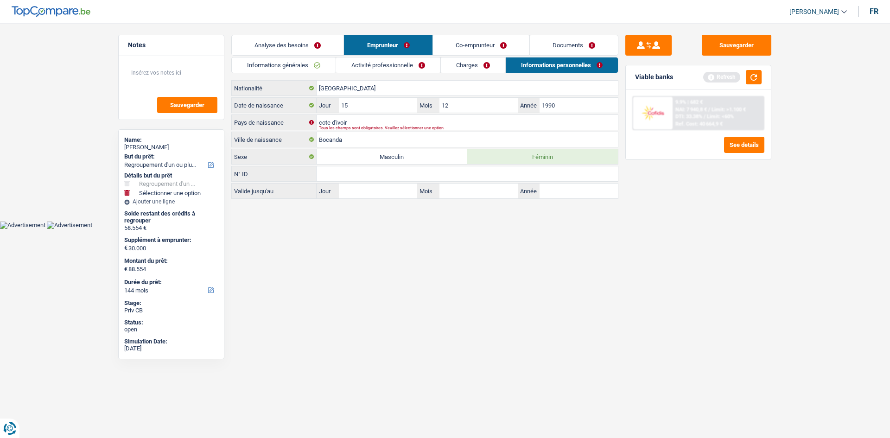
click at [474, 37] on link "Co-emprunteur" at bounding box center [481, 45] width 96 height 20
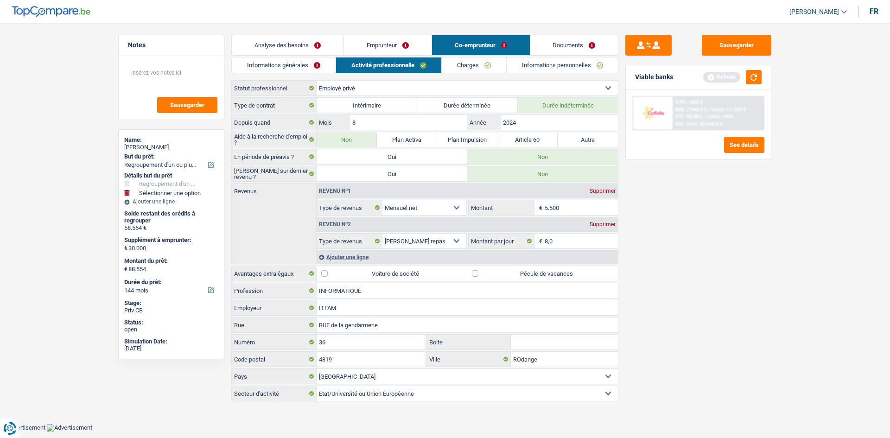
click at [498, 56] on div "Analyse des besoins Emprunteur Co-emprunteur Documents 1. Introduction & upsell…" at bounding box center [424, 219] width 387 height 368
click at [486, 66] on link "Charges" at bounding box center [474, 65] width 64 height 15
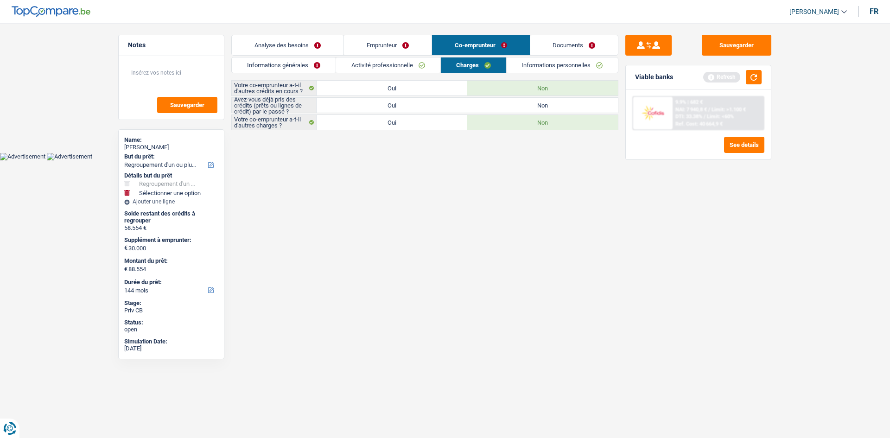
click at [539, 65] on link "Informations personnelles" at bounding box center [563, 65] width 112 height 15
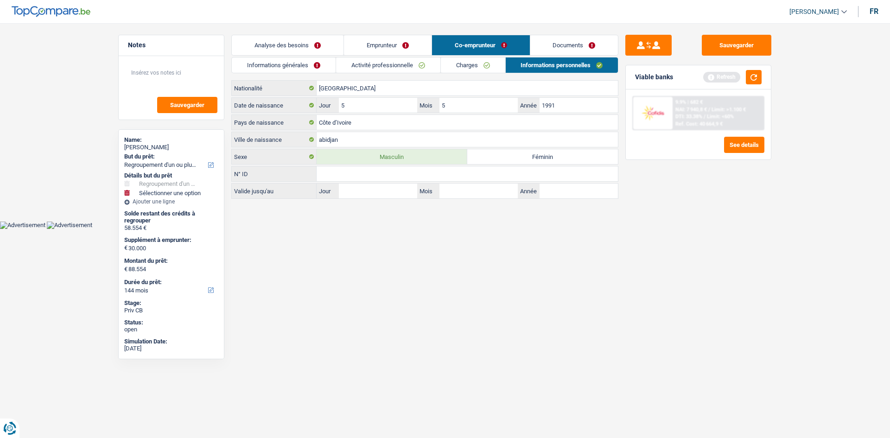
click at [321, 46] on link "Analyse des besoins" at bounding box center [288, 45] width 112 height 20
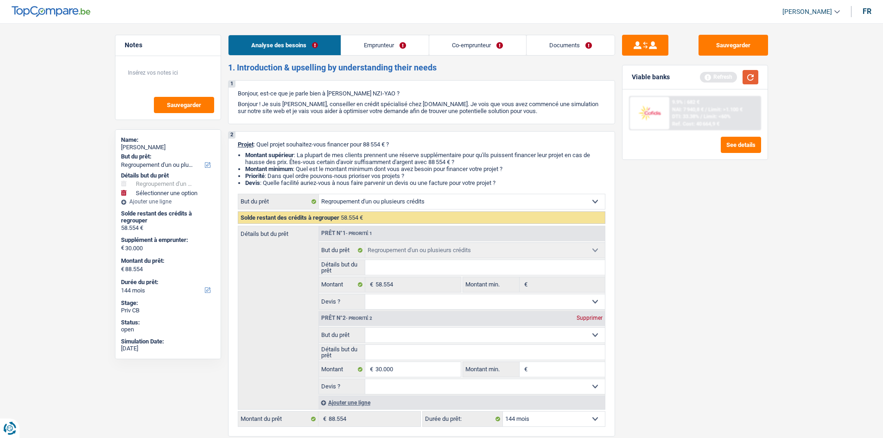
click at [751, 74] on button "button" at bounding box center [751, 77] width 16 height 14
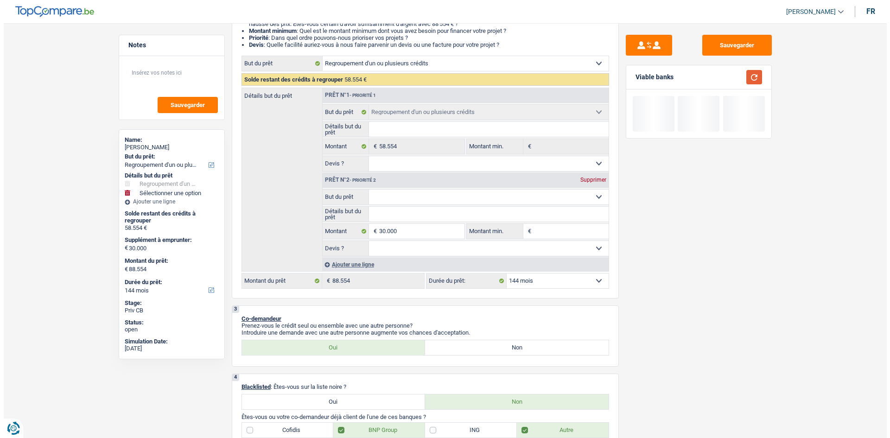
scroll to position [139, 0]
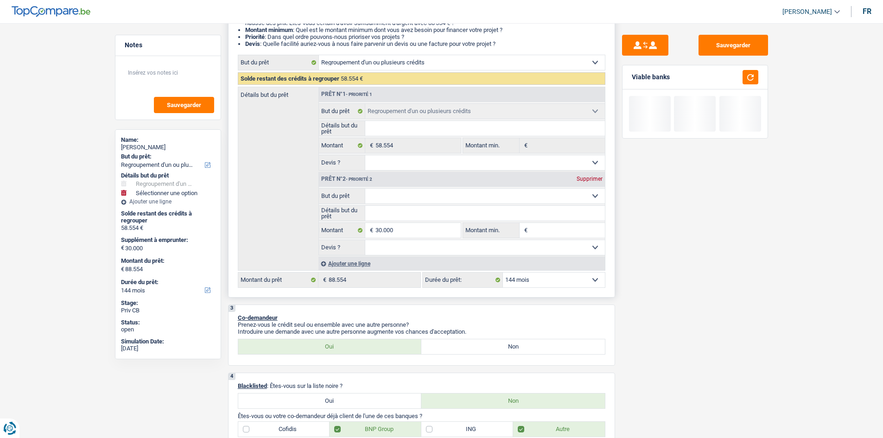
drag, startPoint x: 579, startPoint y: 279, endPoint x: 565, endPoint y: 294, distance: 20.7
click at [579, 279] on select "12 mois 18 mois 24 mois 30 mois 36 mois 42 mois 48 mois 60 mois 72 mois 84 mois…" at bounding box center [554, 280] width 102 height 15
select select "120"
click at [503, 273] on select "12 mois 18 mois 24 mois 30 mois 36 mois 42 mois 48 mois 60 mois 72 mois 84 mois…" at bounding box center [554, 280] width 102 height 15
select select "120"
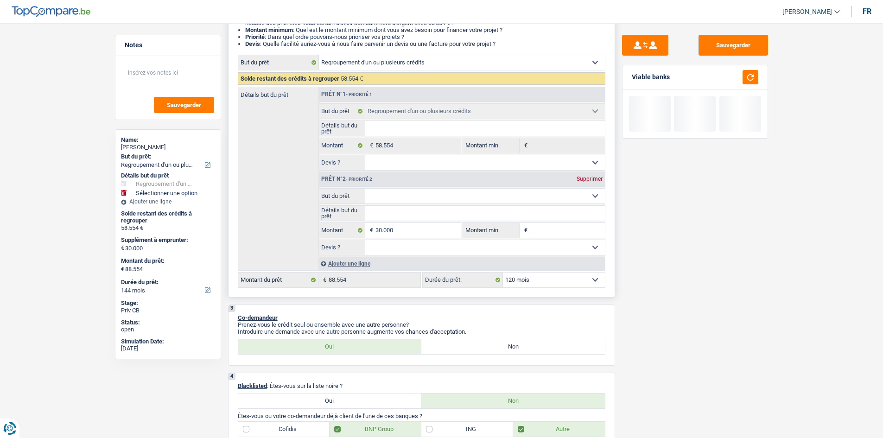
select select "120"
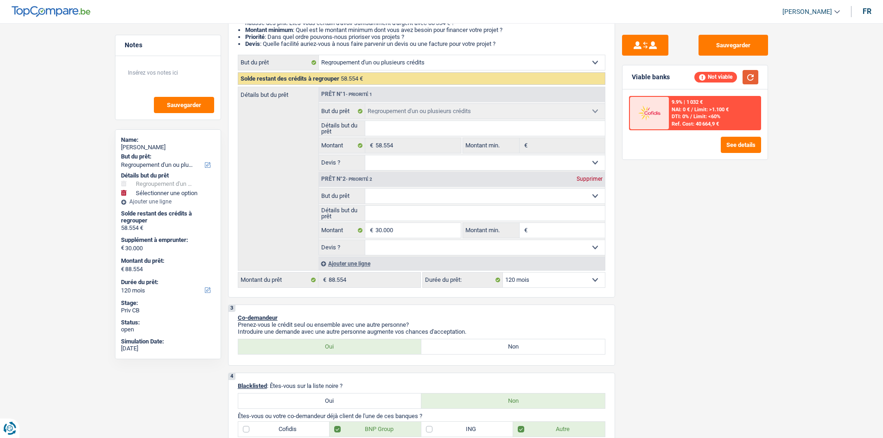
drag, startPoint x: 754, startPoint y: 75, endPoint x: 756, endPoint y: 80, distance: 5.6
click at [754, 75] on button "button" at bounding box center [751, 77] width 16 height 14
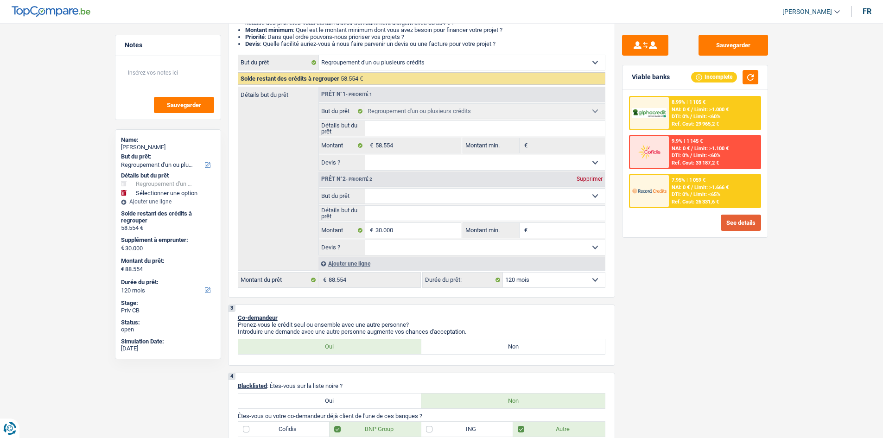
click at [740, 228] on button "See details" at bounding box center [741, 223] width 40 height 16
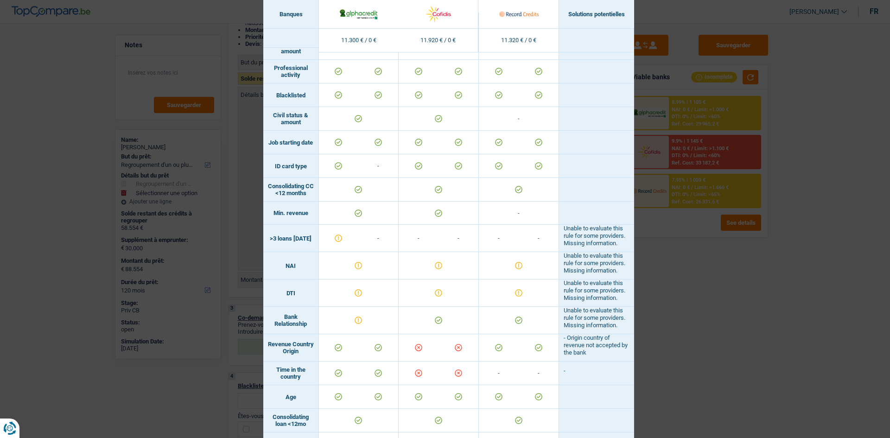
scroll to position [278, 0]
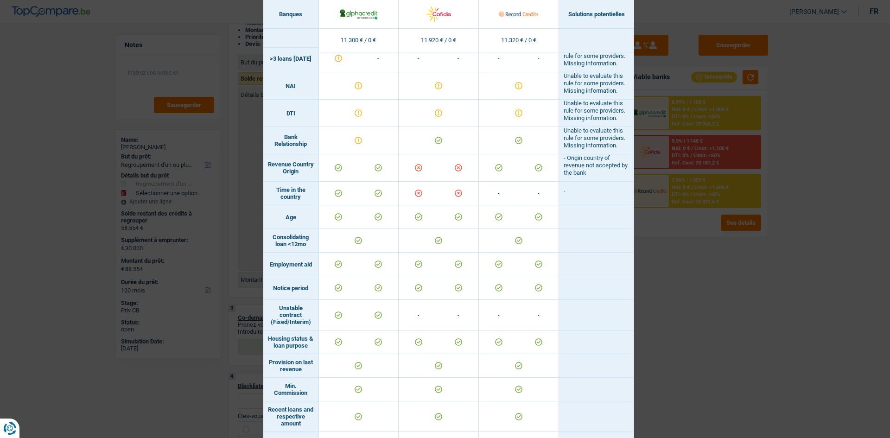
click at [787, 275] on div "Banks conditions × Banques Solutions potentielles Revenus / Charges 11.300 € / …" at bounding box center [445, 219] width 890 height 438
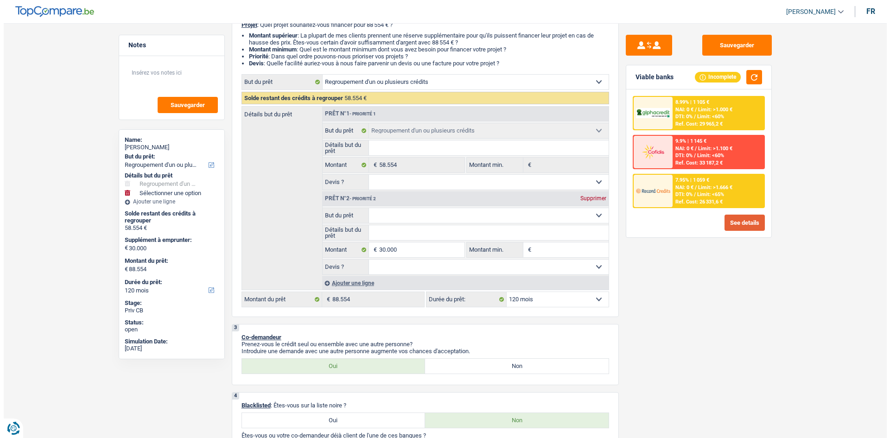
scroll to position [0, 0]
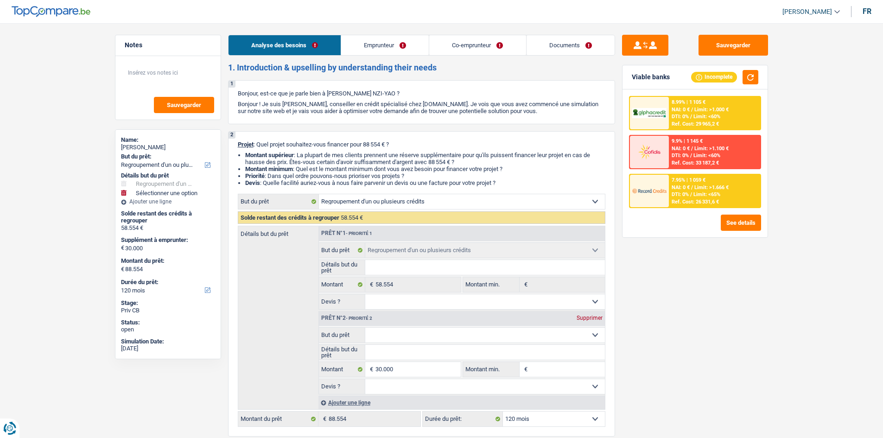
click at [382, 45] on link "Emprunteur" at bounding box center [385, 45] width 88 height 20
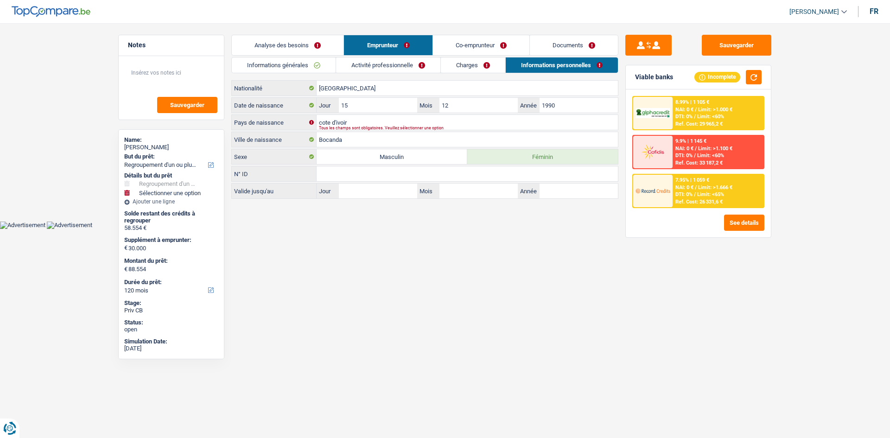
click at [305, 72] on link "Informations générales" at bounding box center [284, 65] width 104 height 15
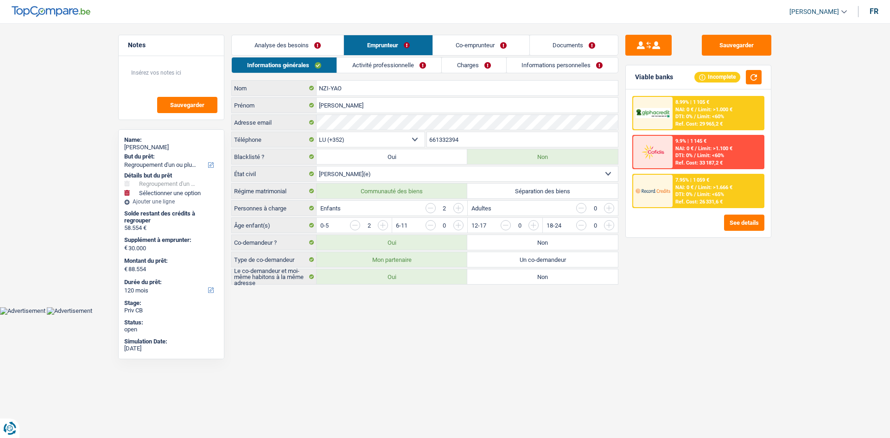
click at [397, 65] on link "Activité professionnelle" at bounding box center [389, 65] width 104 height 15
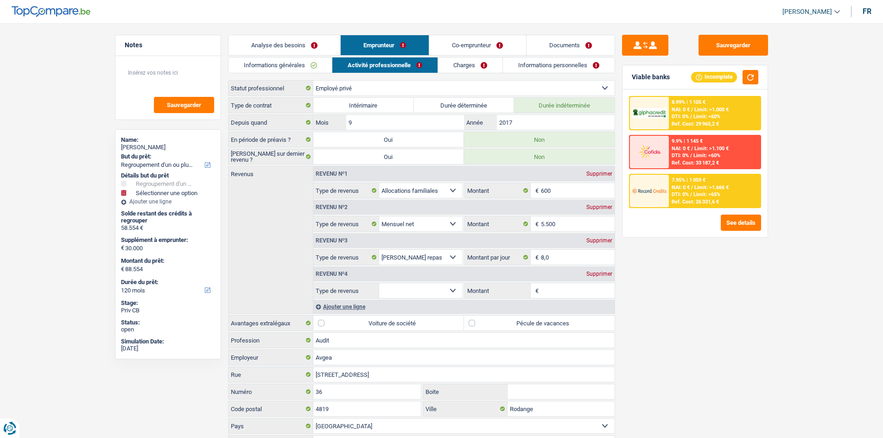
click at [306, 58] on link "Informations générales" at bounding box center [281, 65] width 104 height 15
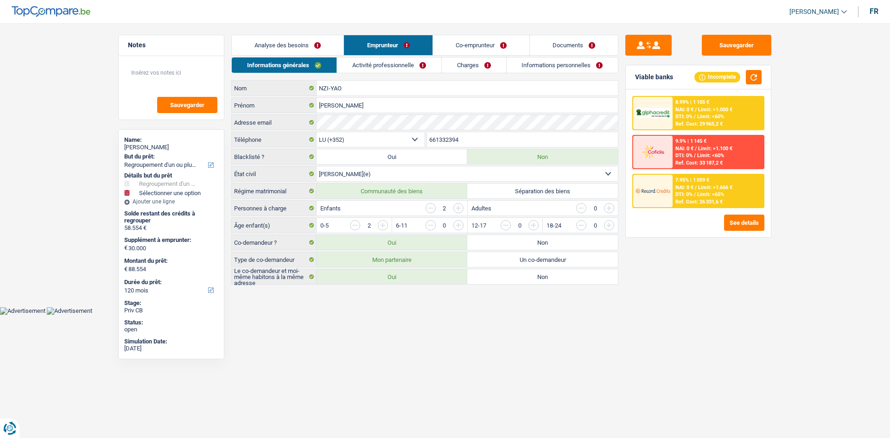
click at [374, 64] on link "Activité professionnelle" at bounding box center [389, 65] width 104 height 15
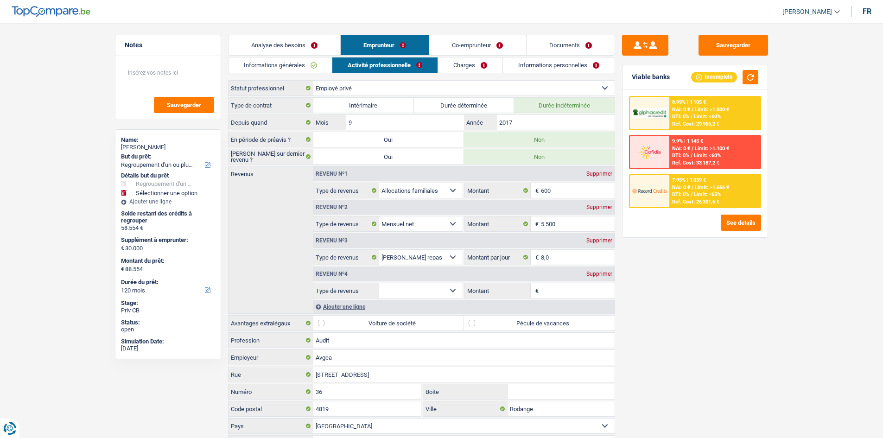
click at [492, 66] on link "Charges" at bounding box center [470, 65] width 64 height 15
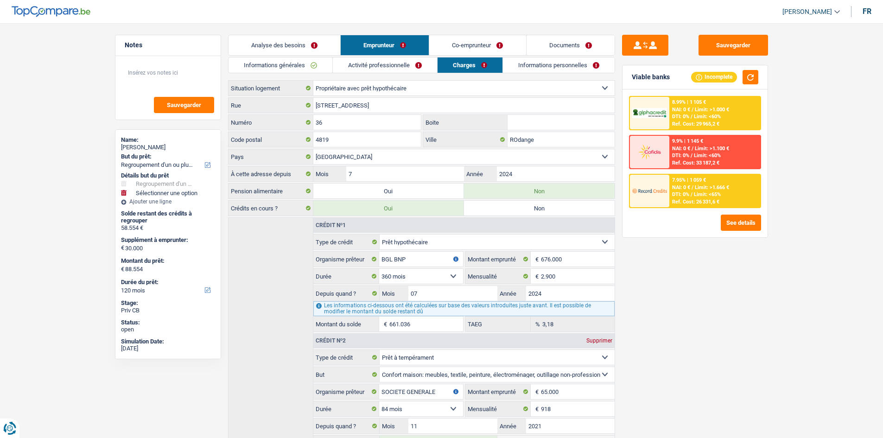
click at [540, 68] on link "Informations personnelles" at bounding box center [559, 65] width 112 height 15
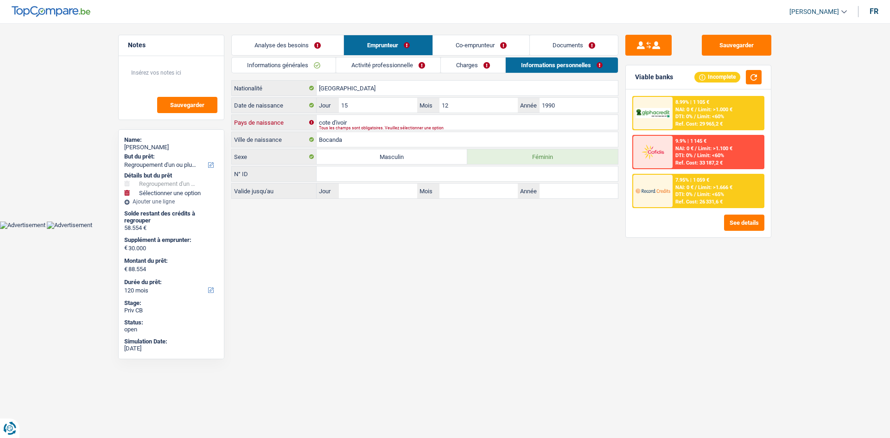
click at [393, 115] on input "cote d'ivoir" at bounding box center [467, 122] width 301 height 15
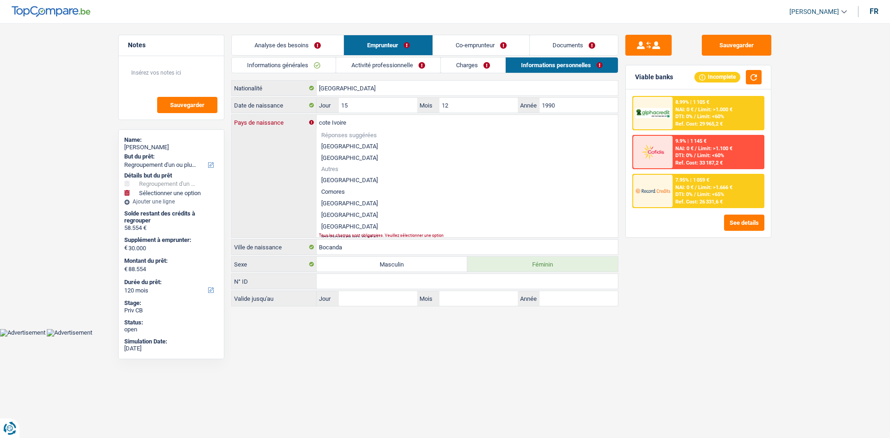
type input "cote Ivoire"
click at [334, 168] on span "Autres" at bounding box center [467, 169] width 292 height 6
click at [335, 170] on span "Autres" at bounding box center [467, 169] width 292 height 6
click at [342, 126] on input "cote Ivoire" at bounding box center [467, 122] width 301 height 15
click at [360, 123] on input "cote Ivoire" at bounding box center [467, 122] width 301 height 15
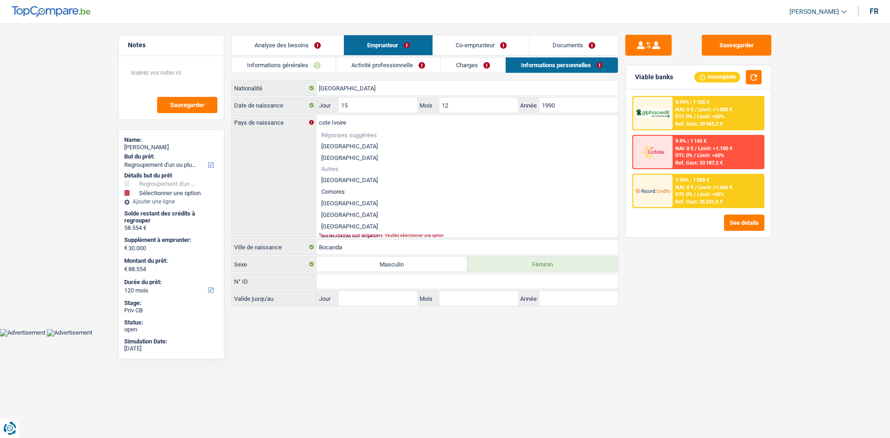
click at [865, 327] on main "Notes Sauvegarder Name: [PERSON_NAME] But du prêt: Confort maison: meubles, tex…" at bounding box center [445, 171] width 890 height 315
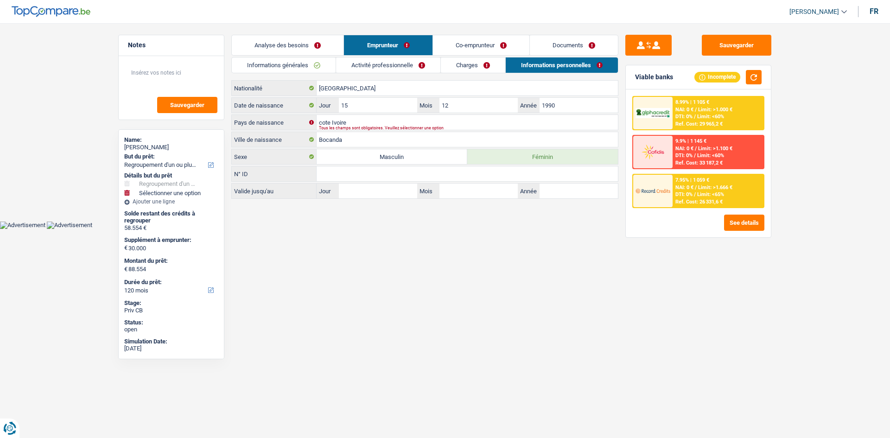
click at [481, 45] on link "Co-emprunteur" at bounding box center [481, 45] width 96 height 20
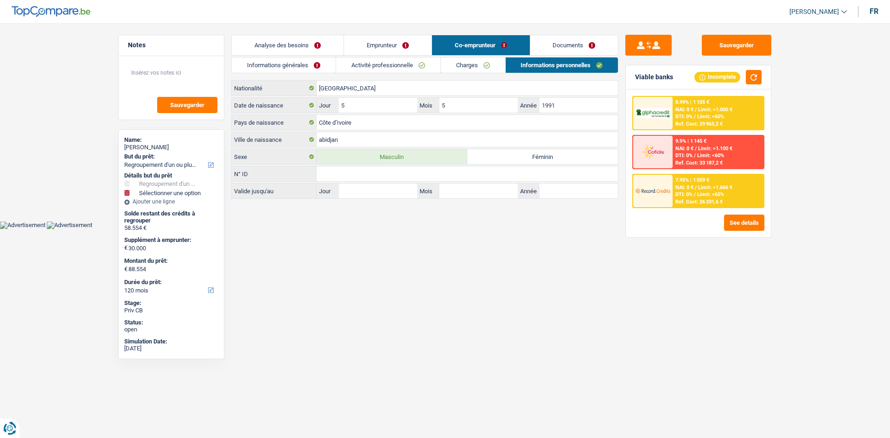
click at [295, 66] on link "Informations générales" at bounding box center [284, 65] width 104 height 15
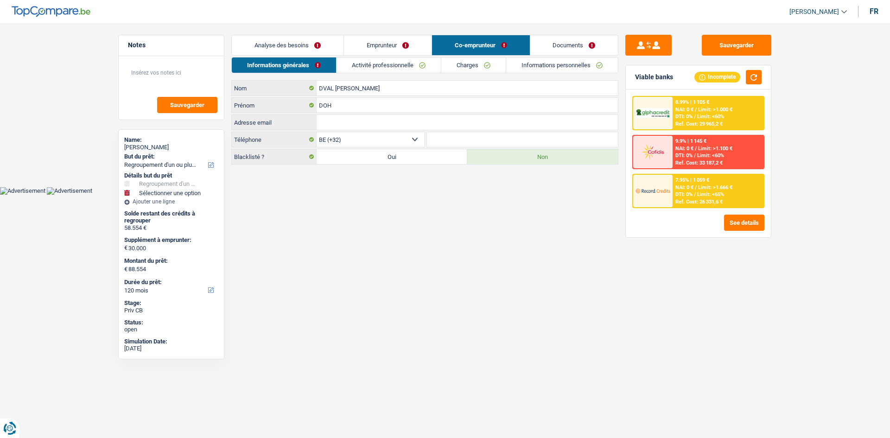
click at [404, 73] on div "Informations générales Activité professionnelle Charges Informations personnell…" at bounding box center [424, 111] width 387 height 108
click at [417, 65] on link "Activité professionnelle" at bounding box center [389, 65] width 104 height 15
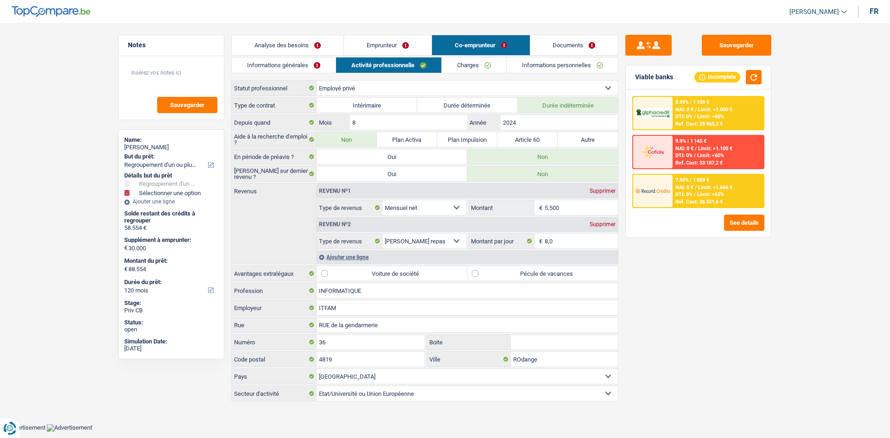
click at [478, 65] on link "Charges" at bounding box center [474, 65] width 64 height 15
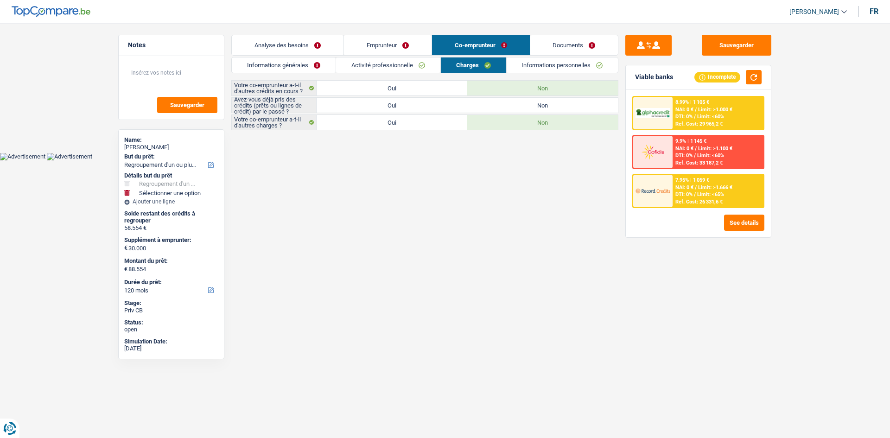
click at [406, 107] on label "Oui" at bounding box center [392, 105] width 151 height 15
click at [406, 107] on input "Oui" at bounding box center [392, 105] width 151 height 15
radio input "true"
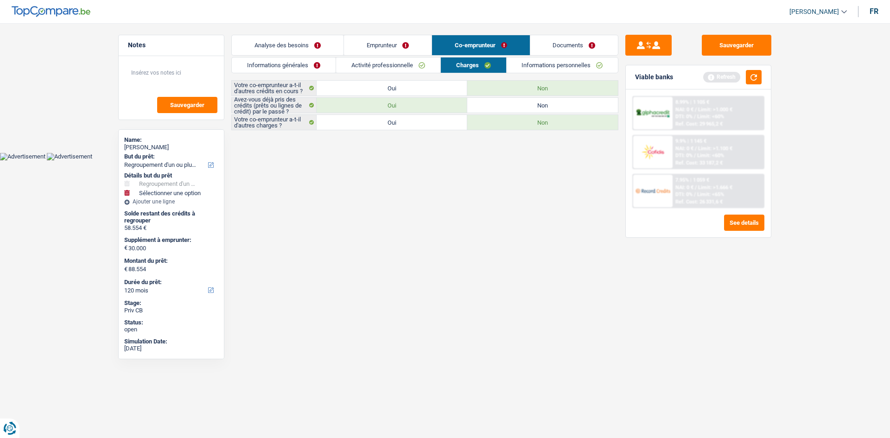
click at [585, 63] on link "Informations personnelles" at bounding box center [563, 65] width 112 height 15
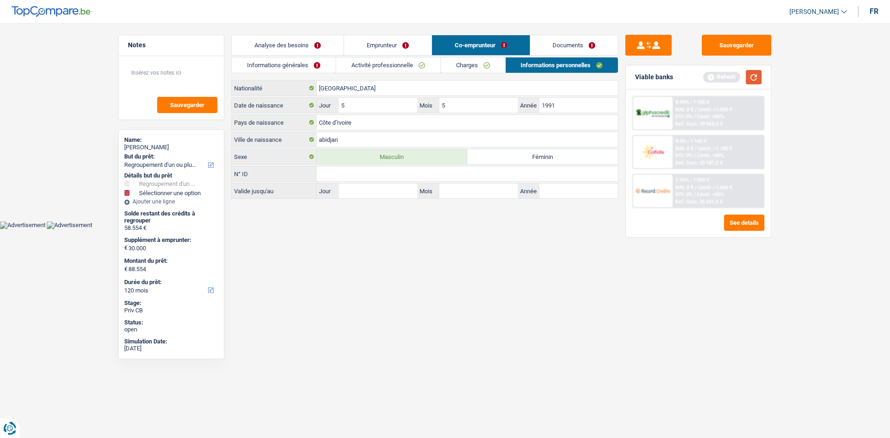
click at [751, 75] on button "button" at bounding box center [754, 77] width 16 height 14
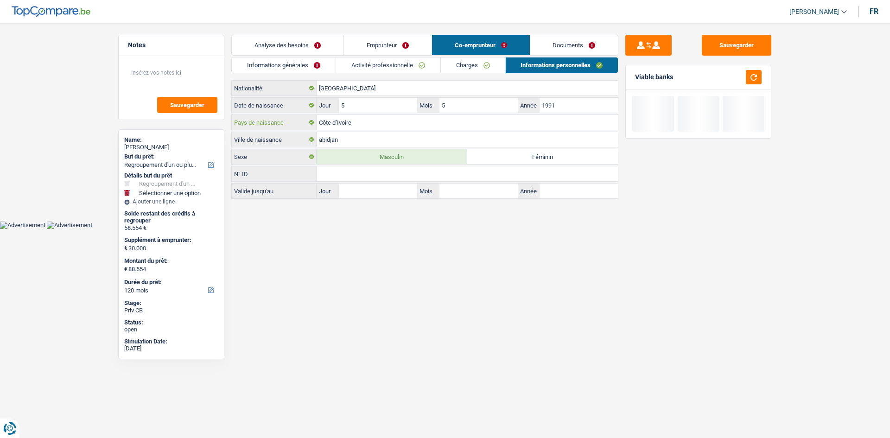
click at [344, 120] on input "Côte d’Ivoire" at bounding box center [467, 122] width 301 height 15
click at [339, 120] on input "Côte d’Ivoire" at bounding box center [467, 122] width 301 height 15
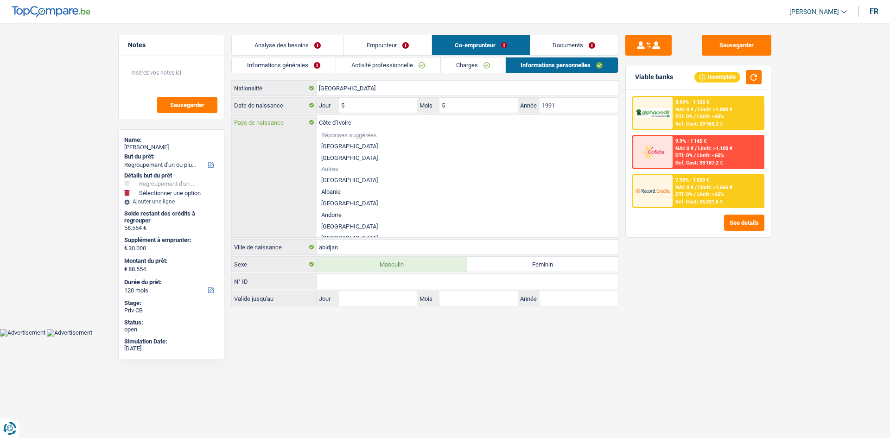
click at [339, 120] on input "Côte d’Ivoire" at bounding box center [467, 122] width 301 height 15
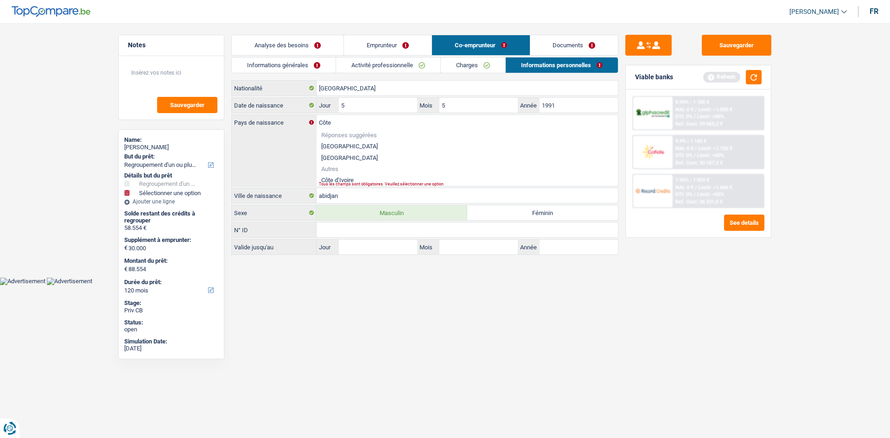
click at [342, 179] on li "Côte d’Ivoire" at bounding box center [467, 180] width 301 height 12
type input "Côte d’Ivoire"
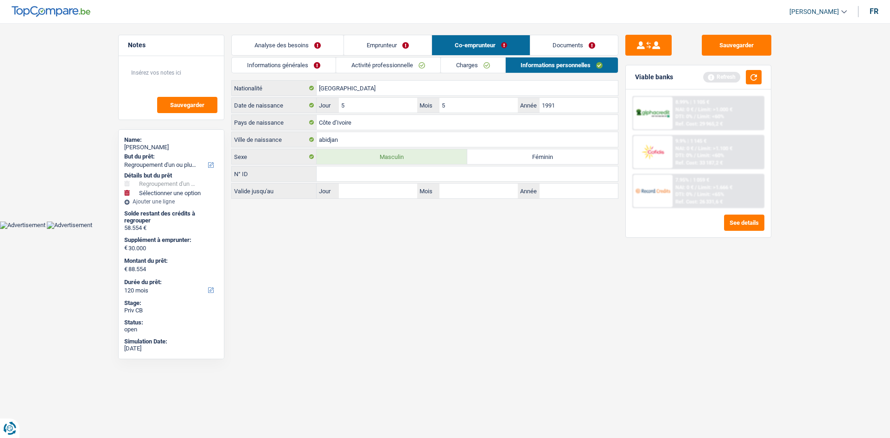
click at [403, 44] on link "Emprunteur" at bounding box center [388, 45] width 88 height 20
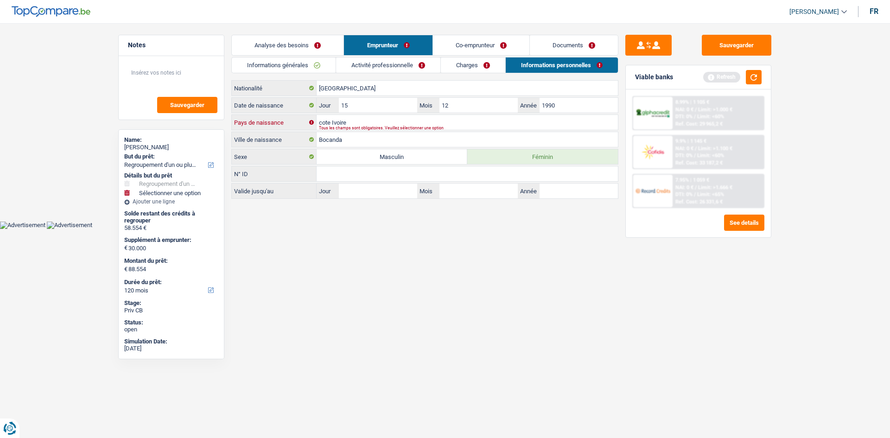
click at [372, 122] on input "cote Ivoire" at bounding box center [467, 122] width 301 height 15
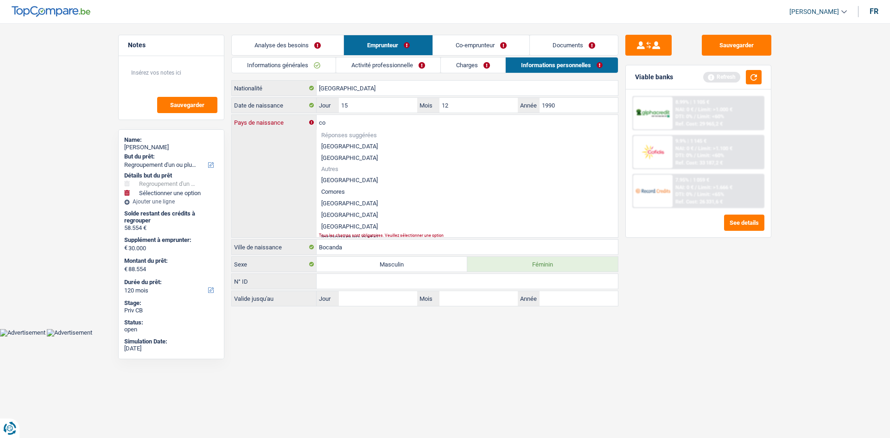
type input "c"
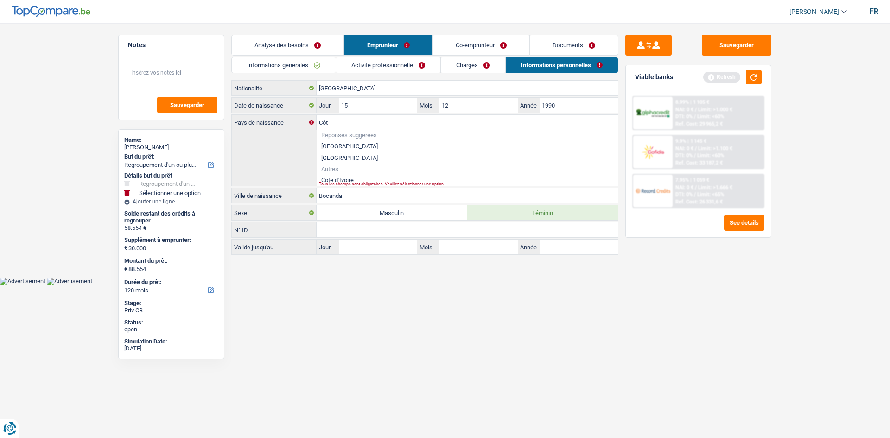
click at [344, 176] on li "Côte d’Ivoire" at bounding box center [467, 180] width 301 height 12
type input "Côte d’Ivoire"
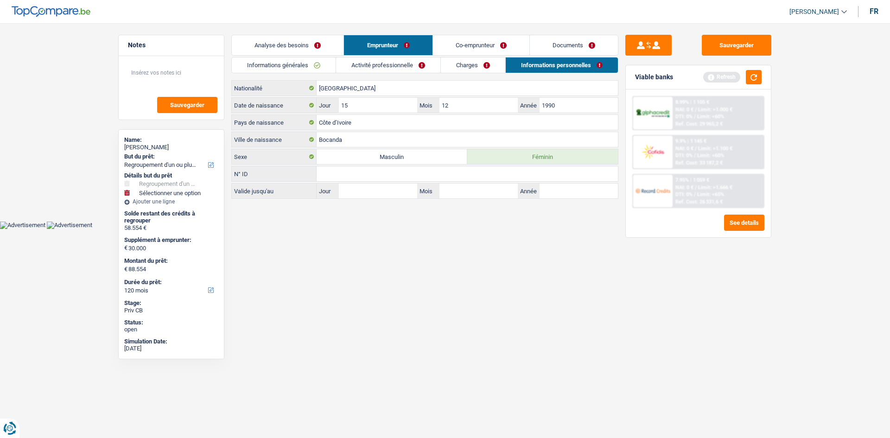
click at [753, 70] on div "Viable banks Refresh" at bounding box center [698, 77] width 145 height 24
click at [754, 74] on button "button" at bounding box center [754, 77] width 16 height 14
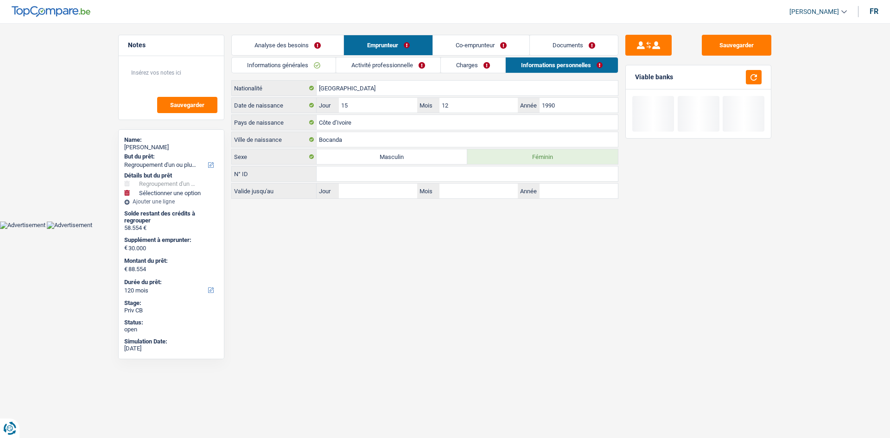
click at [296, 42] on link "Analyse des besoins" at bounding box center [288, 45] width 112 height 20
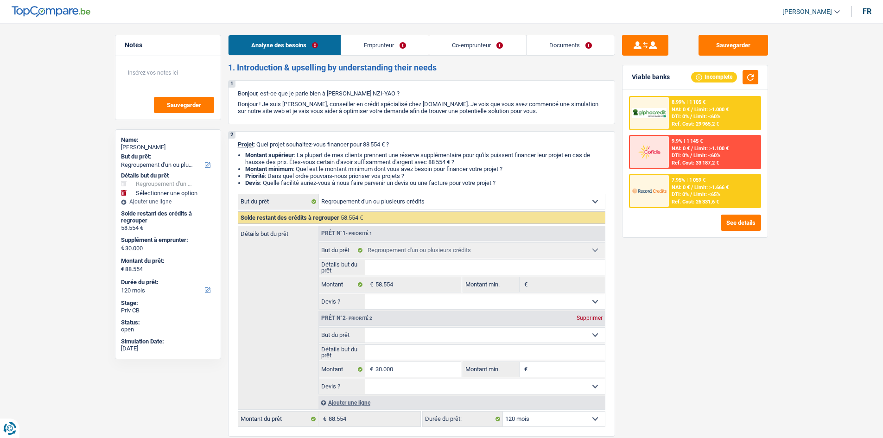
click at [694, 117] on span "Limit: <60%" at bounding box center [707, 117] width 27 height 6
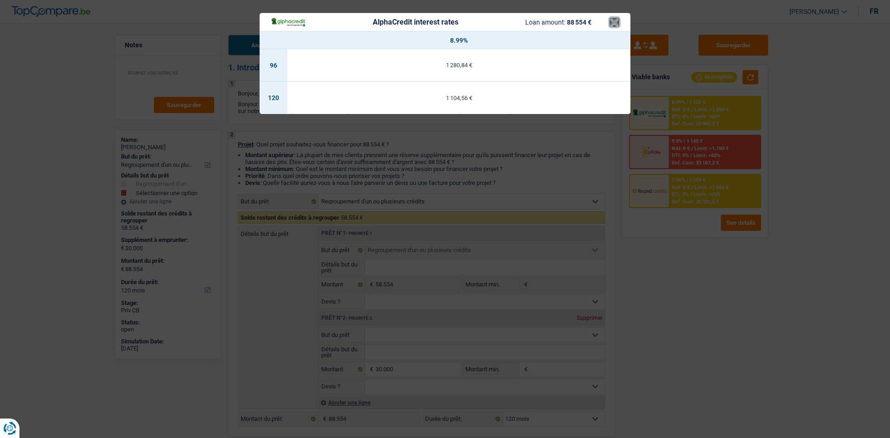
click at [616, 21] on button "×" at bounding box center [615, 22] width 10 height 9
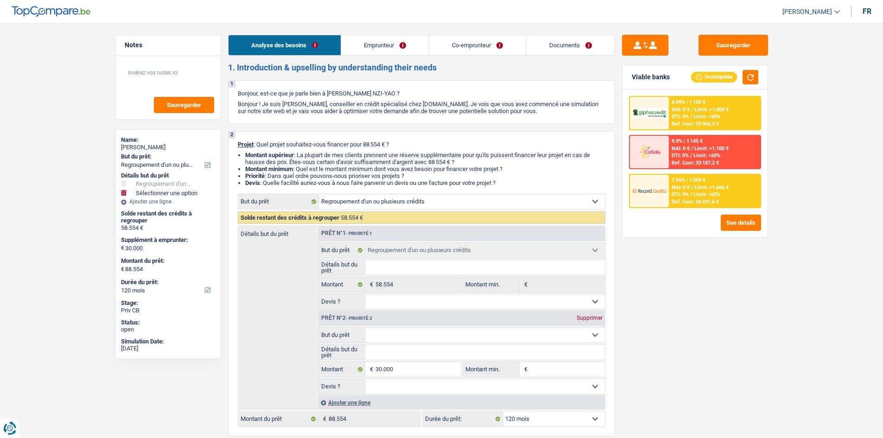
click at [654, 181] on div at bounding box center [649, 191] width 39 height 32
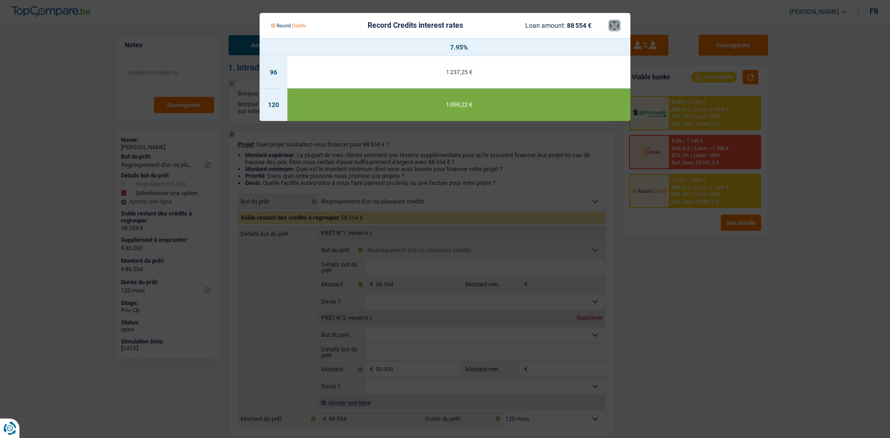
click at [615, 28] on button "×" at bounding box center [615, 25] width 10 height 9
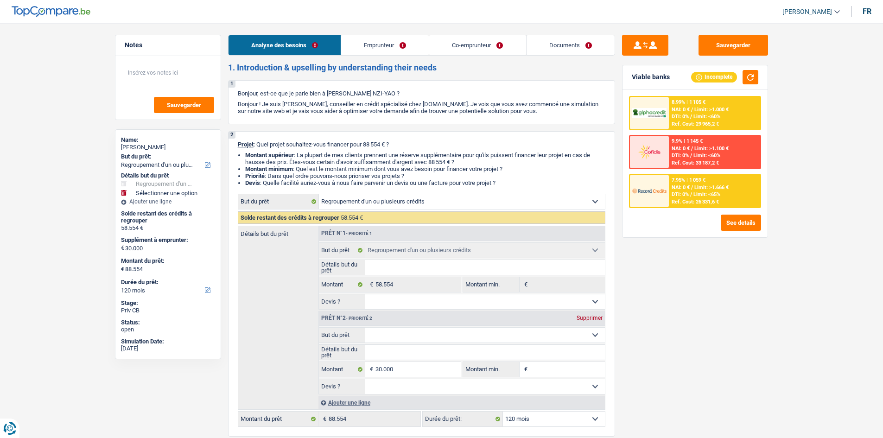
click at [403, 43] on link "Emprunteur" at bounding box center [385, 45] width 88 height 20
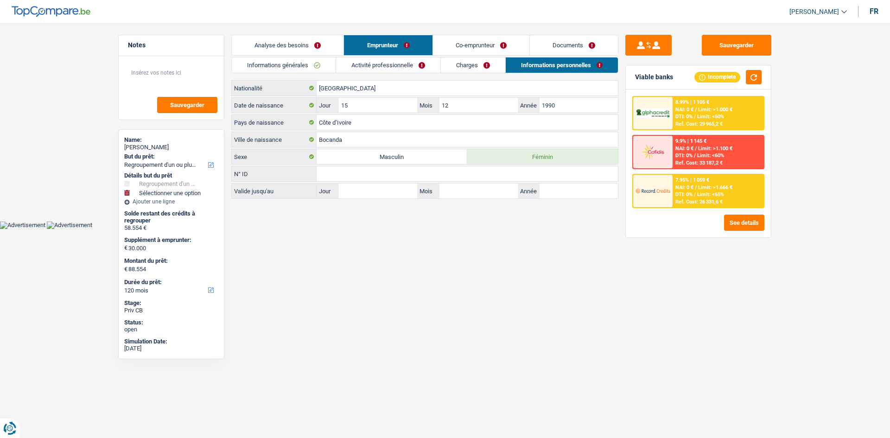
click at [314, 65] on link "Informations générales" at bounding box center [284, 65] width 104 height 15
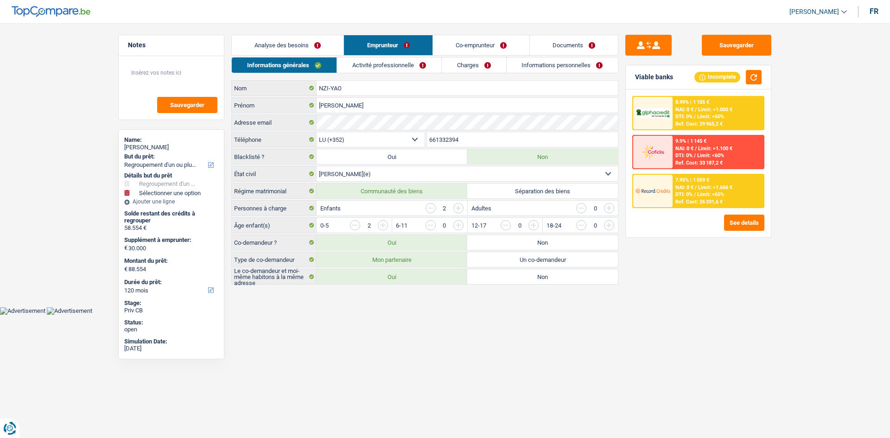
click at [502, 35] on li "Co-emprunteur" at bounding box center [481, 45] width 97 height 21
click at [466, 46] on link "Co-emprunteur" at bounding box center [481, 45] width 96 height 20
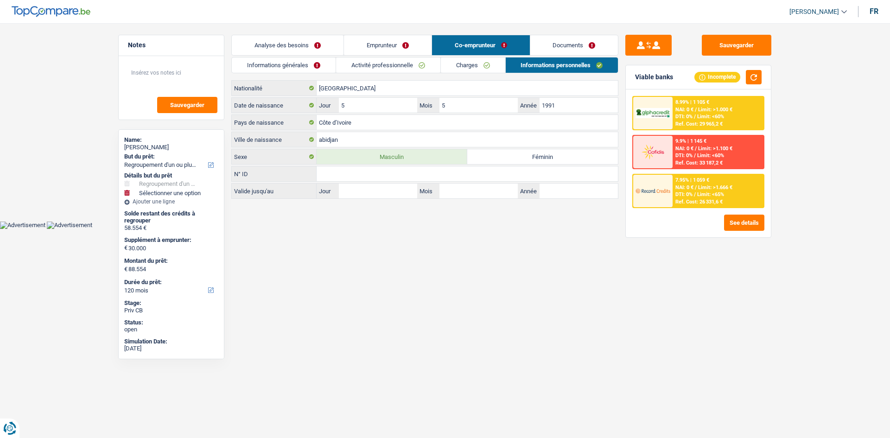
click at [299, 62] on link "Informations générales" at bounding box center [284, 65] width 104 height 15
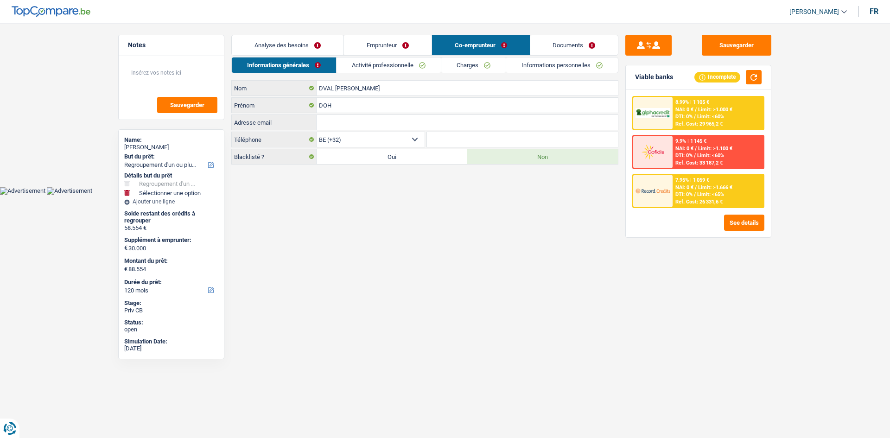
drag, startPoint x: 416, startPoint y: 227, endPoint x: 417, endPoint y: 234, distance: 6.6
click at [417, 195] on html "Vous avez le contrôle de vos données Nous utilisons des cookies, tout comme nos…" at bounding box center [445, 97] width 890 height 195
click at [320, 51] on link "Analyse des besoins" at bounding box center [288, 45] width 112 height 20
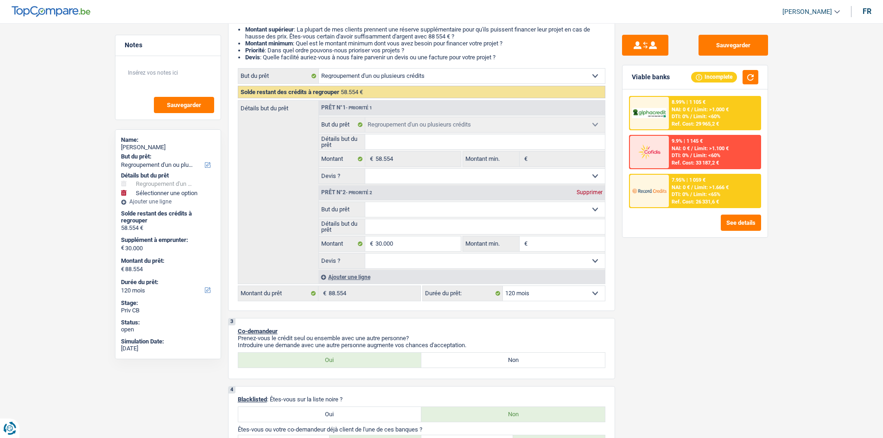
scroll to position [139, 0]
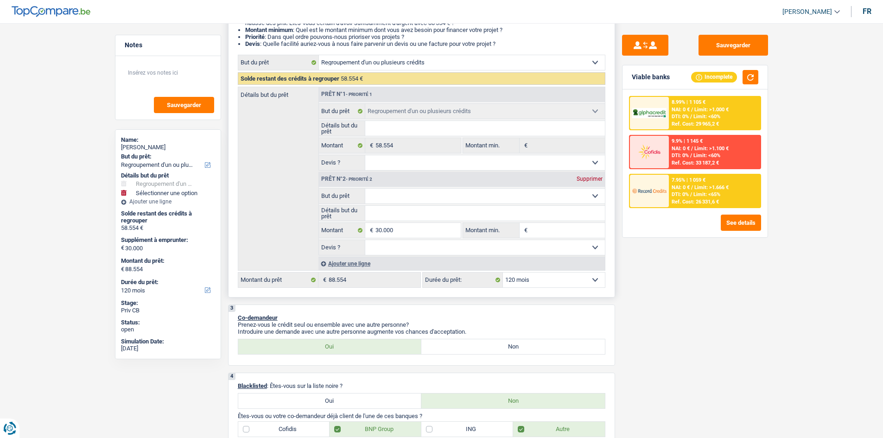
click at [454, 199] on select "Confort maison: meubles, textile, peinture, électroménager, outillage non-profe…" at bounding box center [485, 196] width 240 height 15
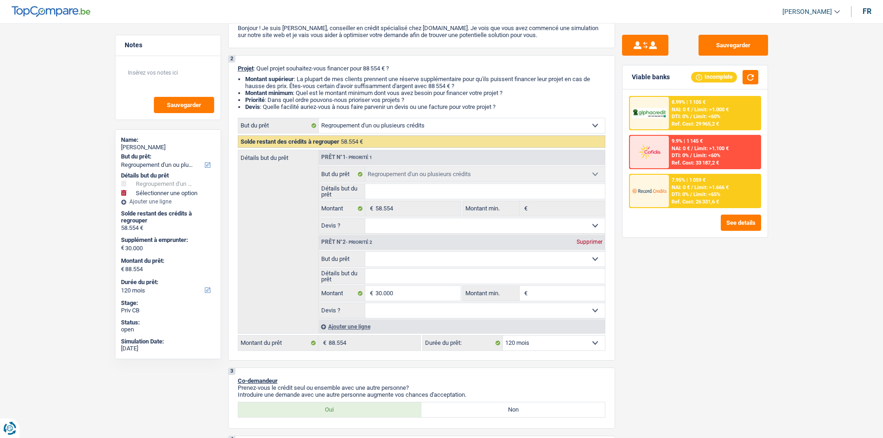
scroll to position [0, 0]
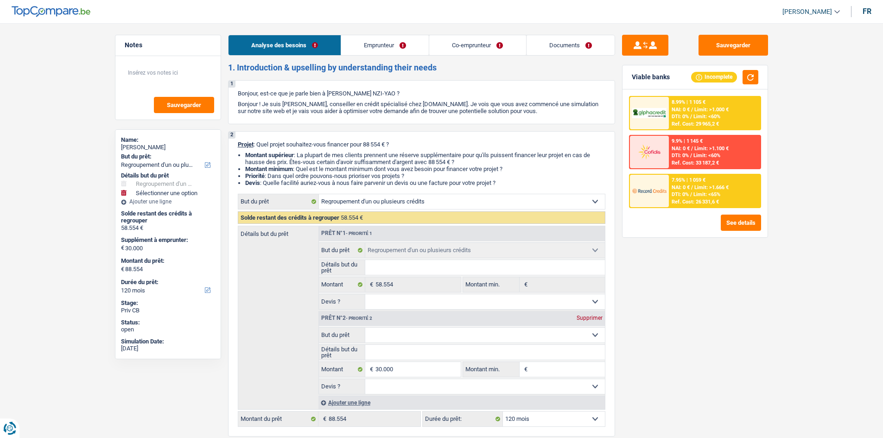
click at [412, 36] on link "Emprunteur" at bounding box center [385, 45] width 88 height 20
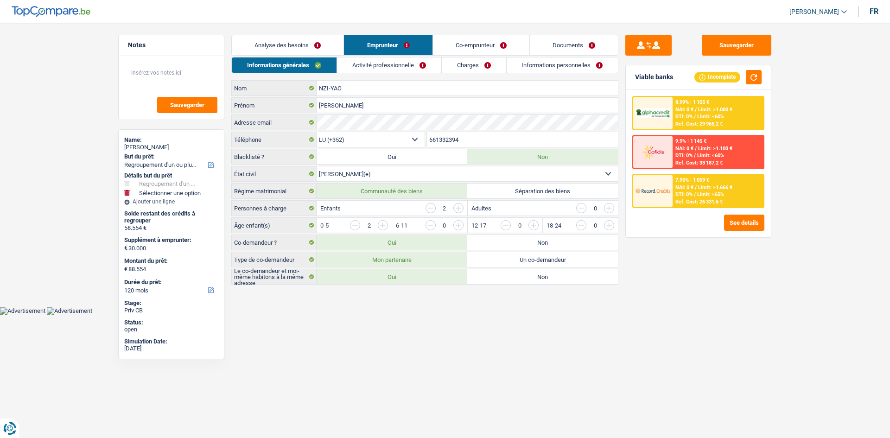
click at [51, 37] on main "Notes Sauvegarder Name: [PERSON_NAME] But du prêt: Confort maison: meubles, tex…" at bounding box center [445, 160] width 890 height 293
drag, startPoint x: 295, startPoint y: 43, endPoint x: 522, endPoint y: 167, distance: 259.0
click at [295, 43] on link "Analyse des besoins" at bounding box center [288, 45] width 112 height 20
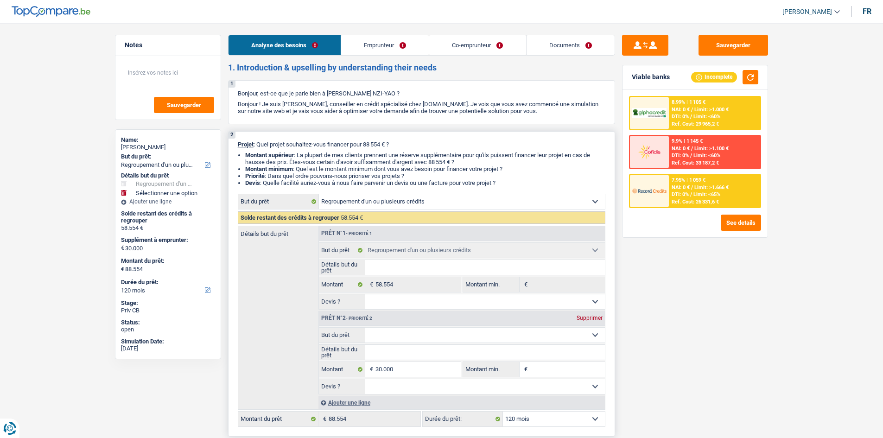
click at [483, 335] on select "Confort maison: meubles, textile, peinture, électroménager, outillage non-profe…" at bounding box center [485, 335] width 240 height 15
drag, startPoint x: 371, startPoint y: 52, endPoint x: 372, endPoint y: 57, distance: 5.3
click at [371, 51] on link "Emprunteur" at bounding box center [385, 45] width 88 height 20
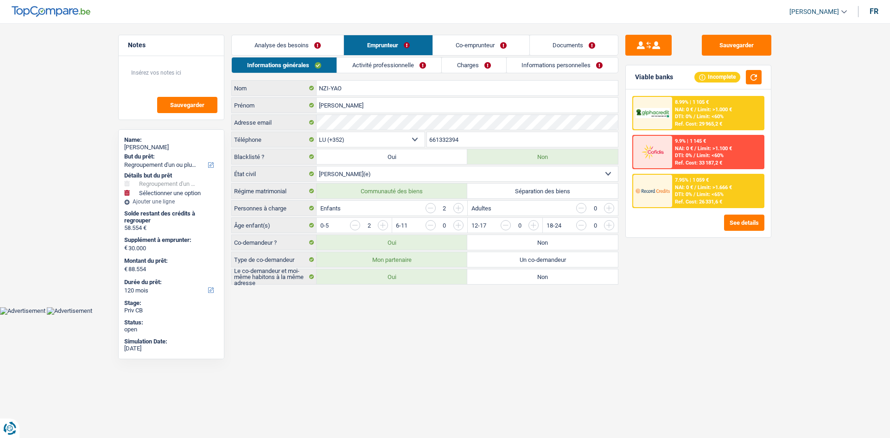
click at [385, 79] on div "Informations générales Activité professionnelle Charges Informations personnell…" at bounding box center [424, 171] width 387 height 228
click at [389, 63] on link "Activité professionnelle" at bounding box center [389, 65] width 104 height 15
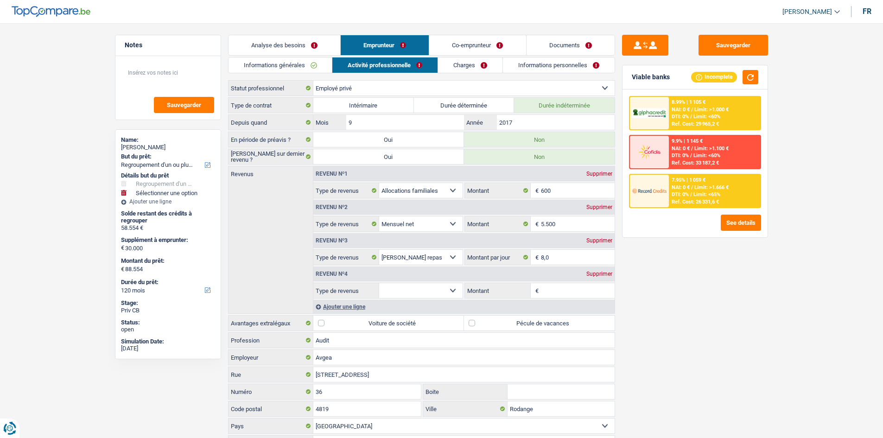
click at [600, 276] on div "Supprimer" at bounding box center [599, 274] width 31 height 6
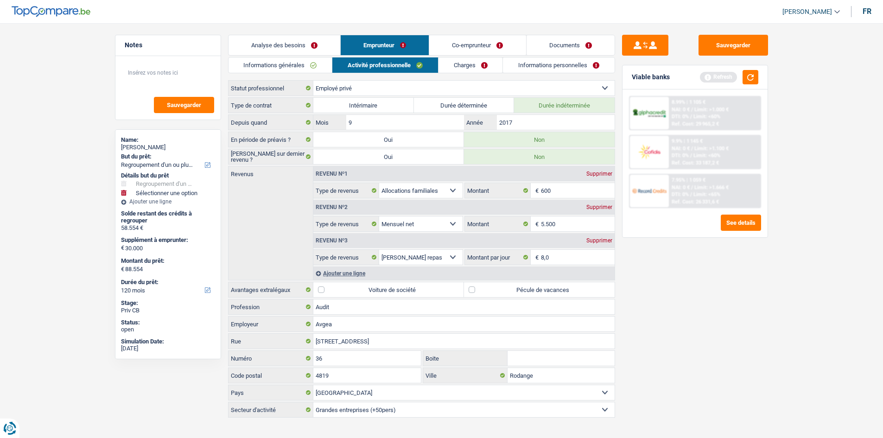
click at [471, 43] on link "Co-emprunteur" at bounding box center [477, 45] width 96 height 20
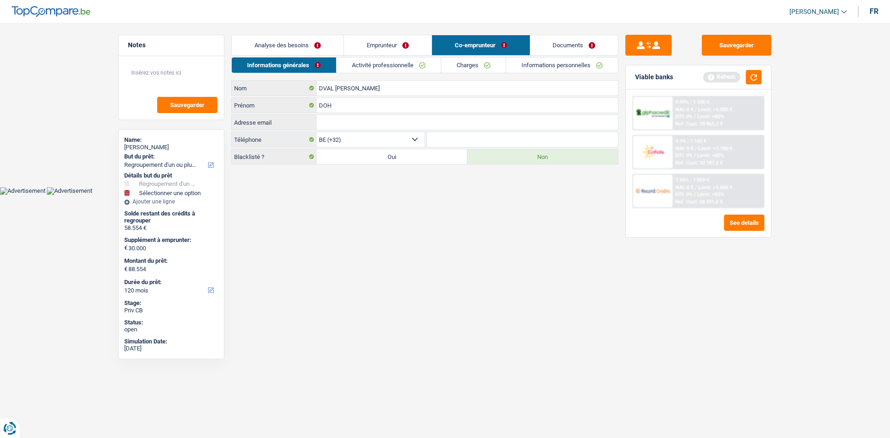
click at [420, 63] on link "Activité professionnelle" at bounding box center [389, 65] width 104 height 15
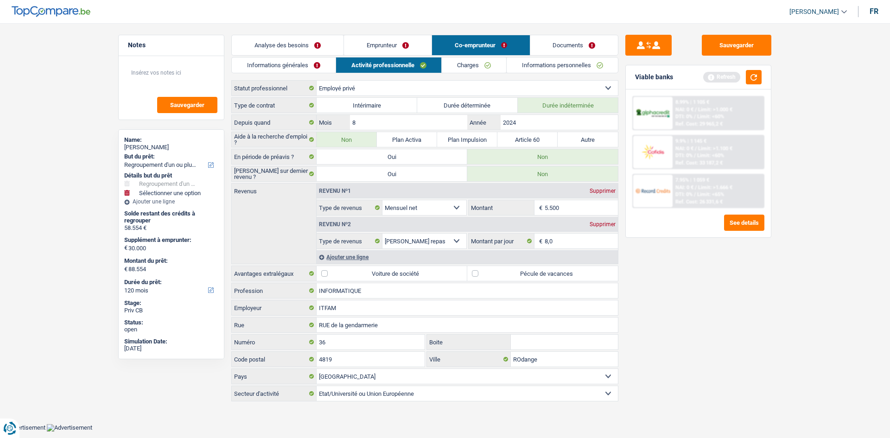
click at [409, 34] on main "Notes Sauvegarder Name: [PERSON_NAME] But du prêt: Confort maison: meubles, tex…" at bounding box center [445, 219] width 890 height 410
click at [399, 37] on link "Emprunteur" at bounding box center [388, 45] width 88 height 20
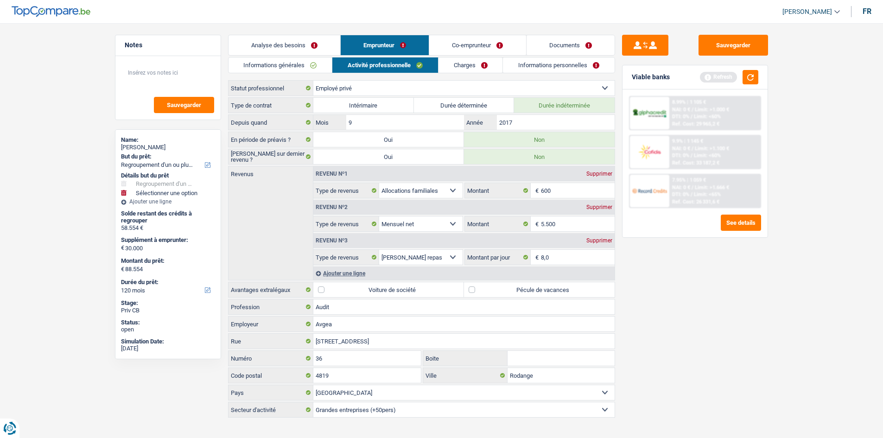
click at [295, 63] on link "Informations générales" at bounding box center [281, 65] width 104 height 15
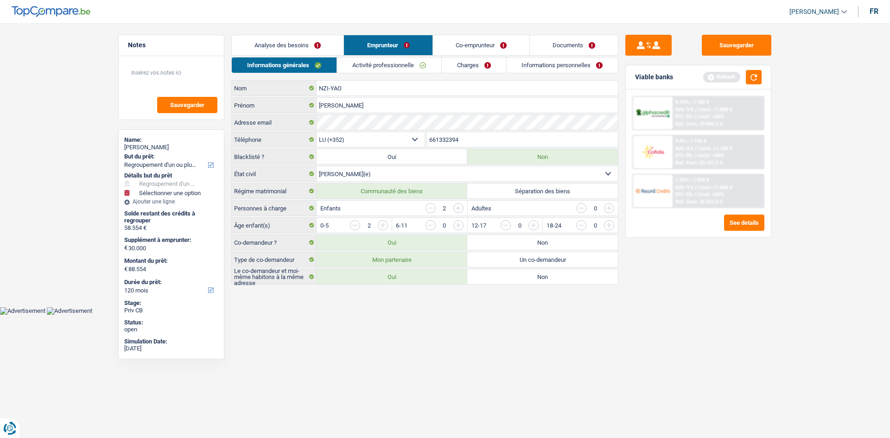
click at [492, 38] on link "Co-emprunteur" at bounding box center [481, 45] width 96 height 20
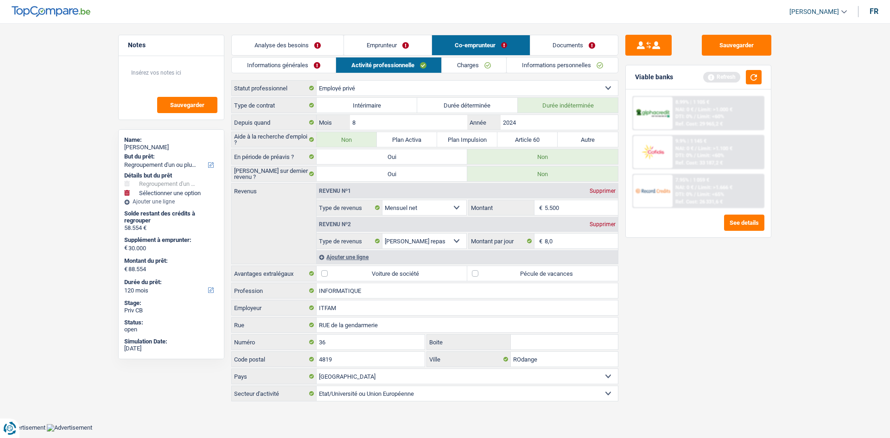
drag, startPoint x: 314, startPoint y: 66, endPoint x: 323, endPoint y: 71, distance: 10.4
click at [314, 65] on link "Informations générales" at bounding box center [284, 65] width 104 height 15
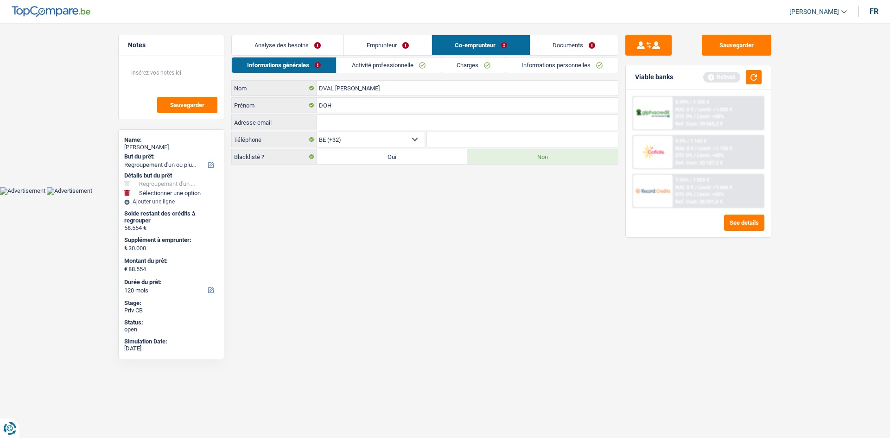
click at [377, 128] on input "Adresse email" at bounding box center [467, 122] width 301 height 15
paste input "[EMAIL_ADDRESS][DOMAIN_NAME]"
type input "[EMAIL_ADDRESS][DOMAIN_NAME]"
click at [388, 44] on link "Emprunteur" at bounding box center [388, 45] width 88 height 20
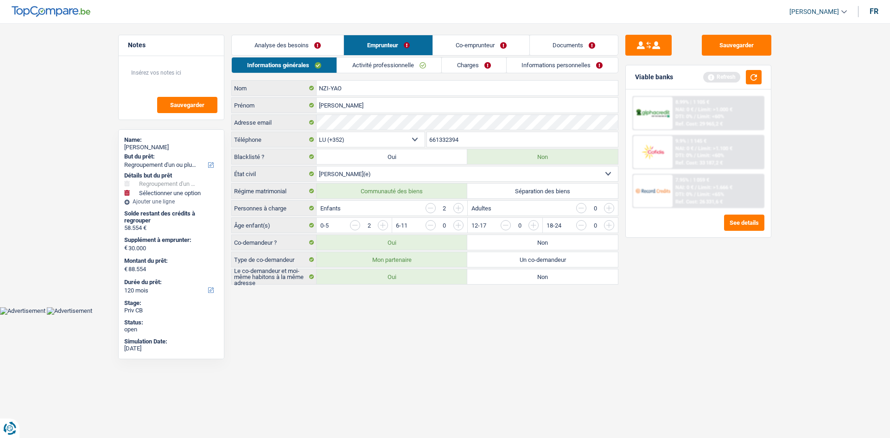
click at [446, 142] on input "661332394" at bounding box center [523, 139] width 192 height 15
drag, startPoint x: 493, startPoint y: 38, endPoint x: 471, endPoint y: 66, distance: 36.0
click at [493, 38] on link "Co-emprunteur" at bounding box center [481, 45] width 96 height 20
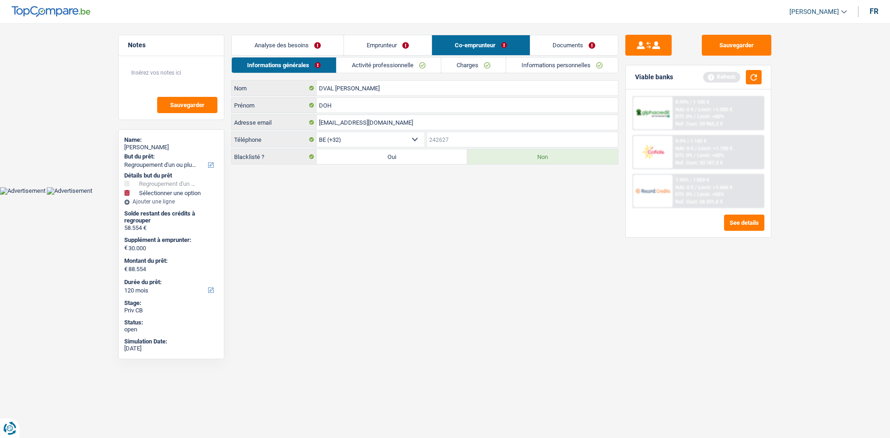
click at [470, 135] on input "Téléphone" at bounding box center [523, 139] width 192 height 15
click at [380, 133] on select "BE (+32) LU (+352) Sélectionner une option" at bounding box center [371, 139] width 108 height 15
select select "352"
click at [317, 132] on select "BE (+32) LU (+352) Sélectionner une option" at bounding box center [371, 139] width 108 height 15
click at [466, 140] on input "Téléphone" at bounding box center [523, 139] width 192 height 15
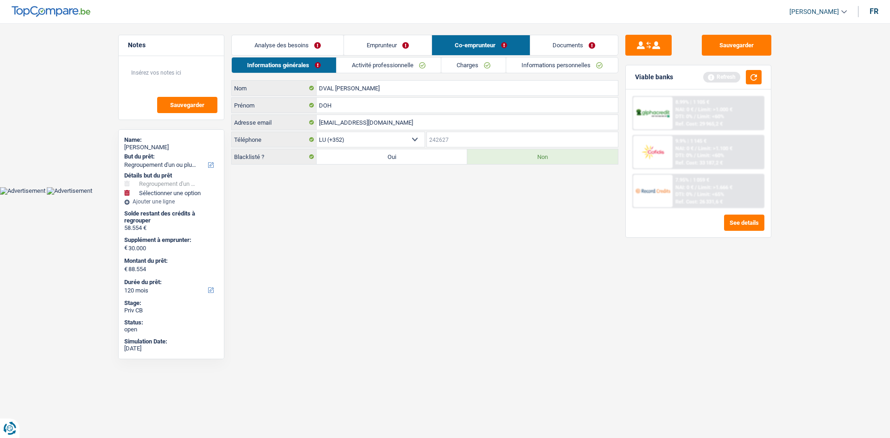
paste input "661332394"
type input "661332394"
click at [544, 72] on link "Informations personnelles" at bounding box center [563, 65] width 112 height 15
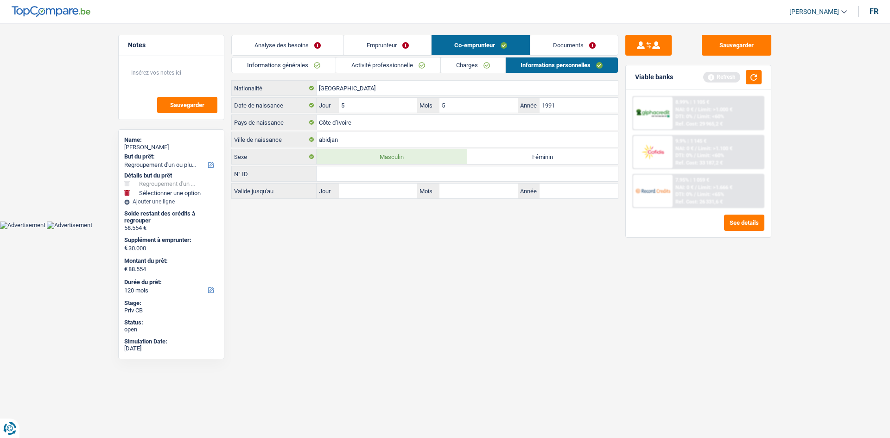
click at [402, 43] on link "Emprunteur" at bounding box center [388, 45] width 88 height 20
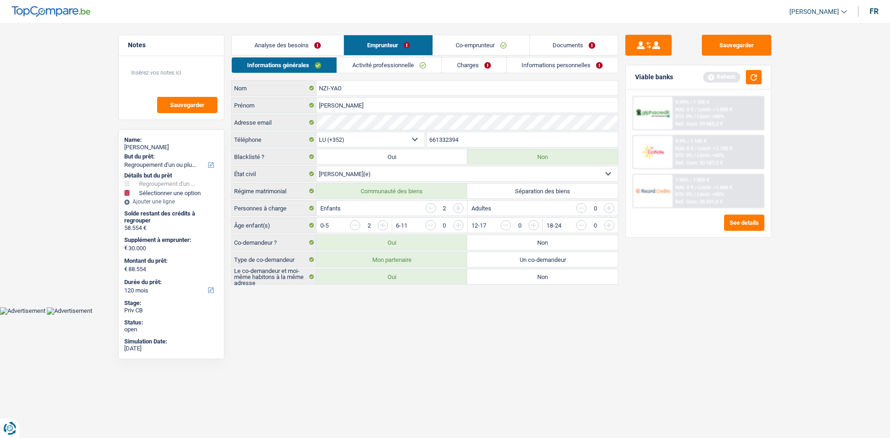
click at [518, 64] on link "Informations personnelles" at bounding box center [563, 65] width 112 height 15
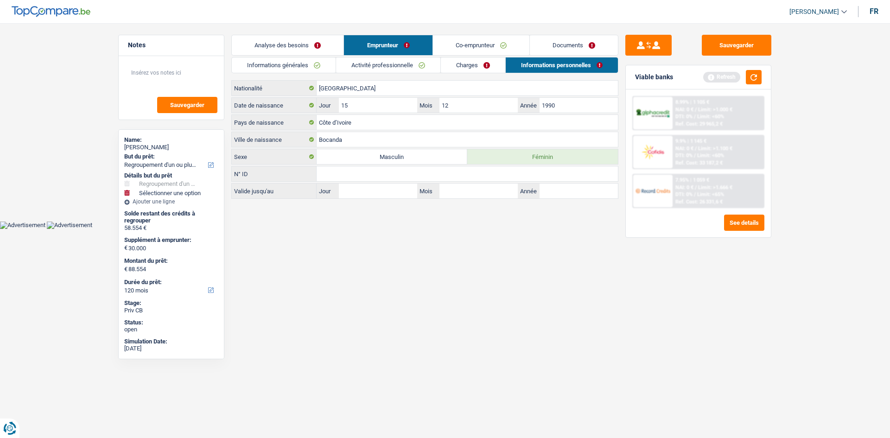
click at [300, 49] on link "Analyse des besoins" at bounding box center [288, 45] width 112 height 20
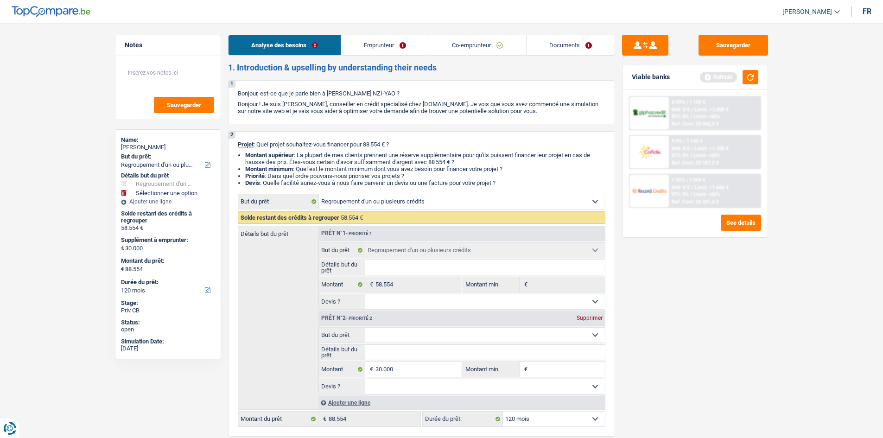
click at [408, 49] on link "Emprunteur" at bounding box center [385, 45] width 88 height 20
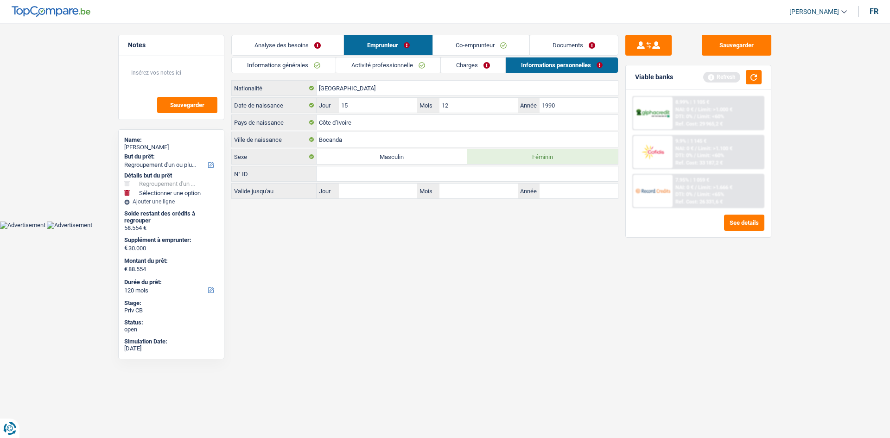
click at [400, 66] on link "Activité professionnelle" at bounding box center [388, 65] width 104 height 15
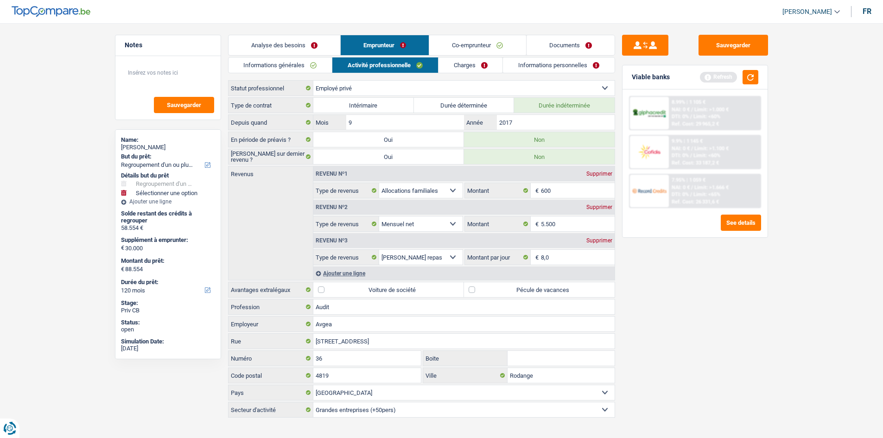
click at [466, 48] on link "Co-emprunteur" at bounding box center [477, 45] width 96 height 20
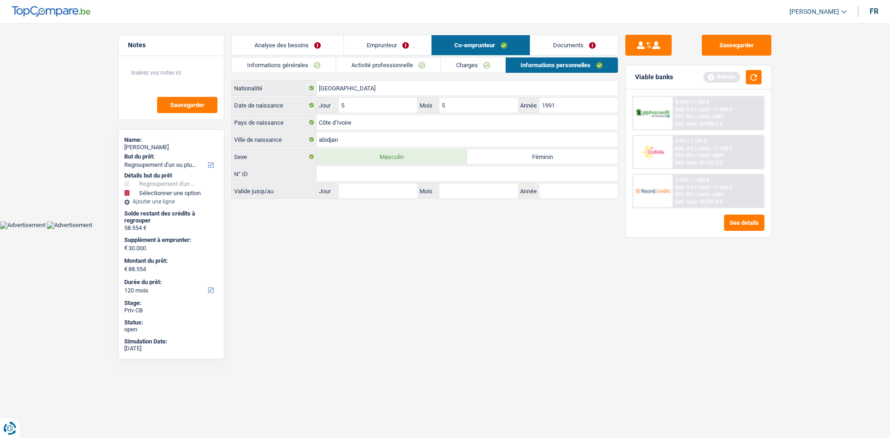
click at [429, 64] on link "Activité professionnelle" at bounding box center [388, 65] width 104 height 15
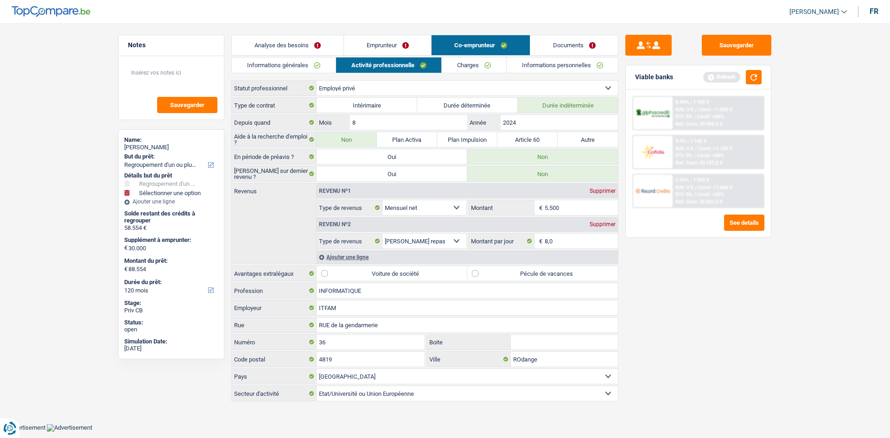
click at [416, 47] on link "Emprunteur" at bounding box center [388, 45] width 88 height 20
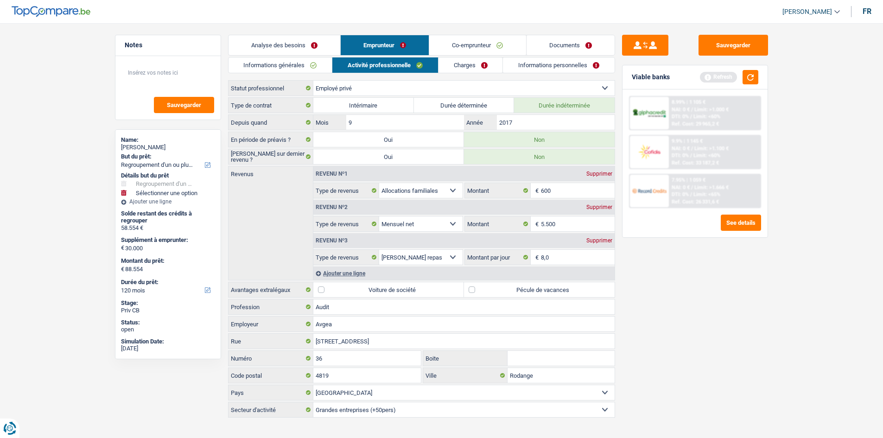
click at [748, 297] on div "Sauvegarder Viable banks Refresh 8.99% | 1 105 € NAI: 0 € / Limit: >1.000 € DTI…" at bounding box center [695, 228] width 160 height 386
click at [68, 91] on main "Notes Sauvegarder Name: [PERSON_NAME] But du prêt: Confort maison: meubles, tex…" at bounding box center [441, 227] width 883 height 426
click at [341, 47] on link "Emprunteur" at bounding box center [385, 45] width 88 height 20
click at [326, 45] on link "Analyse des besoins" at bounding box center [285, 45] width 112 height 20
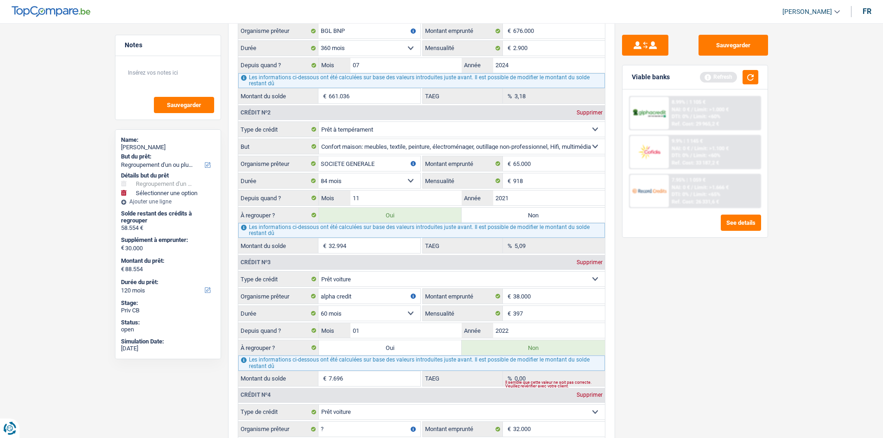
scroll to position [881, 0]
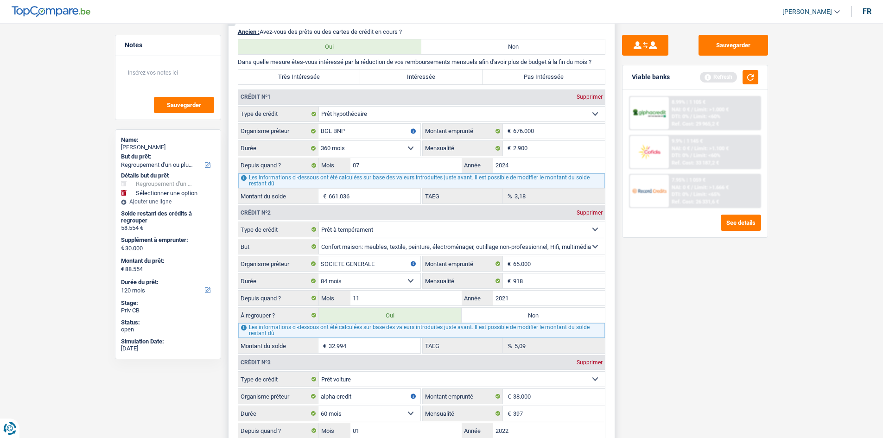
click at [321, 72] on label "Très Intéressée" at bounding box center [299, 77] width 122 height 15
click at [321, 72] on input "Très Intéressée" at bounding box center [299, 77] width 122 height 15
radio input "true"
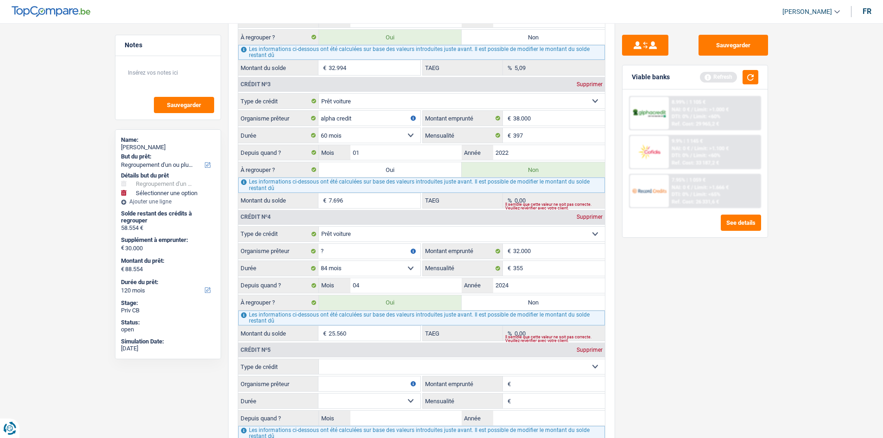
scroll to position [1299, 0]
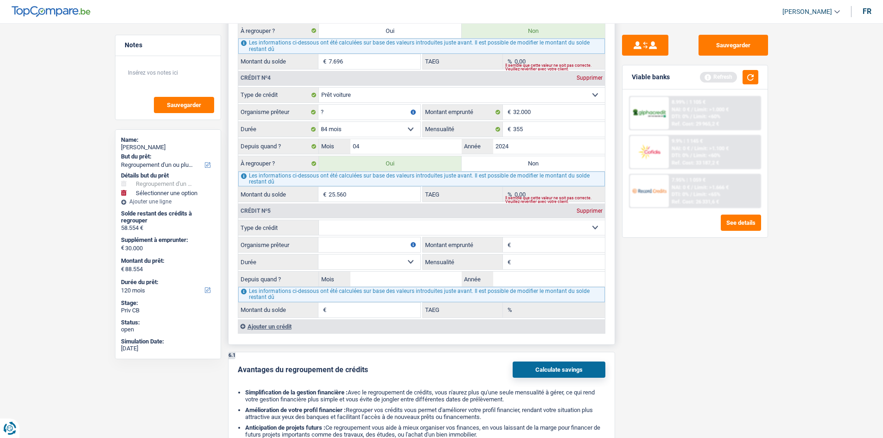
click at [601, 208] on div "Supprimer" at bounding box center [590, 211] width 31 height 6
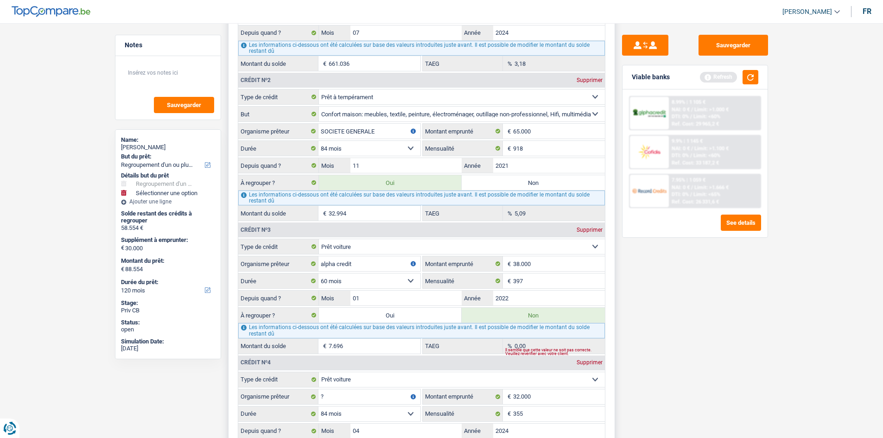
scroll to position [1113, 0]
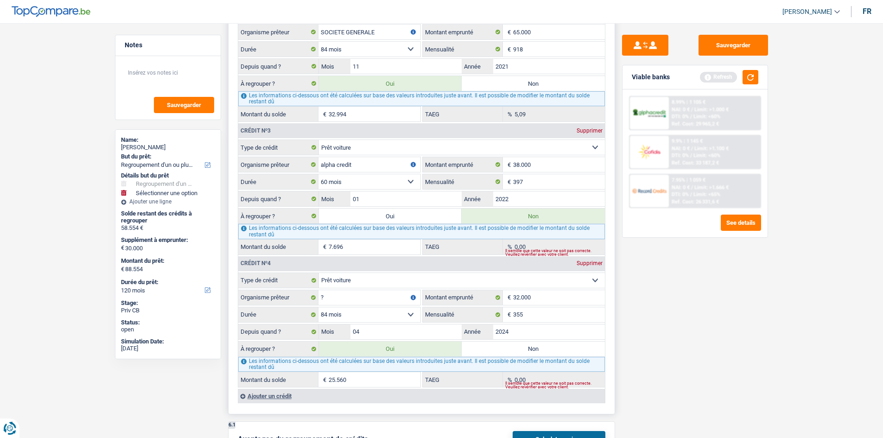
click at [378, 376] on input "25.560" at bounding box center [375, 379] width 92 height 15
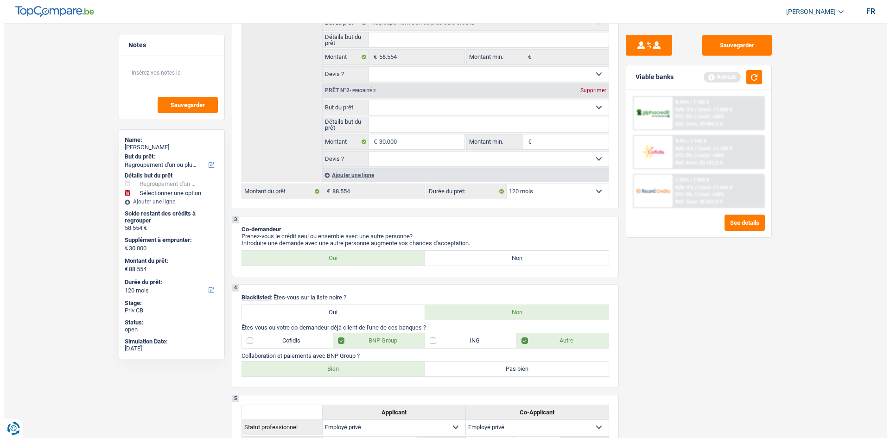
scroll to position [0, 0]
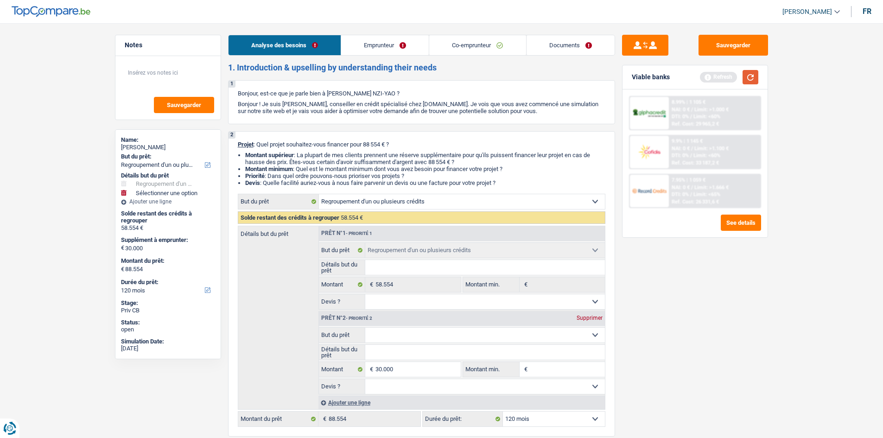
click at [754, 71] on button "button" at bounding box center [751, 77] width 16 height 14
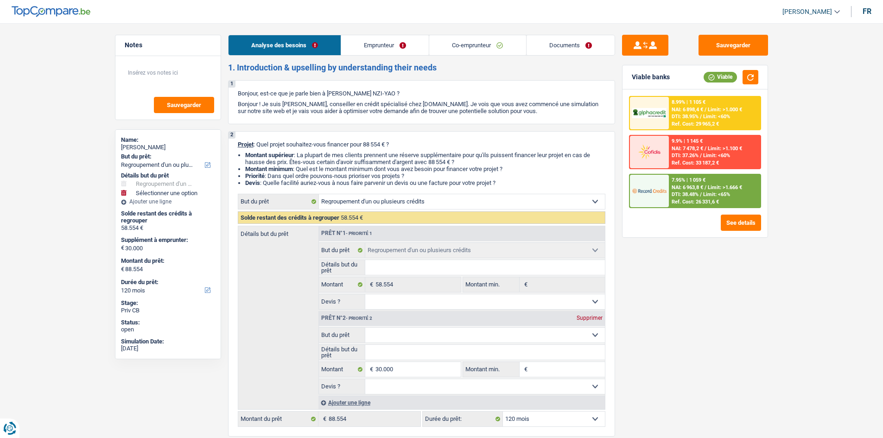
click at [728, 195] on span "Limit: <65%" at bounding box center [717, 195] width 27 height 6
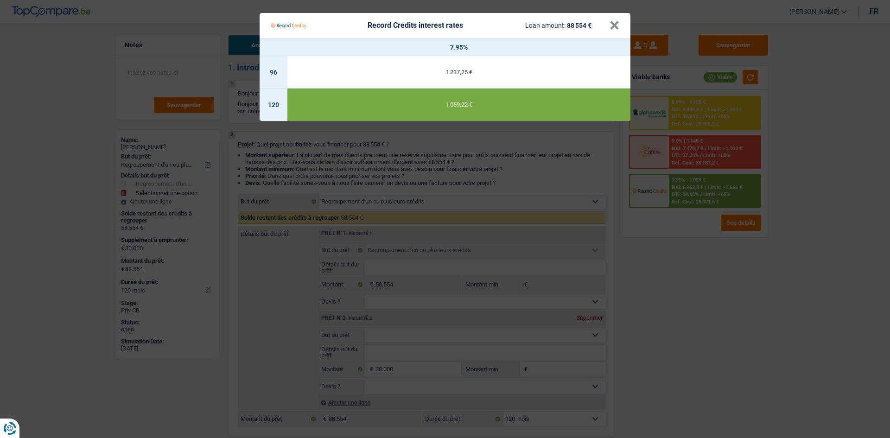
click at [698, 288] on Credits "Record Credits interest rates Loan amount: 88 554 € × 7.95% 96 1 237,25 € 120 1…" at bounding box center [445, 219] width 890 height 438
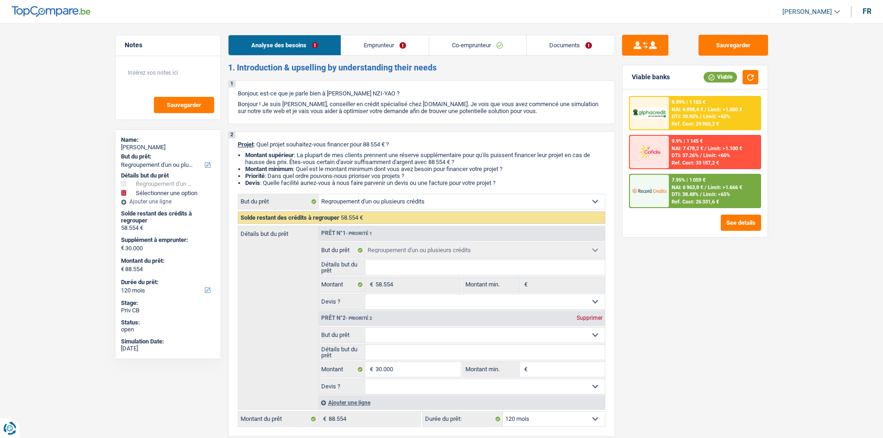
click at [722, 195] on span "Limit: <65%" at bounding box center [717, 195] width 27 height 6
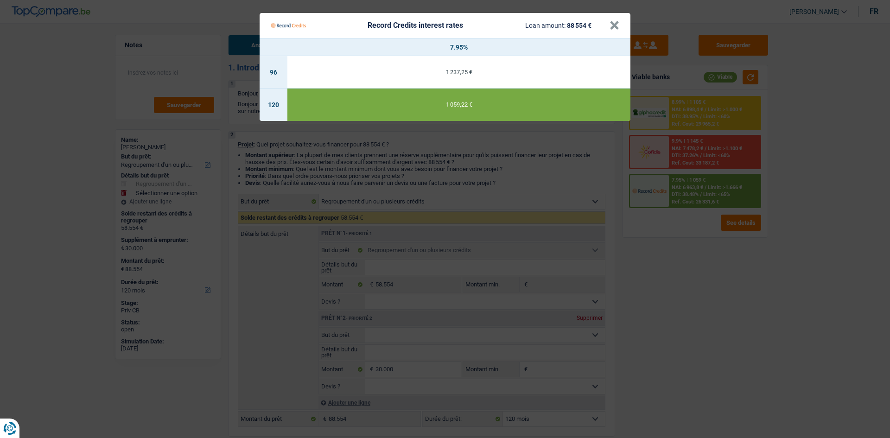
click at [702, 313] on Credits "Record Credits interest rates Loan amount: 88 554 € × 7.95% 96 1 237,25 € 120 1…" at bounding box center [445, 219] width 890 height 438
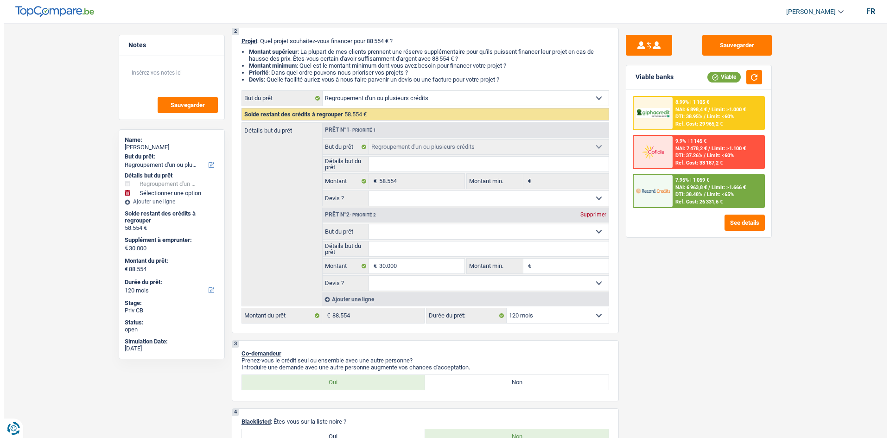
scroll to position [46, 0]
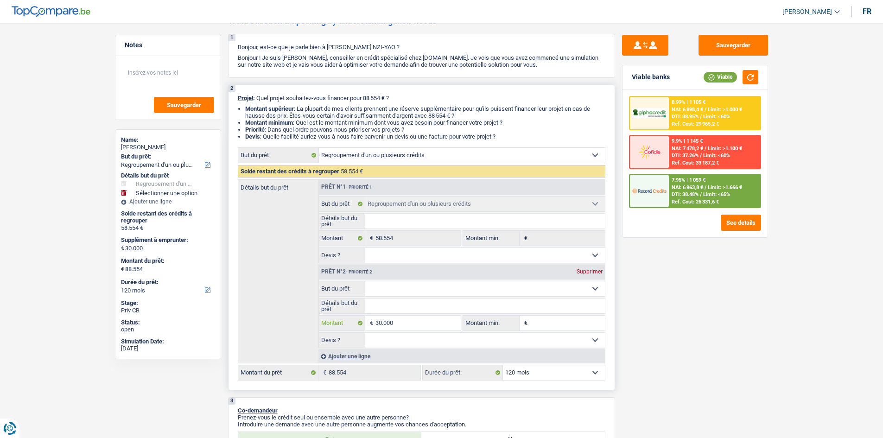
click at [421, 327] on input "30.000" at bounding box center [418, 323] width 85 height 15
type input "2"
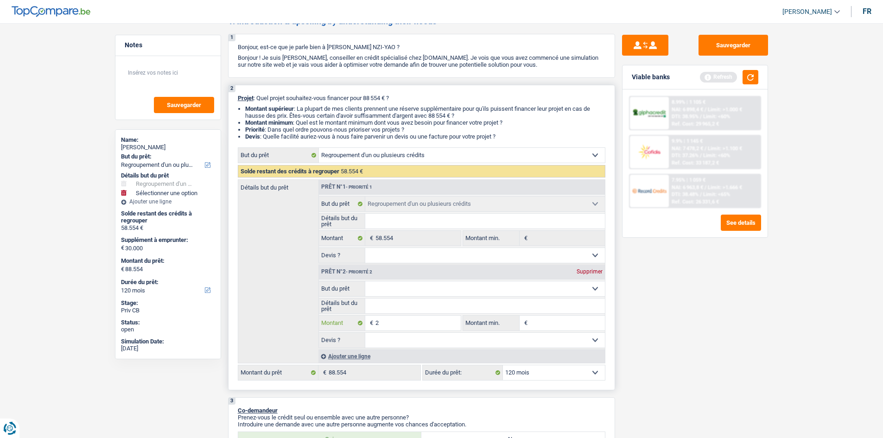
type input "20"
type input "200"
type input "2.000"
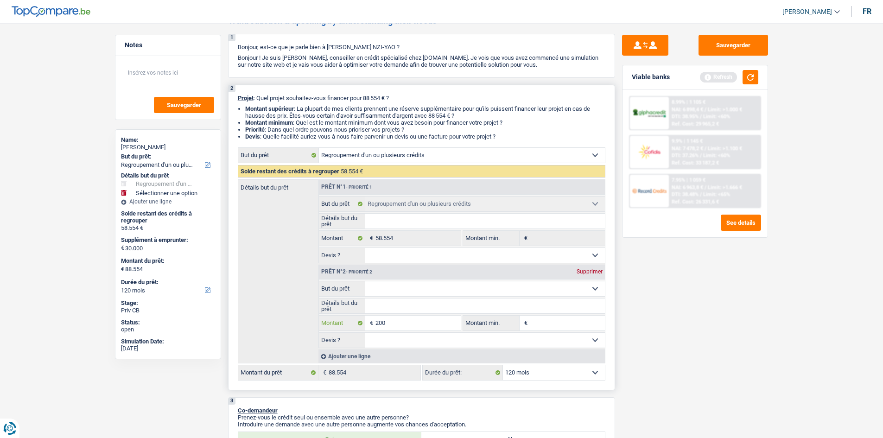
type input "2.000"
type input "20.000"
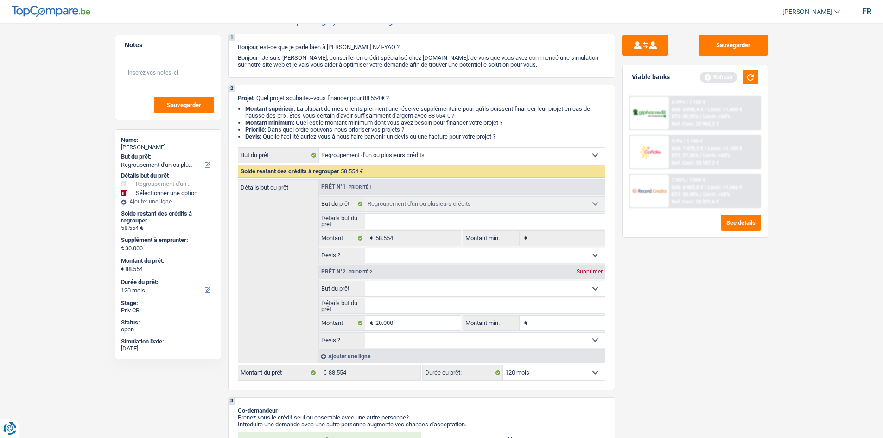
type input "20.000"
type input "78.554"
select select "144"
type input "78.554"
select select "144"
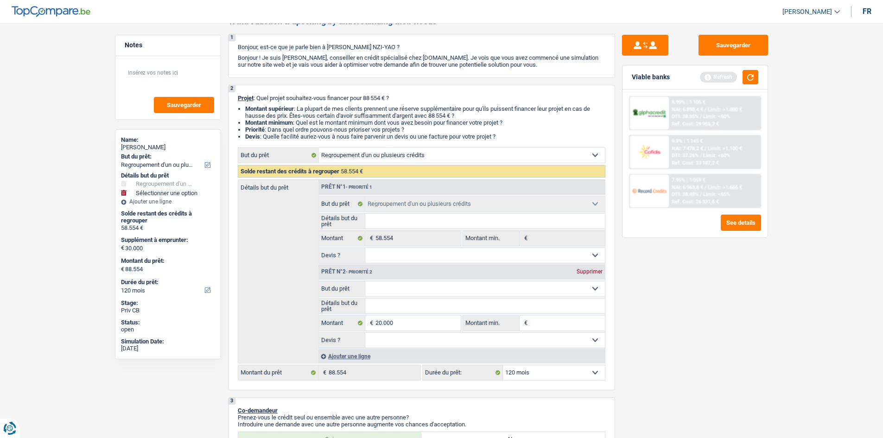
type input "78.554"
select select "144"
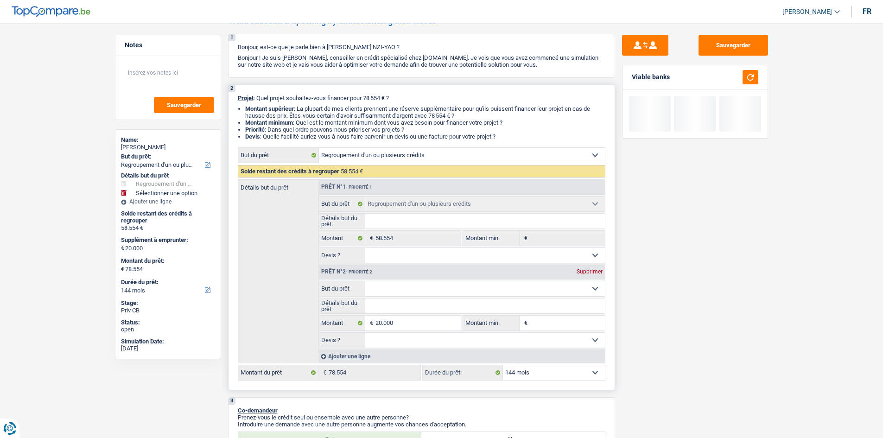
click at [539, 377] on select "12 mois 18 mois 24 mois 30 mois 36 mois 42 mois 48 mois 60 mois 72 mois 84 mois…" at bounding box center [554, 372] width 102 height 15
select select "120"
click at [503, 365] on select "12 mois 18 mois 24 mois 30 mois 36 mois 42 mois 48 mois 60 mois 72 mois 84 mois…" at bounding box center [554, 372] width 102 height 15
select select "120"
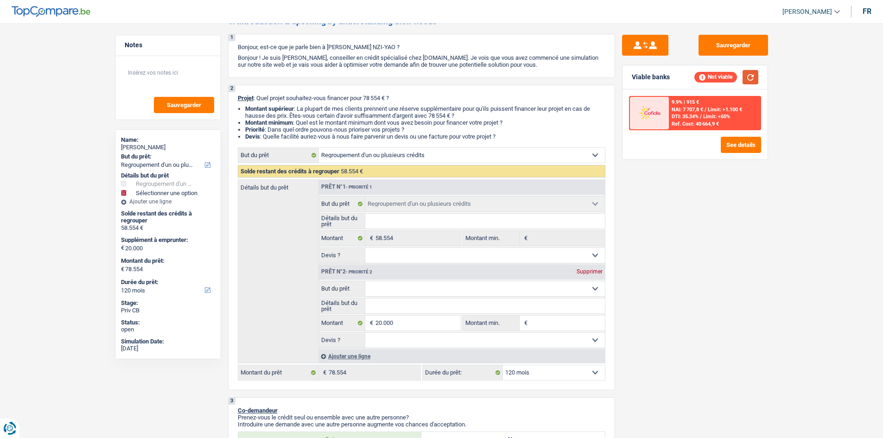
click at [755, 83] on div "Viable banks Not viable" at bounding box center [695, 77] width 145 height 24
click at [760, 78] on div "Viable banks Not viable" at bounding box center [695, 77] width 145 height 24
click at [755, 77] on button "button" at bounding box center [751, 77] width 16 height 14
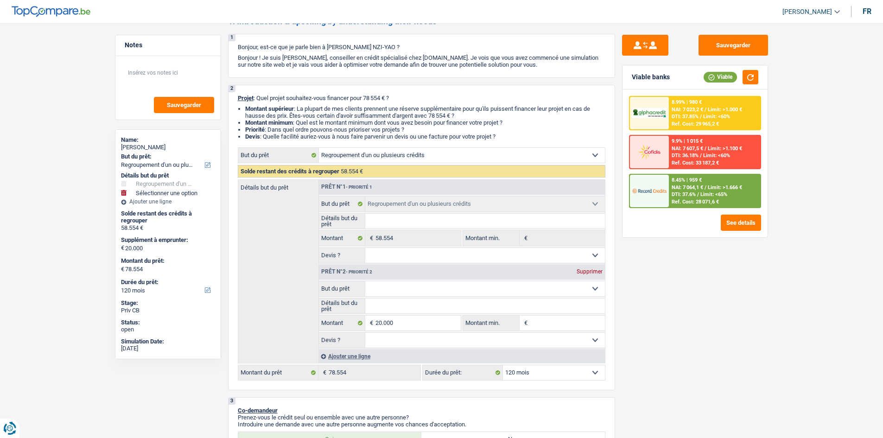
click at [743, 191] on div "8.45% | 959 € NAI: 7 064,1 € / Limit: >1.666 € DTI: 37.6% / Limit: <65% Ref. Co…" at bounding box center [714, 191] width 91 height 32
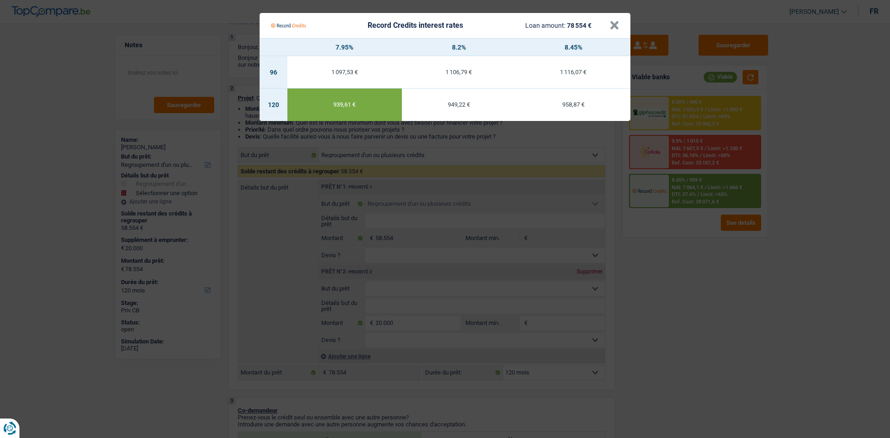
click at [742, 238] on Credits "Record Credits interest rates Loan amount: 78 554 € × 7.95% 8.2% 8.45% 96 1 097…" at bounding box center [445, 219] width 890 height 438
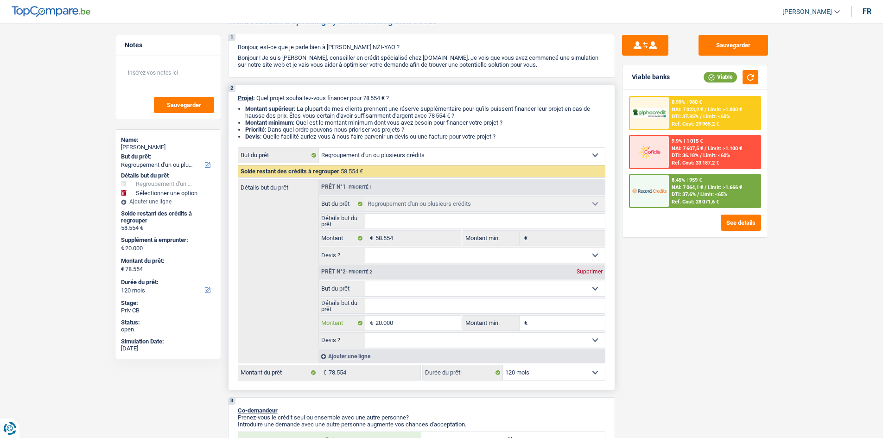
click at [409, 328] on input "20.000" at bounding box center [418, 323] width 85 height 15
type input "2"
type input "25"
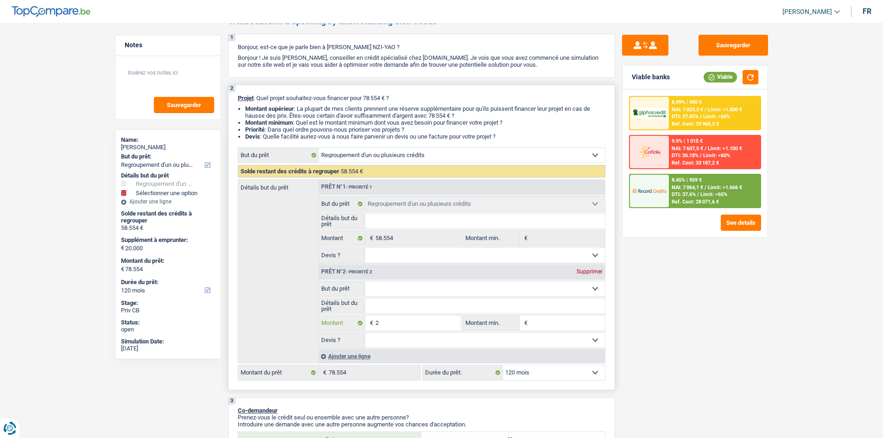
type input "25"
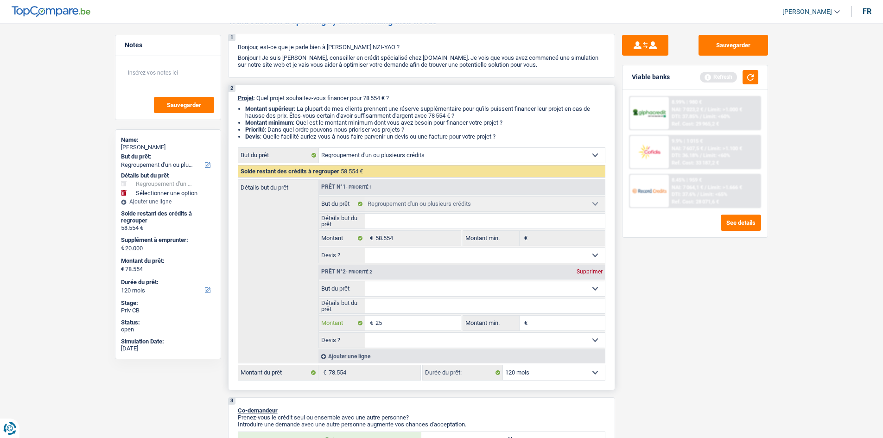
type input "250"
type input "2.500"
type input "25.000"
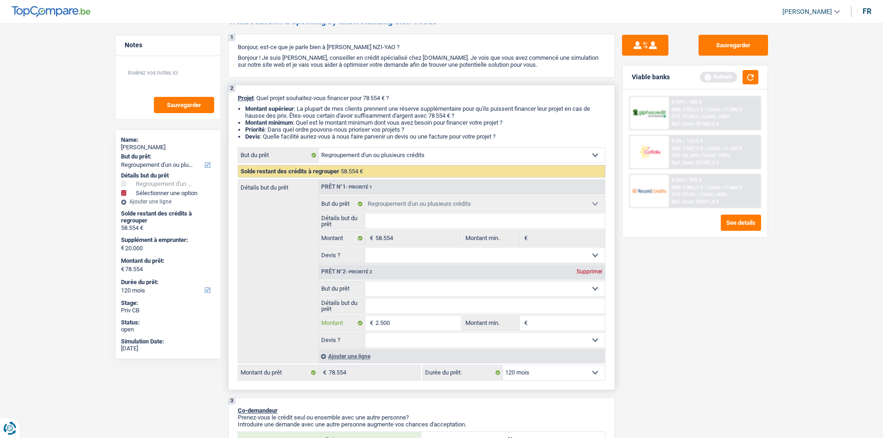
type input "25.000"
type input "83.554"
select select "144"
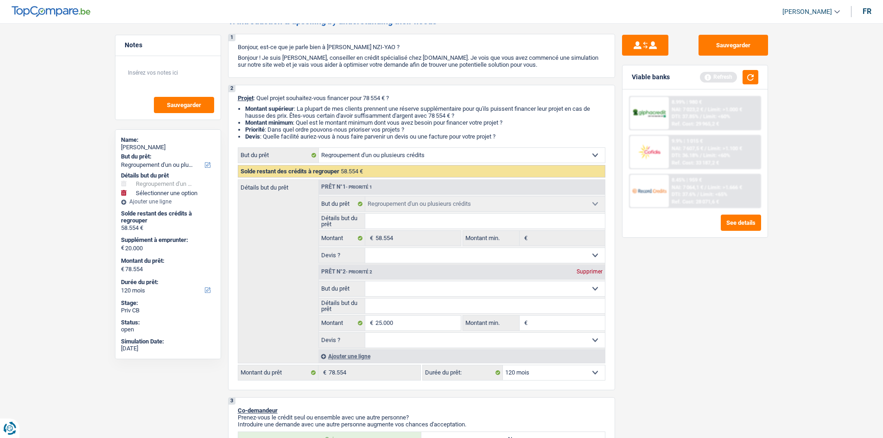
type input "83.554"
select select "144"
type input "83.554"
click at [731, 288] on div "Sauvegarder Viable banks Refresh 8.99% | 980 € NAI: 7 023,2 € / Limit: >1.000 €…" at bounding box center [695, 228] width 160 height 386
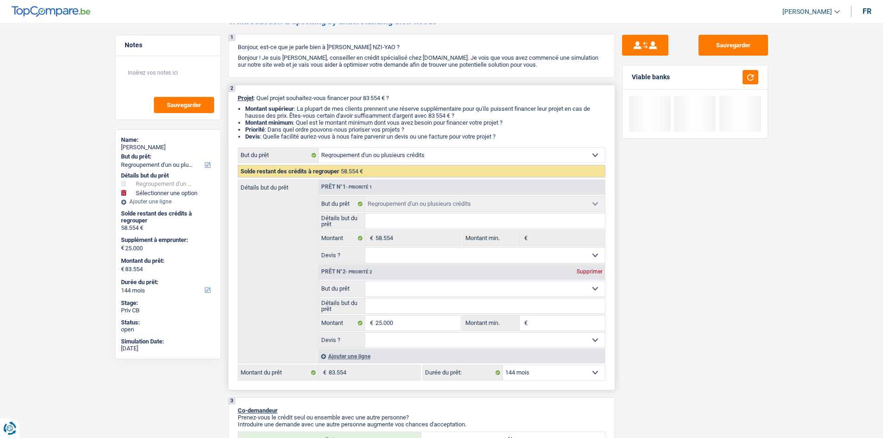
click at [581, 371] on select "12 mois 18 mois 24 mois 30 mois 36 mois 42 mois 48 mois 60 mois 72 mois 84 mois…" at bounding box center [554, 372] width 102 height 15
click at [503, 365] on select "12 mois 18 mois 24 mois 30 mois 36 mois 42 mois 48 mois 60 mois 72 mois 84 mois…" at bounding box center [554, 372] width 102 height 15
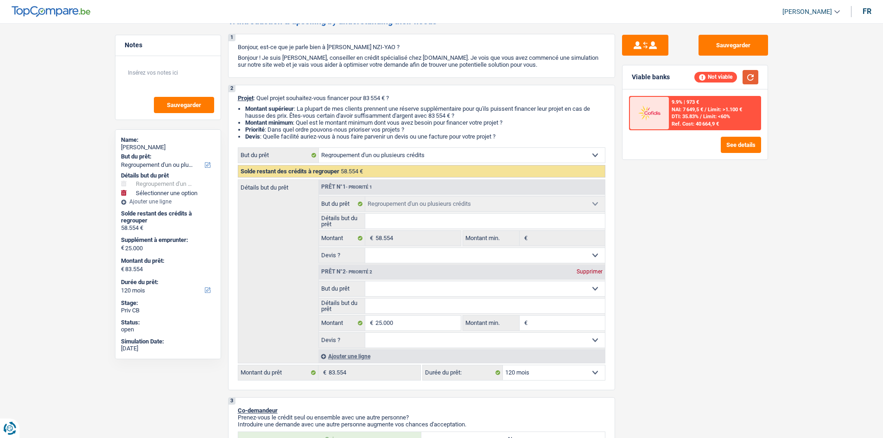
click at [756, 81] on button "button" at bounding box center [751, 77] width 16 height 14
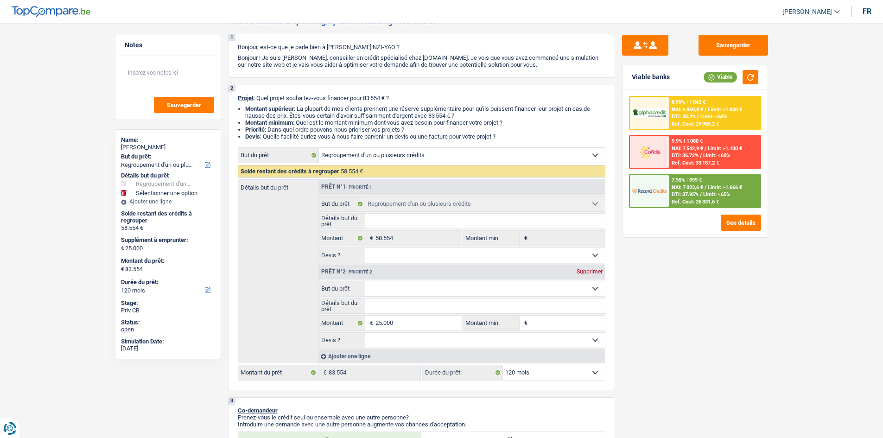
click at [696, 183] on div "7.95% | 999 € NAI: 7 023,6 € / Limit: >1.666 € DTI: 37.95% / Limit: <65% Ref. C…" at bounding box center [714, 191] width 91 height 32
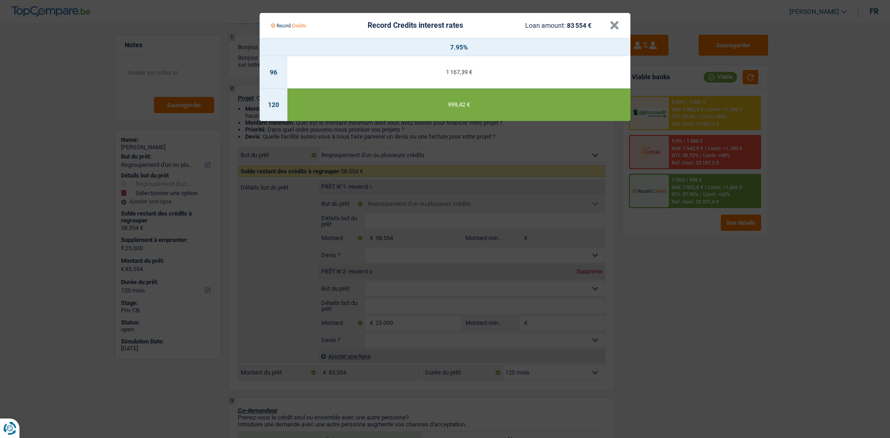
click at [692, 280] on Credits "Record Credits interest rates Loan amount: 83 554 € × 7.95% 96 1 167,39 € 120 9…" at bounding box center [445, 219] width 890 height 438
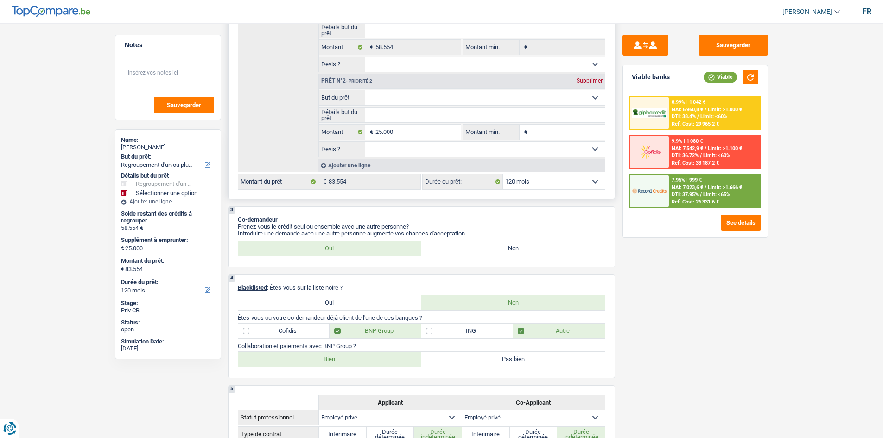
scroll to position [154, 0]
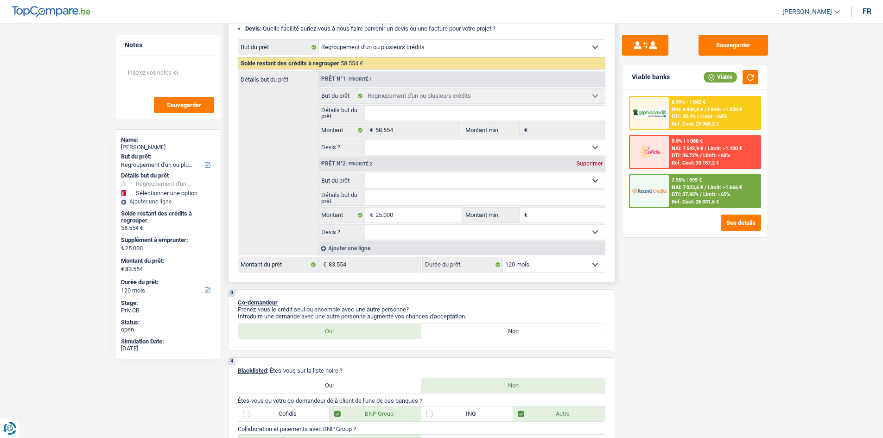
click at [356, 250] on div "Ajouter une ligne" at bounding box center [462, 248] width 287 height 13
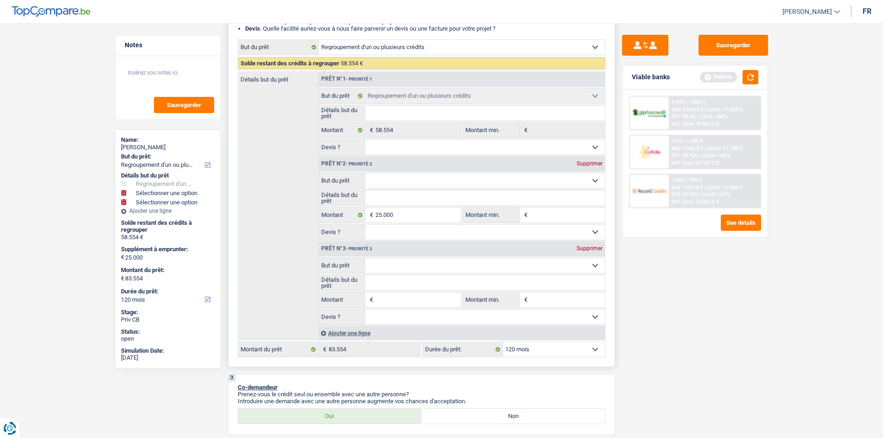
click at [440, 268] on select "Confort maison: meubles, textile, peinture, électroménager, outillage non-profe…" at bounding box center [485, 265] width 240 height 15
click at [453, 174] on select "Confort maison: meubles, textile, peinture, électroménager, outillage non-profe…" at bounding box center [485, 180] width 240 height 15
click at [365, 173] on select "Confort maison: meubles, textile, peinture, électroménager, outillage non-profe…" at bounding box center [485, 180] width 240 height 15
click at [435, 201] on input "Détails but du prêt" at bounding box center [485, 198] width 240 height 15
click at [416, 197] on input "Détails but du prêt" at bounding box center [485, 198] width 240 height 15
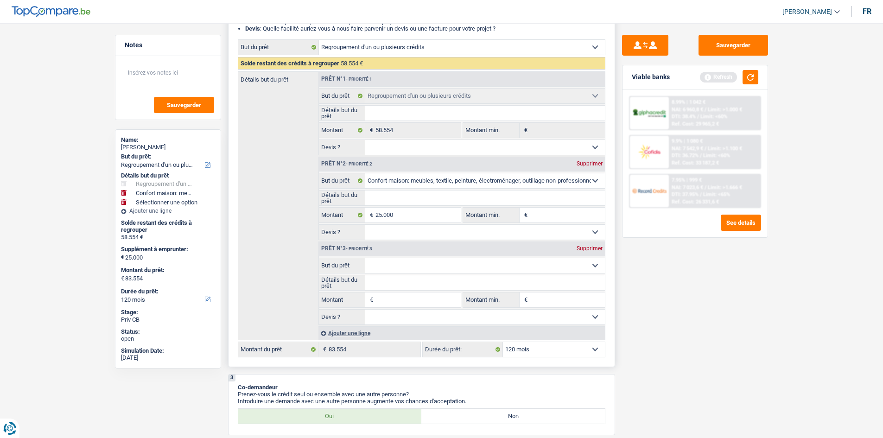
paste input "Ameublement + Sommier + Lit + Lave vaisselle + Lave linge + TV + Frigo"
click at [401, 220] on input "25.000" at bounding box center [418, 215] width 85 height 15
click at [440, 212] on input "25.000" at bounding box center [418, 215] width 85 height 15
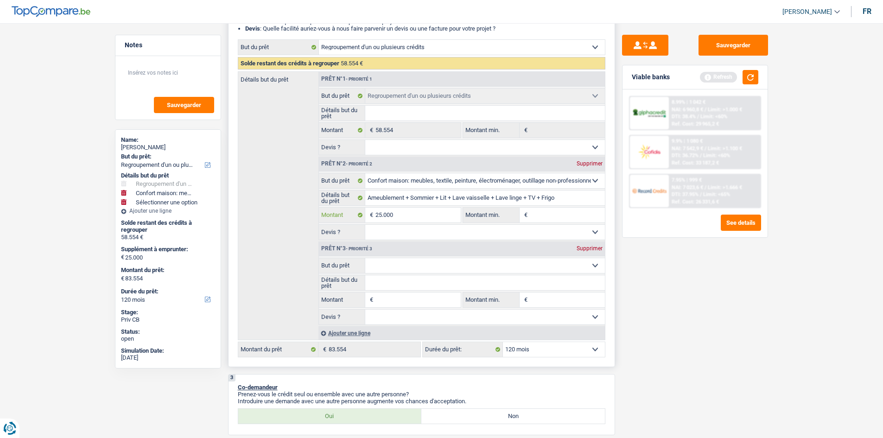
click at [440, 212] on input "25.000" at bounding box center [418, 215] width 85 height 15
click at [573, 209] on input "Montant min." at bounding box center [567, 215] width 75 height 15
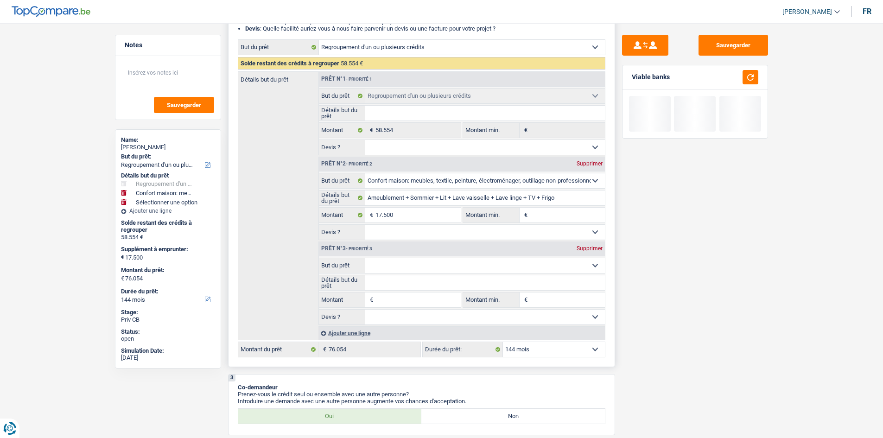
paste input "17.500"
drag, startPoint x: 473, startPoint y: 230, endPoint x: 473, endPoint y: 239, distance: 9.3
click at [473, 230] on select "Oui Non Non répondu Sélectionner une option" at bounding box center [485, 232] width 240 height 15
click at [365, 225] on select "Oui Non Non répondu Sélectionner une option" at bounding box center [485, 232] width 240 height 15
click at [437, 284] on input "Détails but du prêt" at bounding box center [485, 282] width 240 height 15
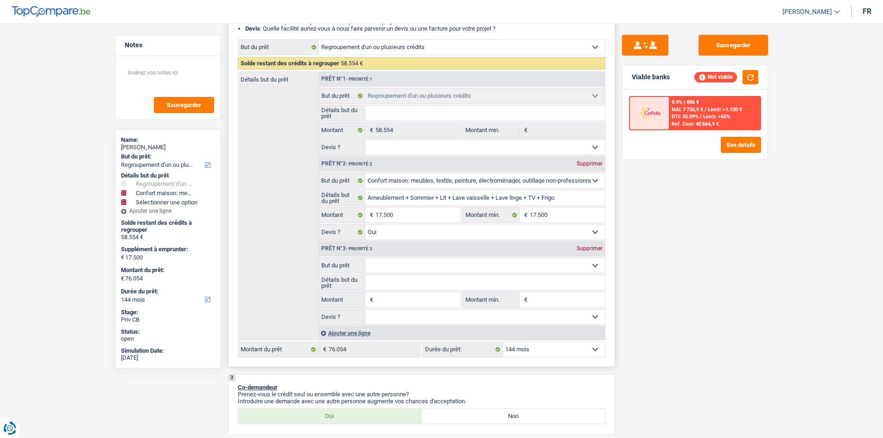
click at [437, 266] on select "Confort maison: meubles, textile, peinture, électroménager, outillage non-profe…" at bounding box center [485, 265] width 240 height 15
click at [423, 218] on input "17.500" at bounding box center [418, 215] width 85 height 15
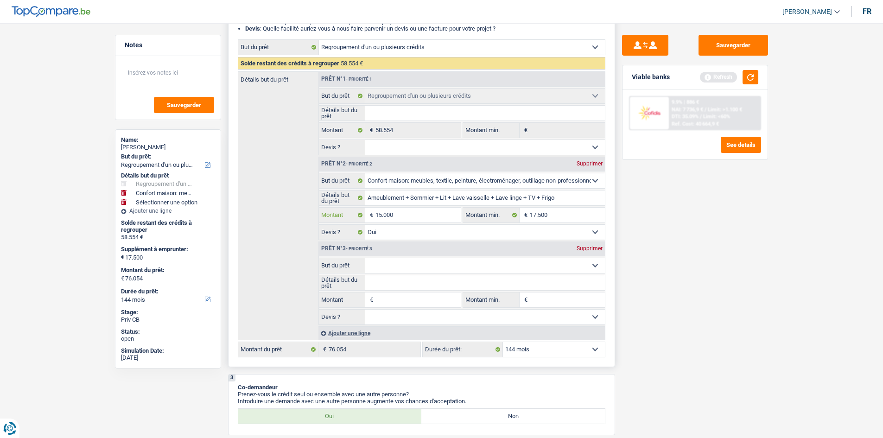
click at [413, 220] on input "15.000" at bounding box center [418, 215] width 85 height 15
click at [550, 213] on input "17.500" at bounding box center [567, 215] width 75 height 15
paste input "5.0"
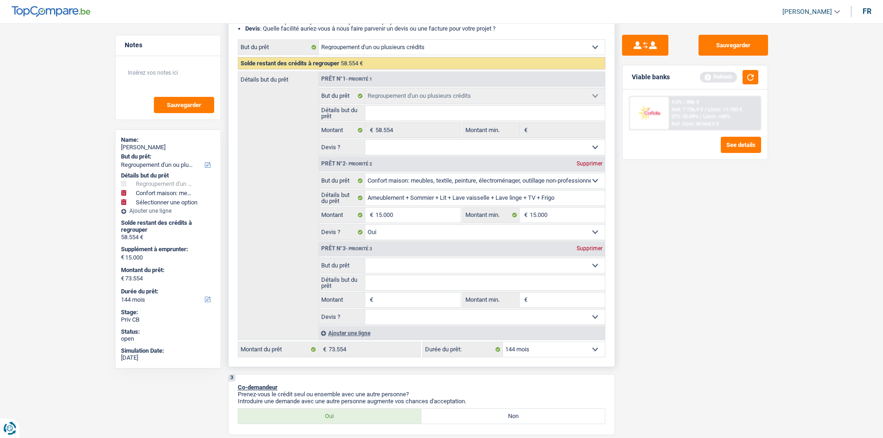
click at [424, 264] on select "Confort maison: meubles, textile, peinture, électroménager, outillage non-profe…" at bounding box center [485, 265] width 240 height 15
click at [365, 258] on select "Confort maison: meubles, textile, peinture, électroménager, outillage non-profe…" at bounding box center [485, 265] width 240 height 15
click at [408, 282] on input "Détails but du prêt" at bounding box center [485, 282] width 240 height 15
click at [411, 298] on input "Montant" at bounding box center [418, 300] width 85 height 15
click at [449, 300] on input "10.000" at bounding box center [418, 300] width 85 height 15
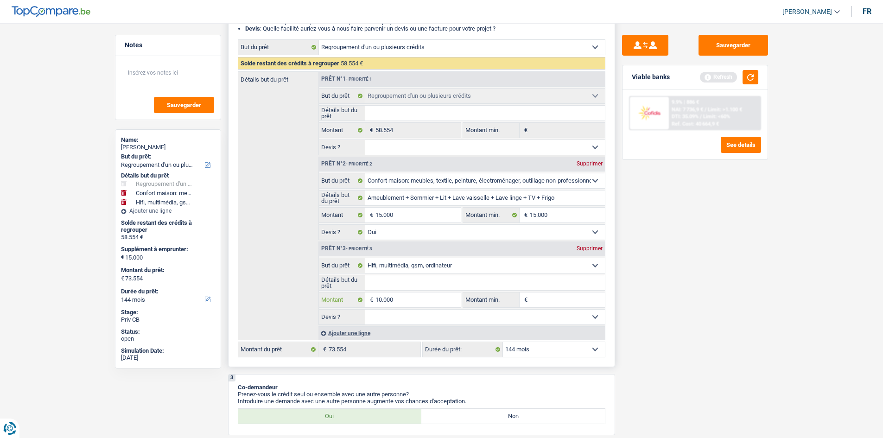
click at [449, 300] on input "10.000" at bounding box center [418, 300] width 85 height 15
click at [555, 302] on input "Montant min." at bounding box center [567, 300] width 75 height 15
paste input "10.000"
drag, startPoint x: 486, startPoint y: 320, endPoint x: 486, endPoint y: 324, distance: 4.7
click at [486, 320] on select "Oui Non Non répondu Sélectionner une option" at bounding box center [485, 317] width 240 height 15
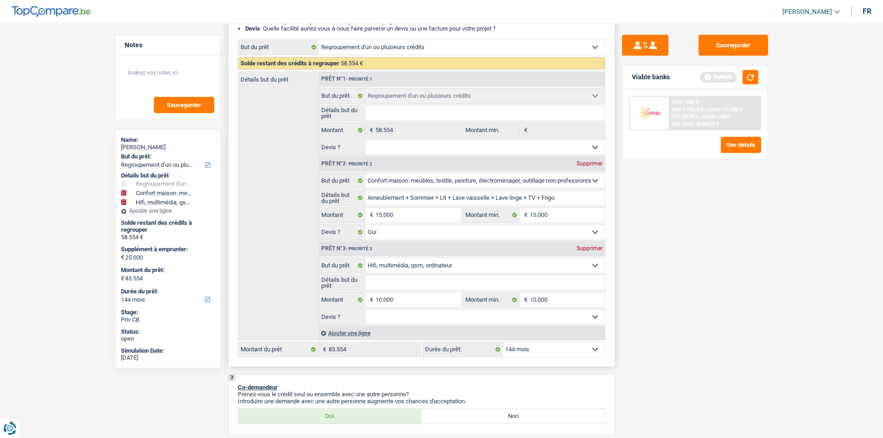
click at [365, 310] on select "Oui Non Non répondu Sélectionner une option" at bounding box center [485, 317] width 240 height 15
click at [446, 291] on fieldset "Confort maison: meubles, textile, peinture, électroménager, outillage non-profe…" at bounding box center [462, 291] width 286 height 67
click at [443, 288] on input "Détails but du prêt" at bounding box center [485, 282] width 240 height 15
click at [483, 279] on input "Achat TV + Meubles TV + Home Cinéma + Smartphone" at bounding box center [485, 282] width 240 height 15
click at [574, 354] on select "12 mois 18 mois 24 mois 30 mois 36 mois 42 mois 48 mois 60 mois 72 mois 84 mois…" at bounding box center [554, 349] width 102 height 15
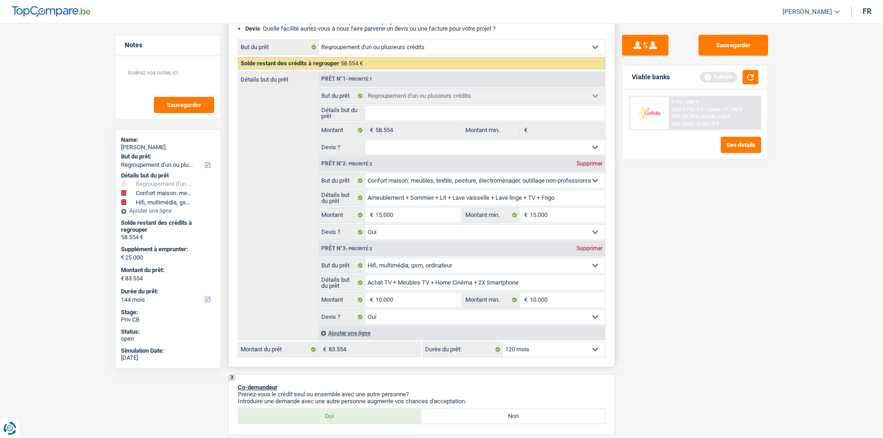
click at [503, 342] on select "12 mois 18 mois 24 mois 30 mois 36 mois 42 mois 48 mois 60 mois 72 mois 84 mois…" at bounding box center [554, 349] width 102 height 15
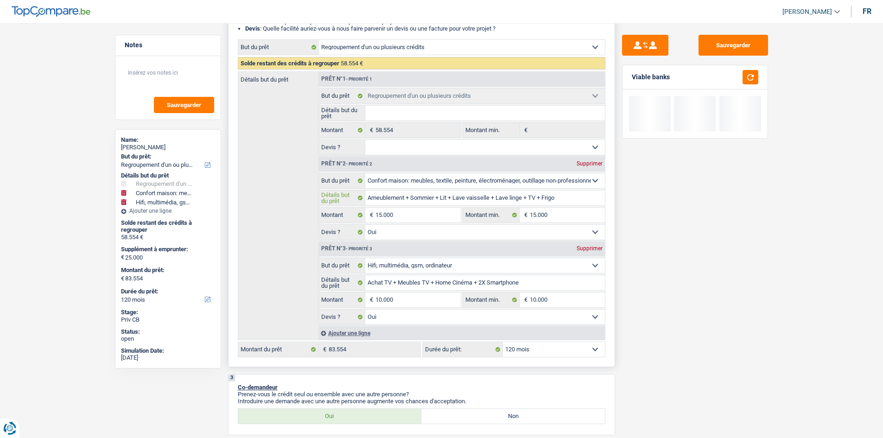
click at [534, 198] on input "Ameublement + Sommier + Lit + Lave vaisselle + Lave linge + TV + Frigo" at bounding box center [485, 198] width 240 height 15
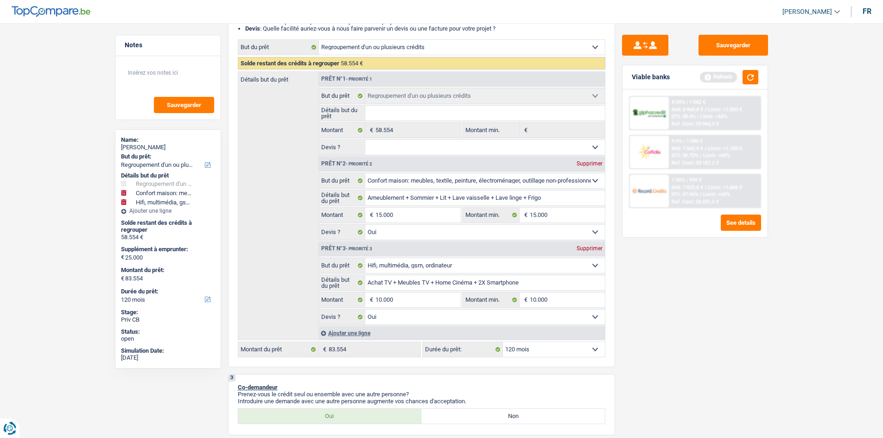
click at [707, 320] on div "Sauvegarder Viable banks Refresh 8.99% | 1 042 € NAI: 6 960,8 € / Limit: >1.000…" at bounding box center [695, 228] width 160 height 386
click at [749, 69] on div "Viable banks Refresh" at bounding box center [695, 77] width 145 height 24
click at [748, 71] on button "button" at bounding box center [751, 77] width 16 height 14
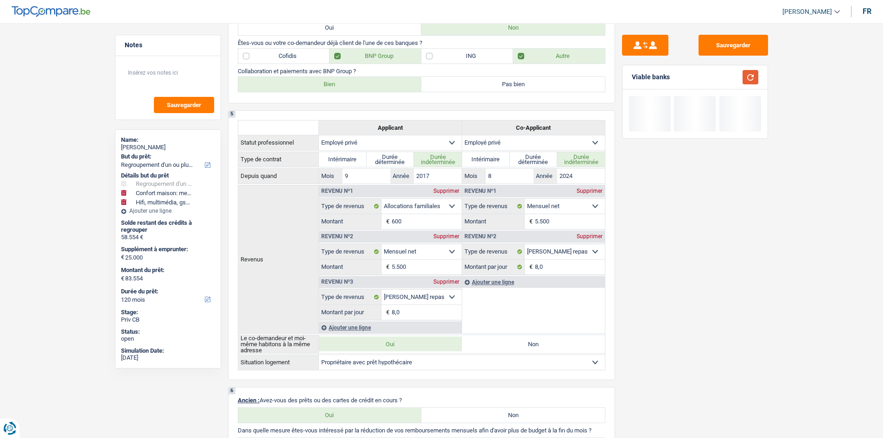
scroll to position [479, 0]
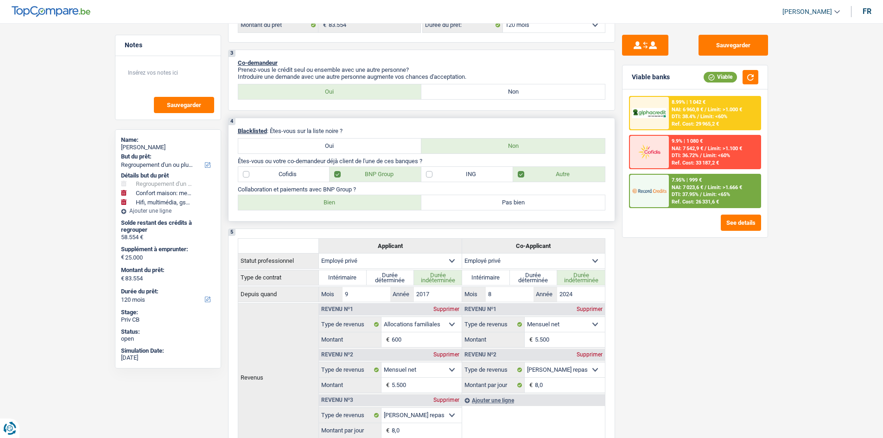
click at [397, 198] on label "Bien" at bounding box center [330, 202] width 184 height 15
click at [397, 198] on input "Bien" at bounding box center [330, 202] width 184 height 15
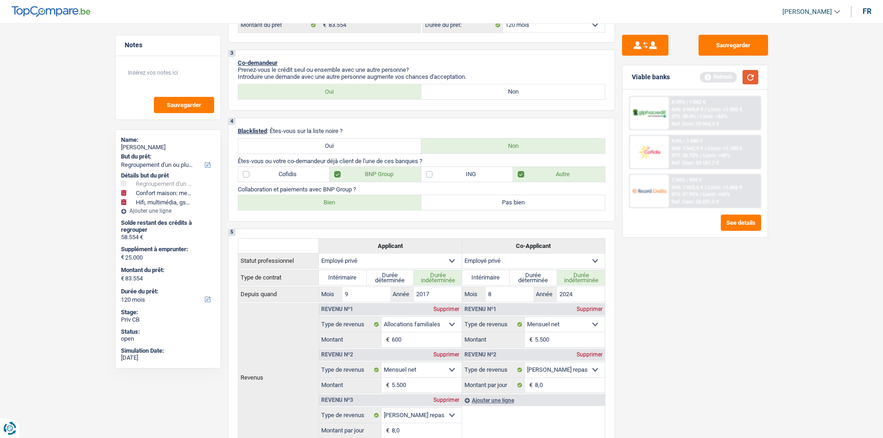
click at [752, 78] on button "button" at bounding box center [751, 77] width 16 height 14
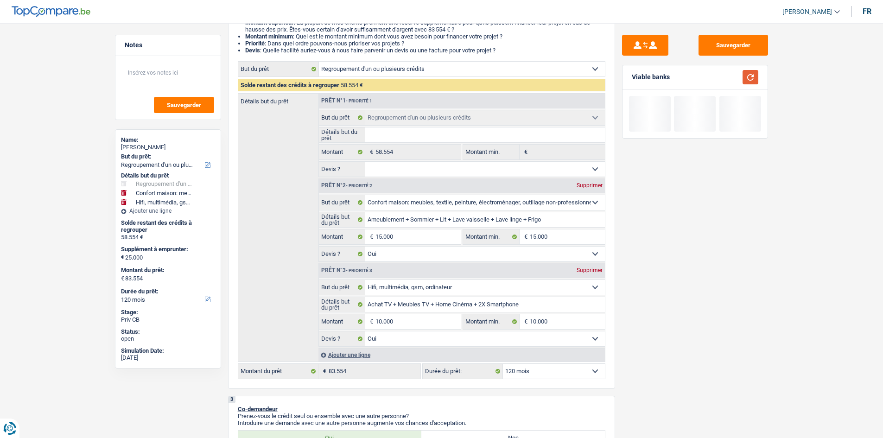
scroll to position [62, 0]
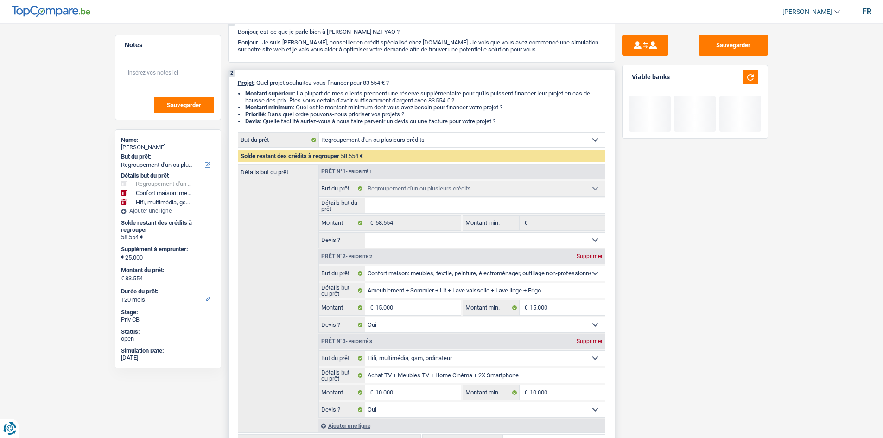
click at [454, 203] on input "Détails but du prêt" at bounding box center [485, 205] width 240 height 15
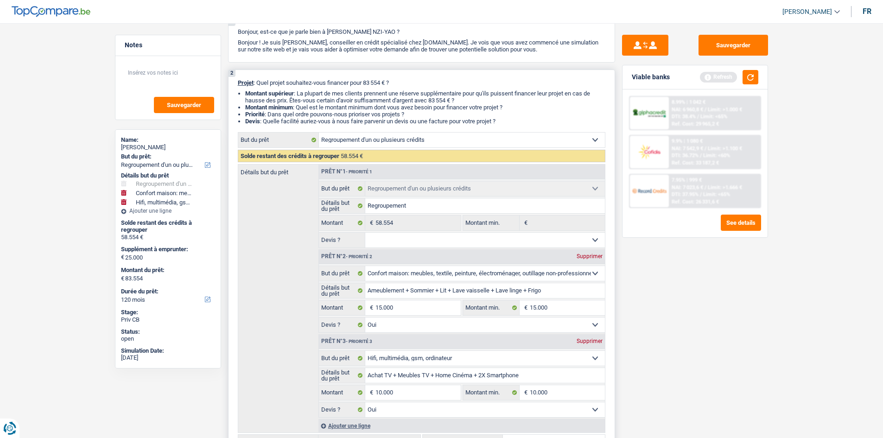
drag, startPoint x: 490, startPoint y: 237, endPoint x: 490, endPoint y: 244, distance: 7.4
click at [490, 238] on select "Oui Non Non répondu Sélectionner une option" at bounding box center [485, 240] width 240 height 15
click at [365, 233] on select "Oui Non Non répondu Sélectionner une option" at bounding box center [485, 240] width 240 height 15
click at [723, 312] on div "Sauvegarder Viable banks Refresh 8.99% | 1 042 € NAI: 6 960,8 € / Limit: >1.000…" at bounding box center [695, 228] width 160 height 386
click at [755, 71] on button "button" at bounding box center [751, 77] width 16 height 14
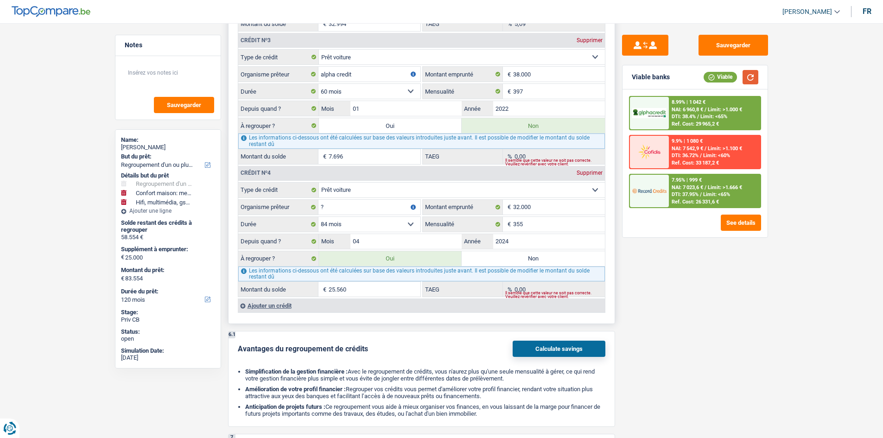
scroll to position [1305, 0]
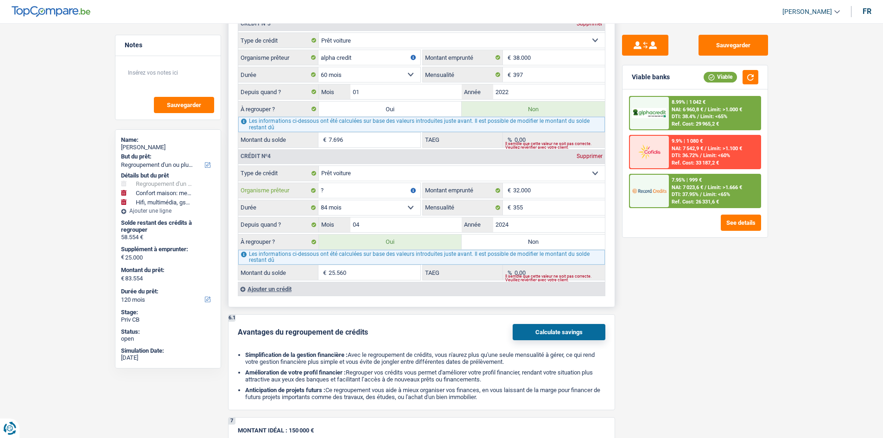
click at [368, 186] on input "?" at bounding box center [370, 190] width 102 height 15
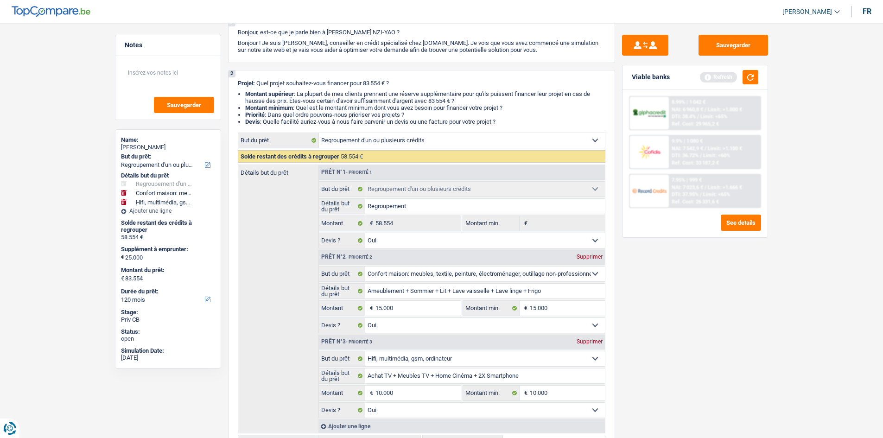
scroll to position [0, 0]
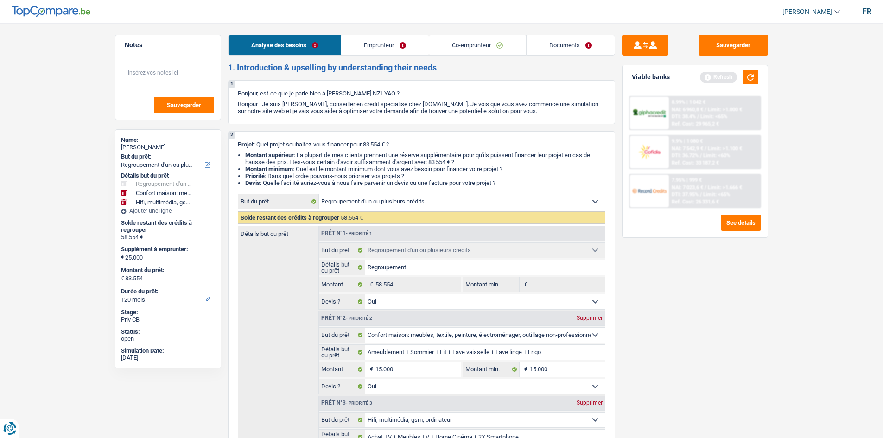
drag, startPoint x: 387, startPoint y: 41, endPoint x: 387, endPoint y: 46, distance: 4.7
click at [387, 42] on link "Emprunteur" at bounding box center [385, 45] width 88 height 20
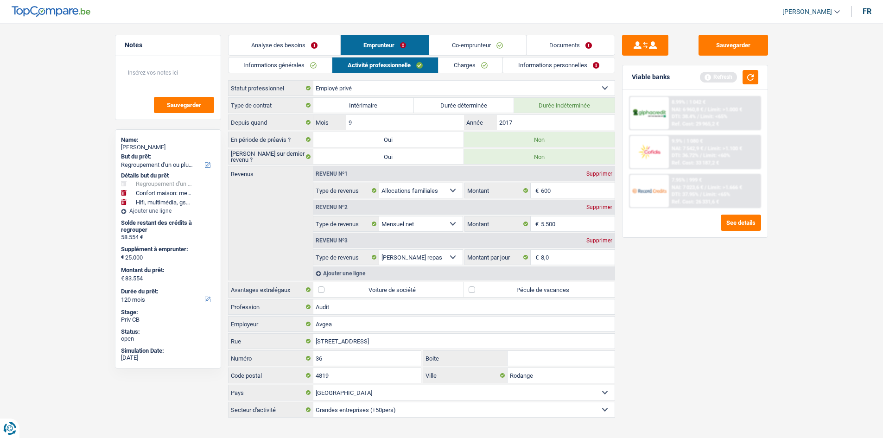
click at [313, 64] on link "Informations générales" at bounding box center [281, 65] width 104 height 15
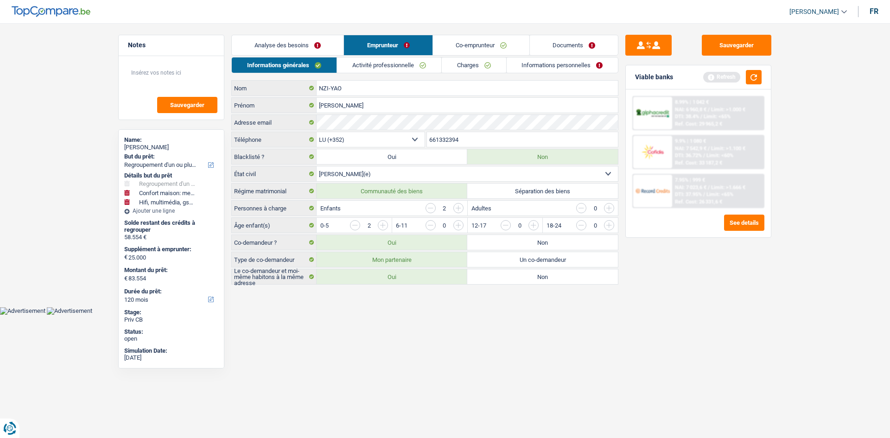
click at [461, 65] on link "Charges" at bounding box center [474, 65] width 64 height 15
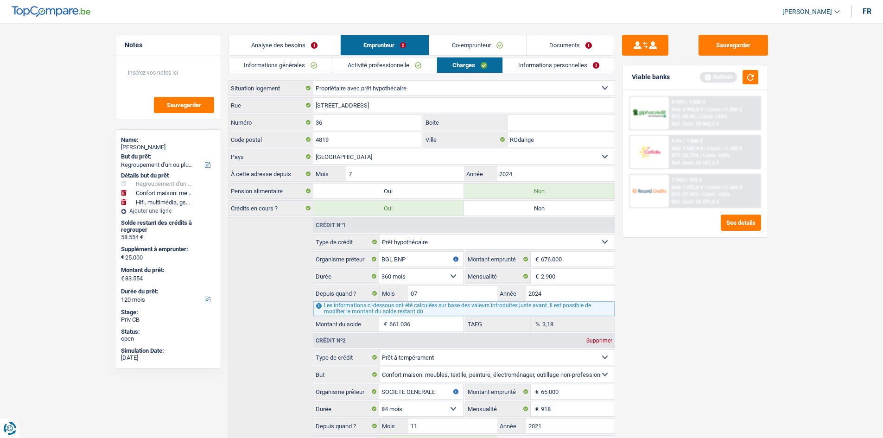
click at [538, 68] on link "Informations personnelles" at bounding box center [559, 65] width 112 height 15
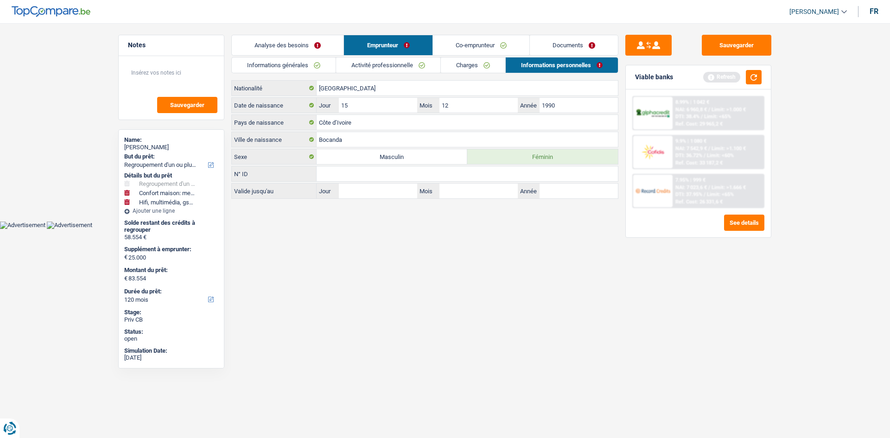
click at [465, 44] on link "Co-emprunteur" at bounding box center [481, 45] width 96 height 20
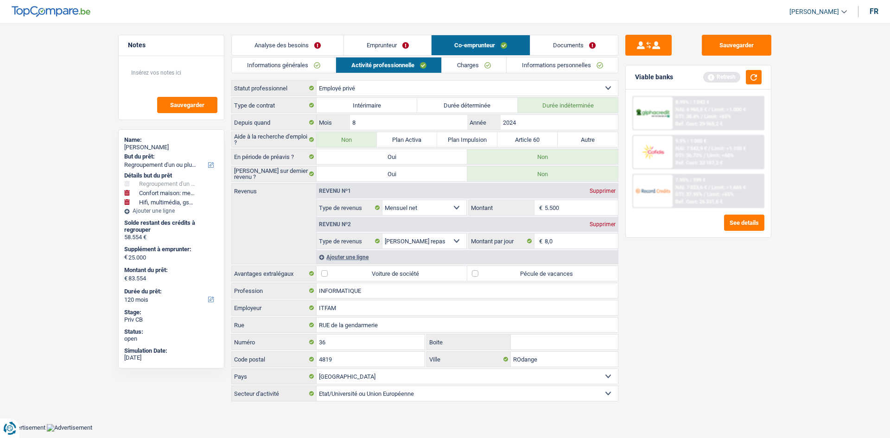
click at [280, 73] on div "Informations générales Activité professionnelle Charges Informations personnell…" at bounding box center [424, 230] width 387 height 346
click at [299, 60] on link "Informations générales" at bounding box center [284, 65] width 104 height 15
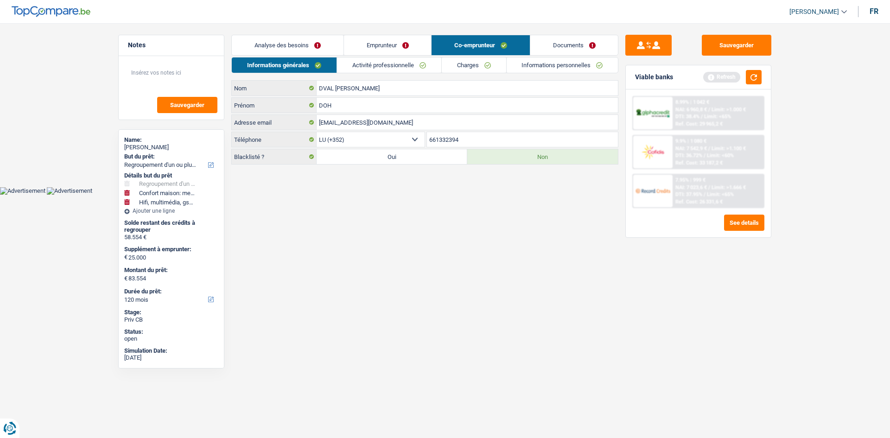
drag, startPoint x: 471, startPoint y: 63, endPoint x: 485, endPoint y: 63, distance: 13.9
click at [472, 63] on link "Charges" at bounding box center [474, 65] width 64 height 15
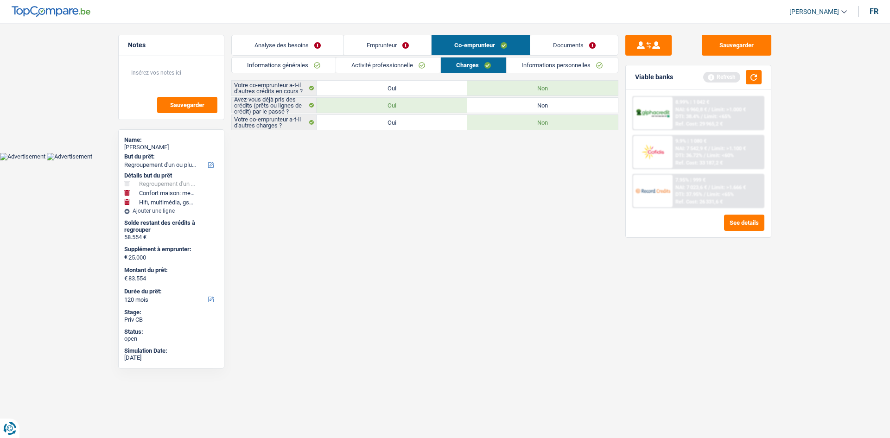
click at [543, 64] on link "Informations personnelles" at bounding box center [563, 65] width 112 height 15
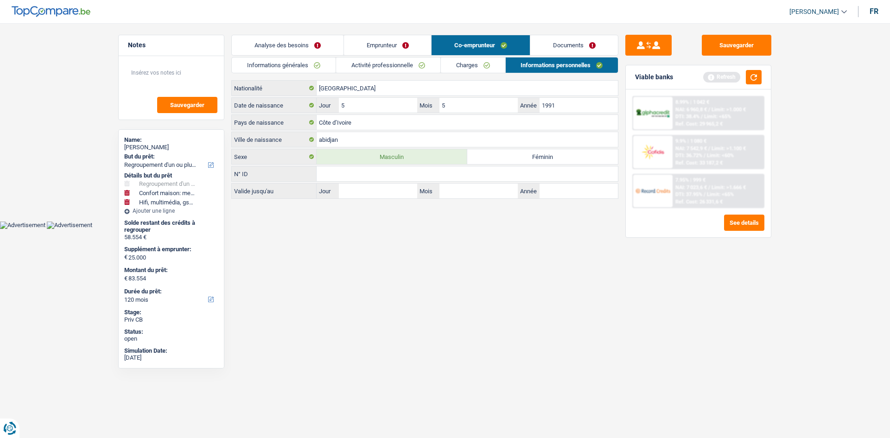
click at [573, 45] on link "Documents" at bounding box center [575, 45] width 88 height 20
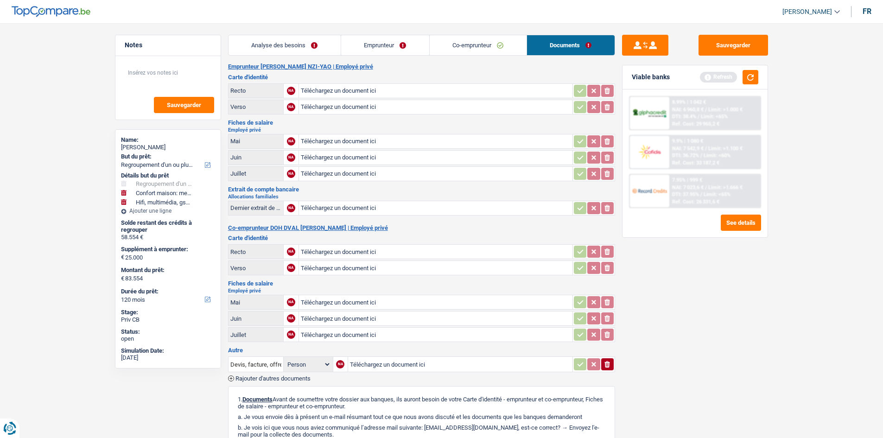
click at [301, 50] on link "Analyse des besoins" at bounding box center [285, 45] width 112 height 20
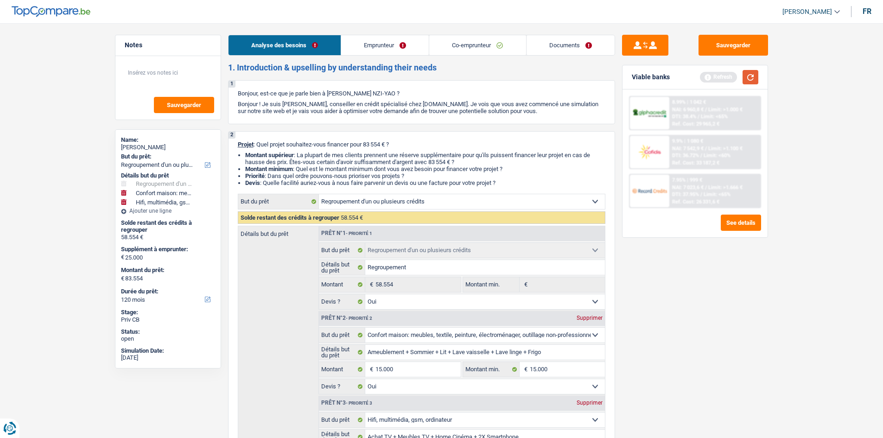
click at [748, 77] on button "button" at bounding box center [751, 77] width 16 height 14
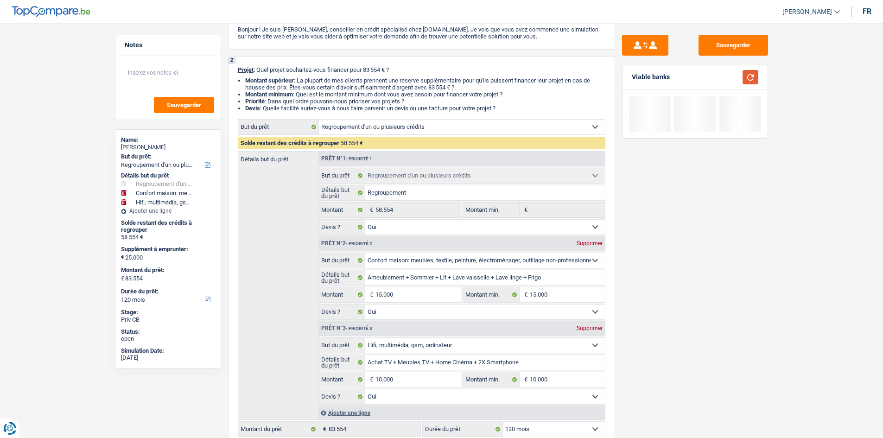
scroll to position [186, 0]
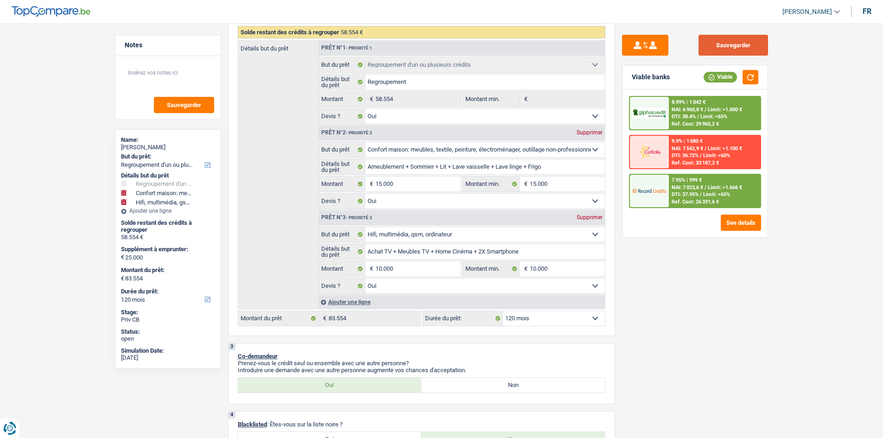
click at [740, 50] on button "Sauvegarder" at bounding box center [734, 45] width 70 height 21
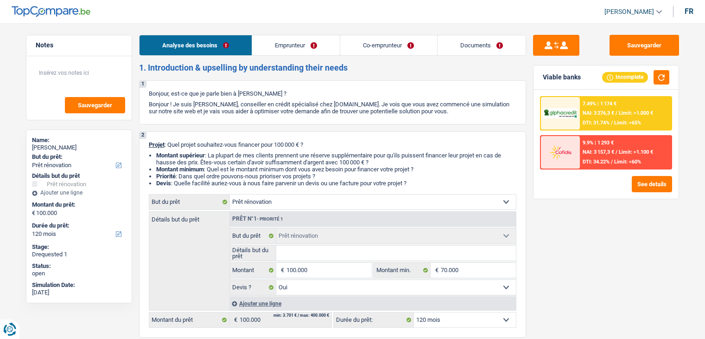
select select "renovation"
select select "120"
select select "renovation"
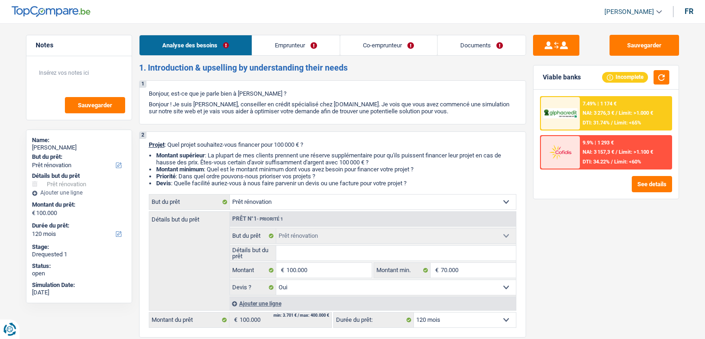
select select "yes"
select select "120"
select select "independent"
select select "privateEmployee"
select select "netSalary"
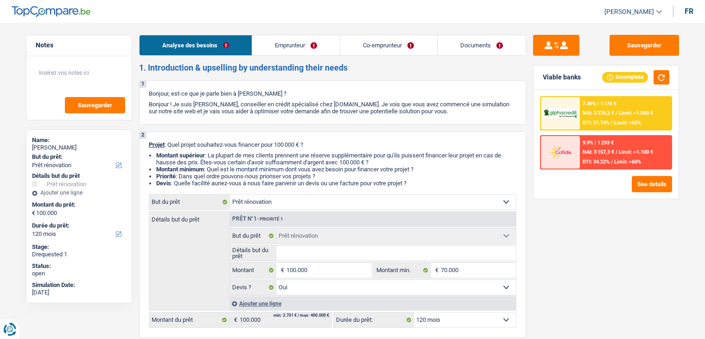
select select "netSalary"
select select "mealVouchers"
select select "ownerWithoutMortgage"
select select "renovation"
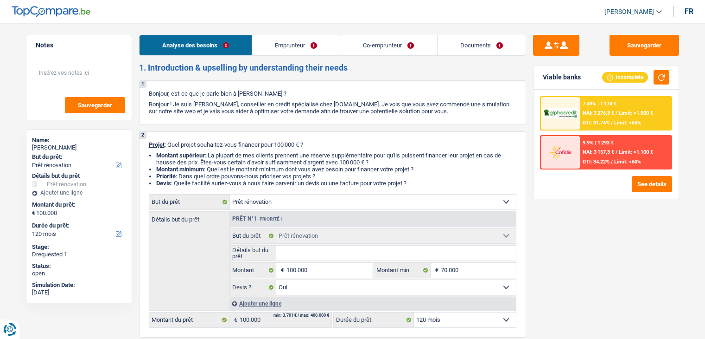
select select "yes"
select select "120"
click at [475, 42] on link "Documents" at bounding box center [482, 45] width 88 height 20
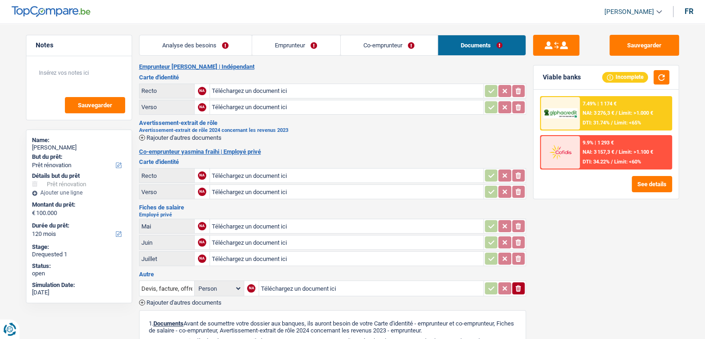
click at [191, 43] on link "Analyse des besoins" at bounding box center [196, 45] width 112 height 20
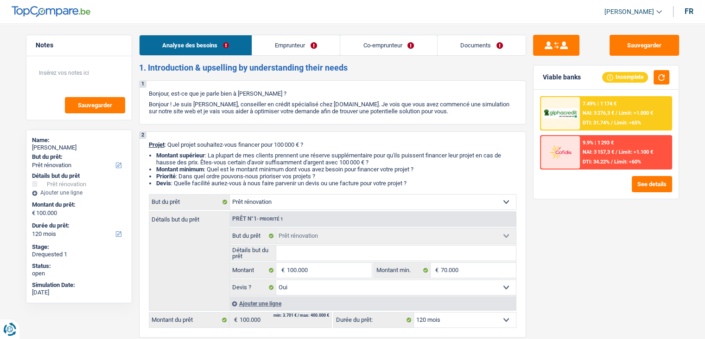
click at [300, 43] on link "Emprunteur" at bounding box center [296, 45] width 88 height 20
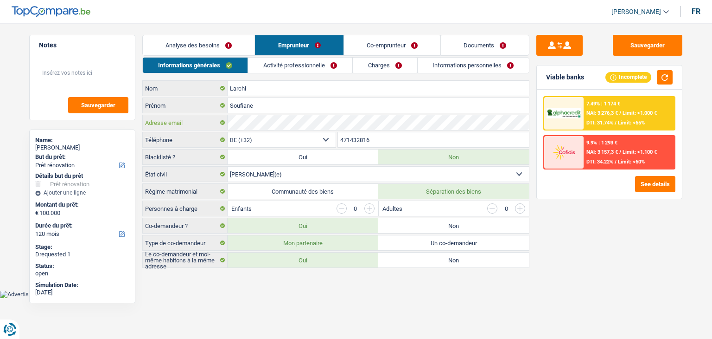
click at [226, 103] on div "Larchi Nom Soufiane Prénom Adresse email BE (+32) LU (+352) Sélectionner une op…" at bounding box center [335, 173] width 387 height 187
